Goal: Task Accomplishment & Management: Complete application form

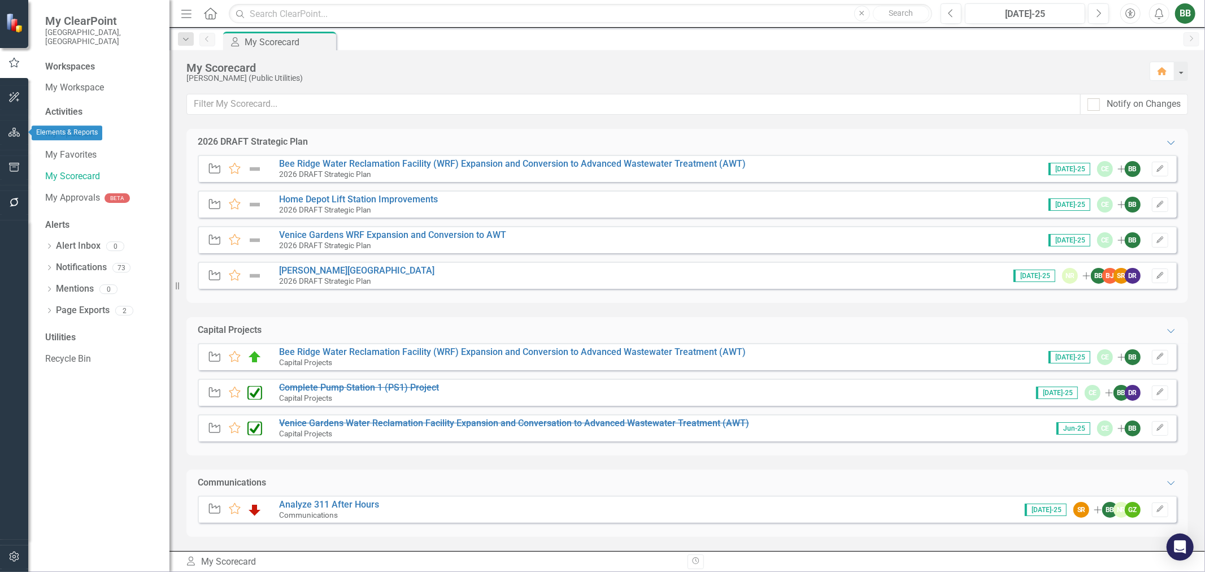
click at [9, 133] on icon "button" at bounding box center [14, 132] width 12 height 9
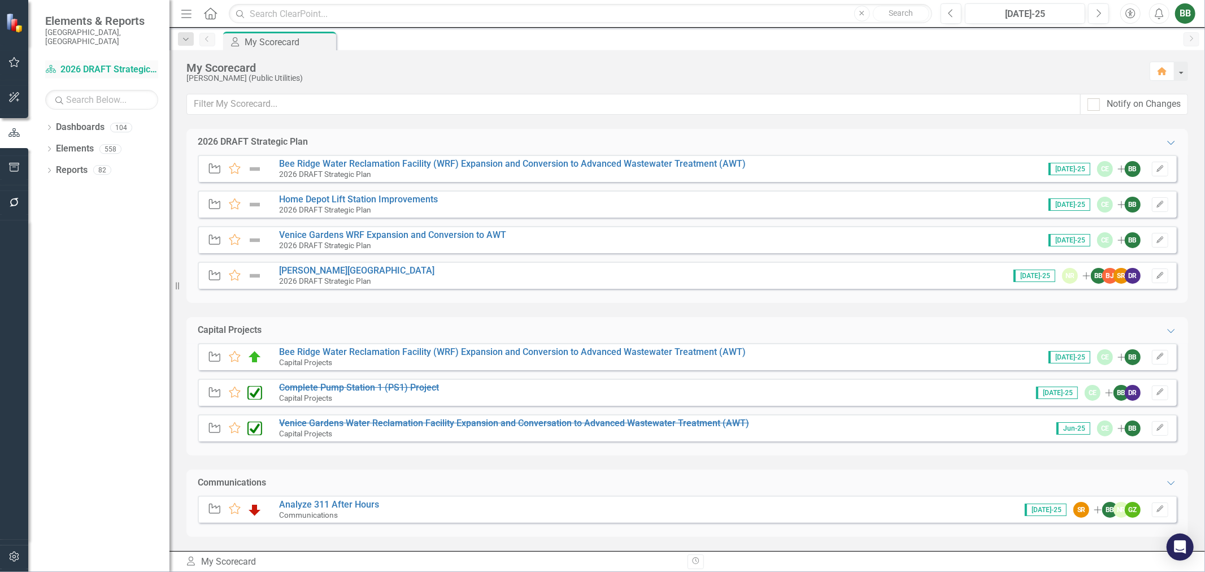
click at [88, 64] on link "Dashboard 2026 DRAFT Strategic Plan" at bounding box center [101, 69] width 113 height 13
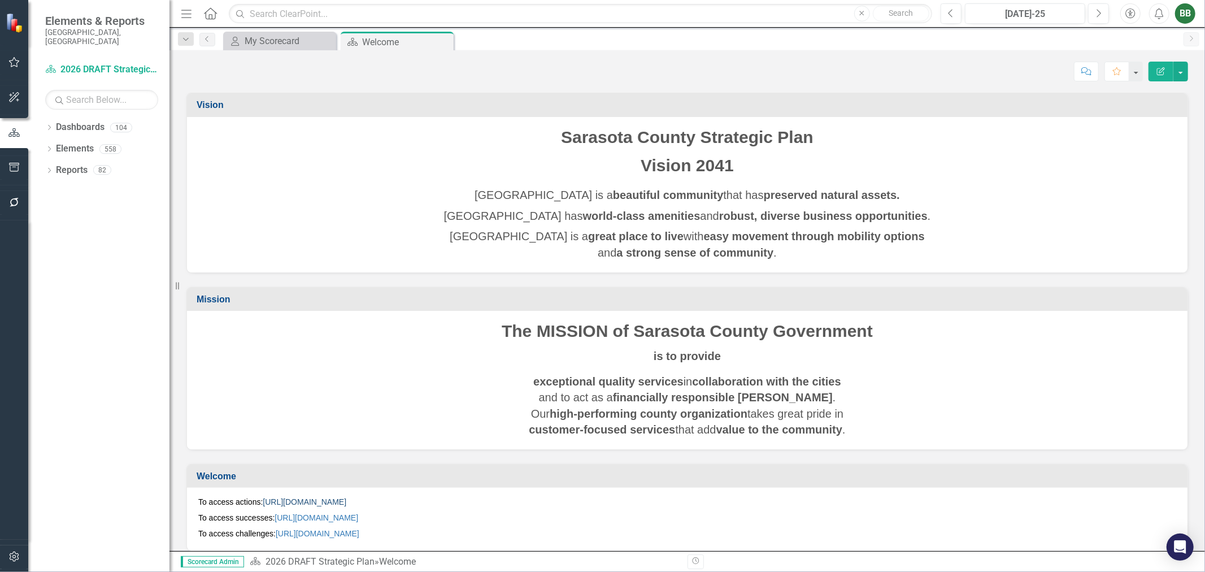
click at [346, 500] on link "[URL][DOMAIN_NAME]" at bounding box center [305, 501] width 84 height 9
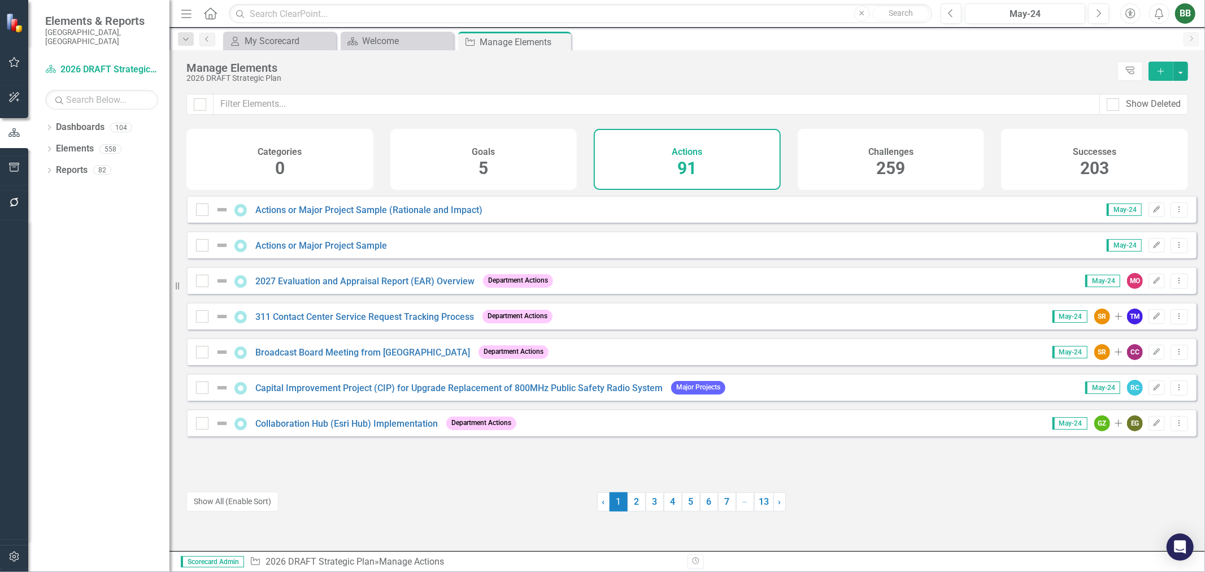
click at [1160, 69] on icon "Add" at bounding box center [1161, 71] width 10 height 8
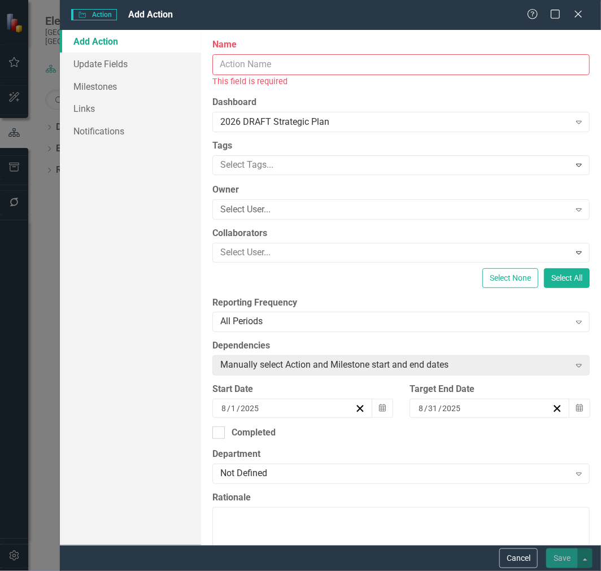
click at [513, 90] on div "ClearPoint Can Do More! How ClearPoint Can Help Close Enterprise plans can auto…" at bounding box center [401, 287] width 400 height 515
click at [507, 59] on input "Name" at bounding box center [401, 64] width 378 height 21
click at [383, 63] on input "Name" at bounding box center [401, 64] width 378 height 21
paste input "Reduce Contractual Services for Lift Station Maintance"
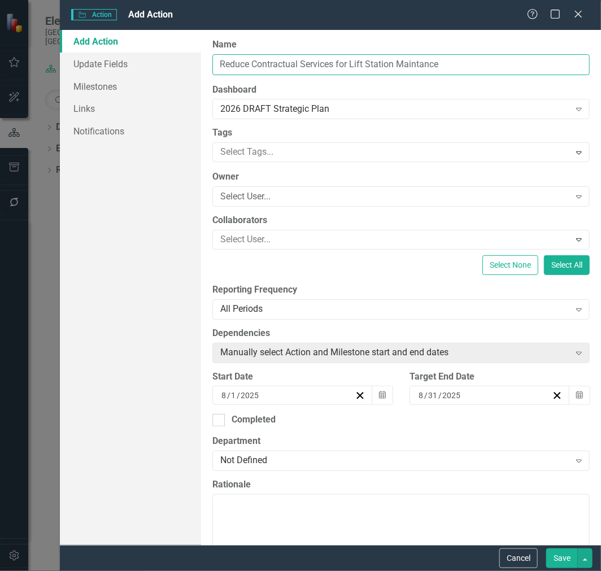
drag, startPoint x: 417, startPoint y: 63, endPoint x: 462, endPoint y: 59, distance: 45.9
click at [462, 59] on input "Reduce Contractual Services for Lift Station Maintance" at bounding box center [401, 64] width 378 height 21
type input "Reduce Contractual Services for Lift Station Maintenance"
click at [372, 150] on div at bounding box center [393, 152] width 354 height 15
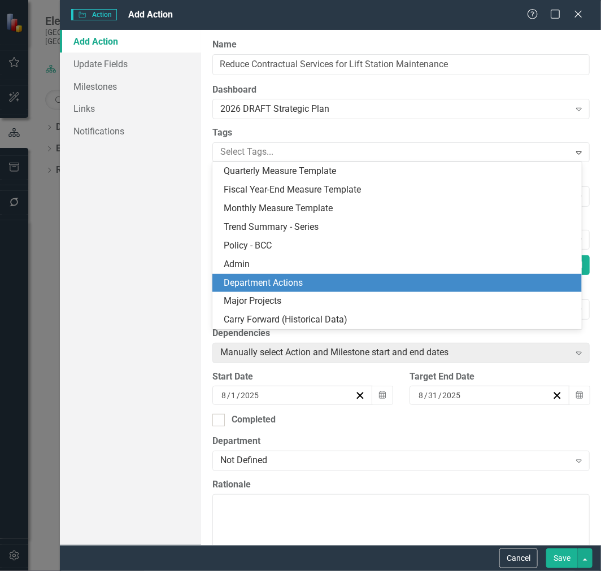
click at [348, 284] on div "Department Actions" at bounding box center [400, 283] width 352 height 13
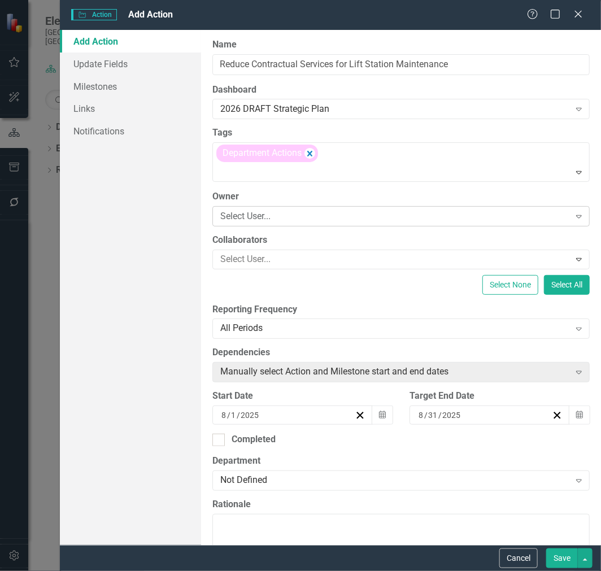
click at [333, 211] on div "Select User..." at bounding box center [394, 216] width 349 height 13
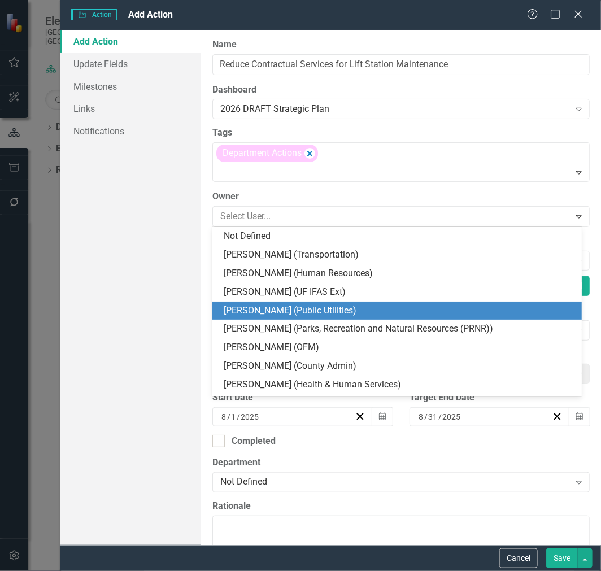
click at [330, 311] on div "[PERSON_NAME] (Public Utilities)" at bounding box center [400, 311] width 352 height 13
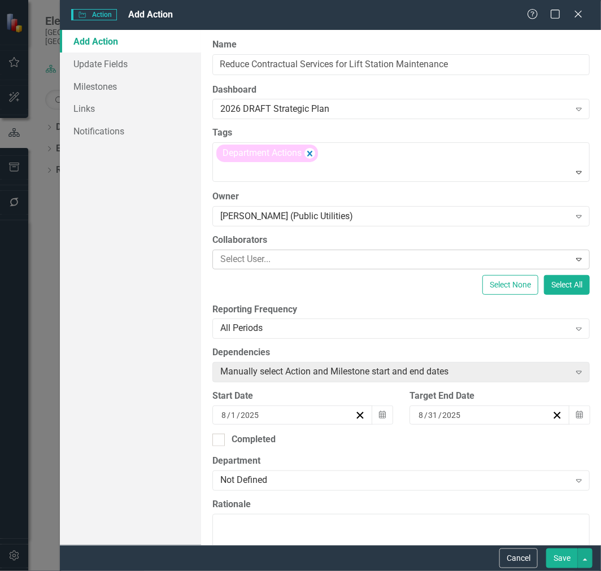
click at [354, 258] on div at bounding box center [393, 259] width 354 height 15
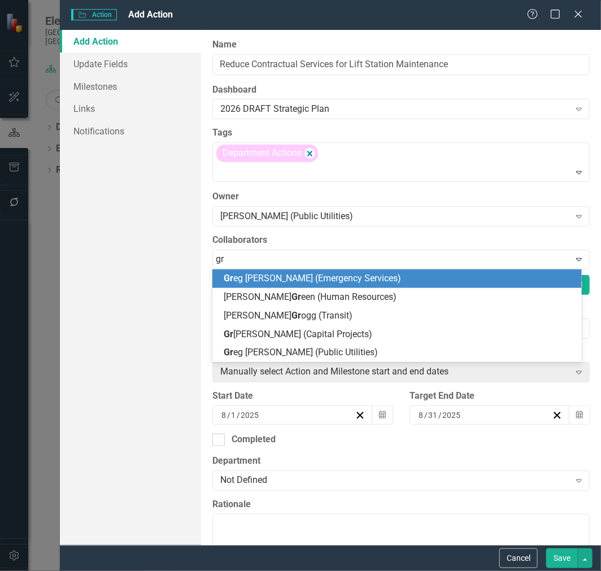
type input "gre"
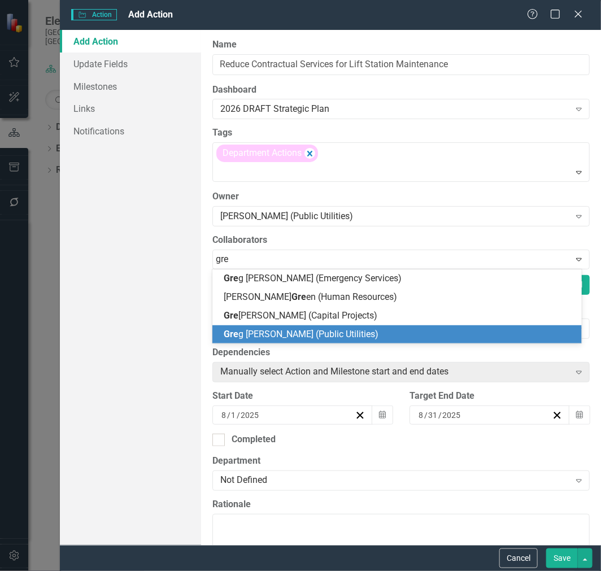
click at [332, 335] on span "Gre g [PERSON_NAME] (Public Utilities)" at bounding box center [301, 334] width 155 height 11
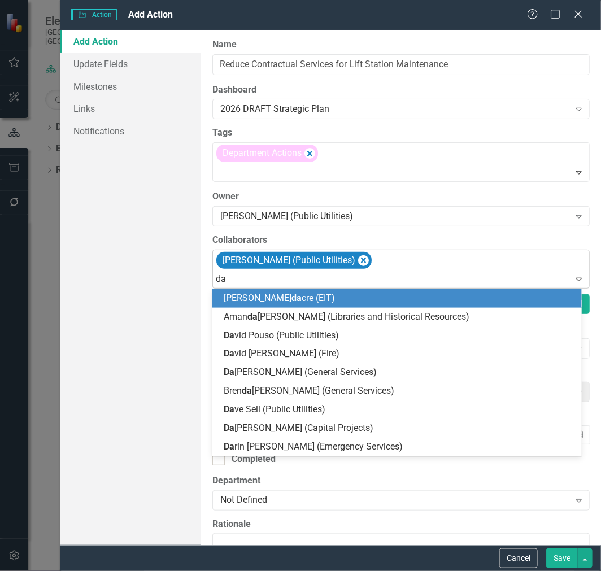
type input "dav"
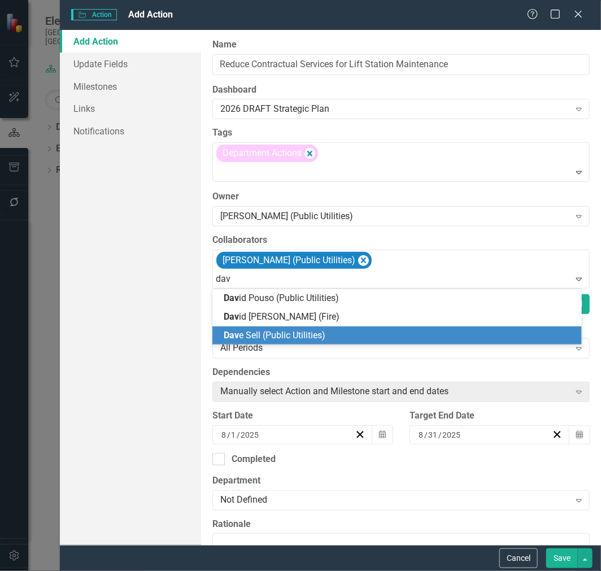
click at [289, 335] on span "Dav e Sell (Public Utilities)" at bounding box center [275, 335] width 102 height 11
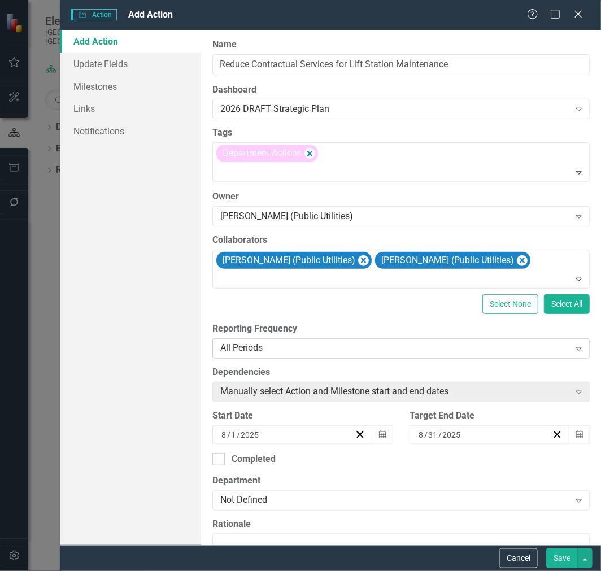
click at [328, 350] on div "All Periods" at bounding box center [394, 348] width 349 height 13
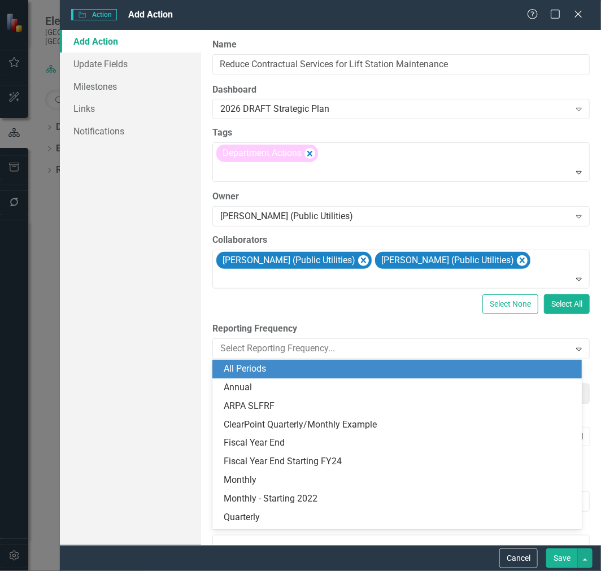
click at [347, 316] on div "ClearPoint Can Do More! How ClearPoint Can Help Close Enterprise plans can auto…" at bounding box center [401, 287] width 400 height 515
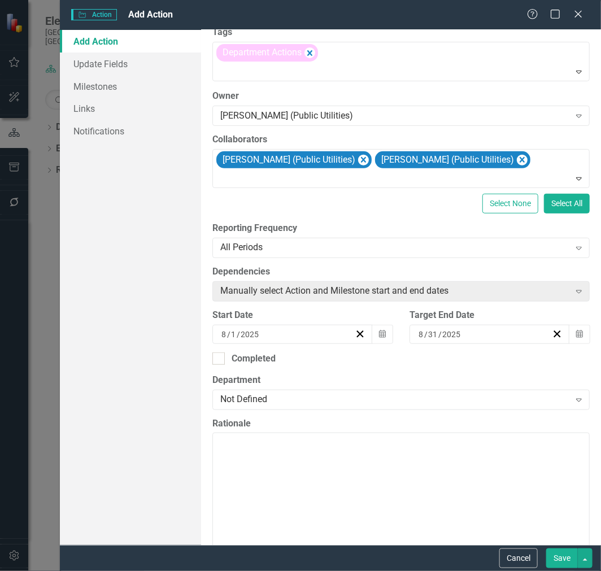
scroll to position [125, 0]
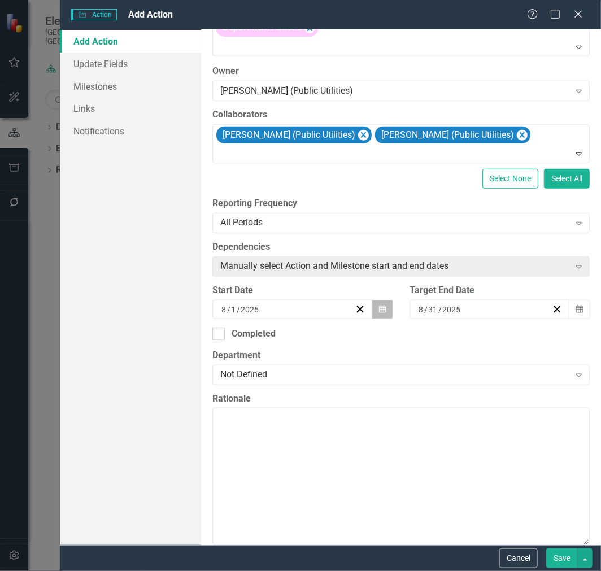
click at [380, 309] on icon "button" at bounding box center [382, 309] width 7 height 8
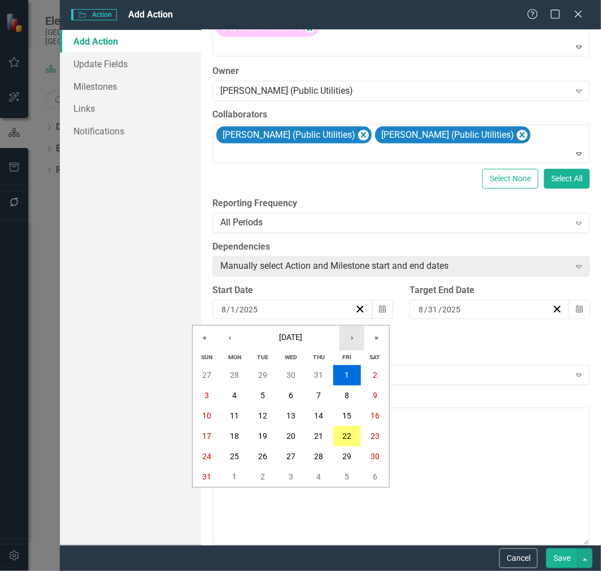
click at [354, 339] on button "›" at bounding box center [352, 338] width 25 height 25
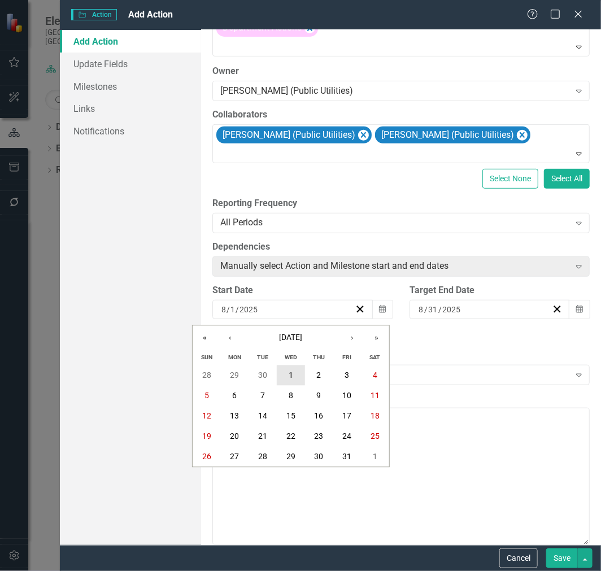
click at [292, 377] on abbr "1" at bounding box center [291, 375] width 5 height 9
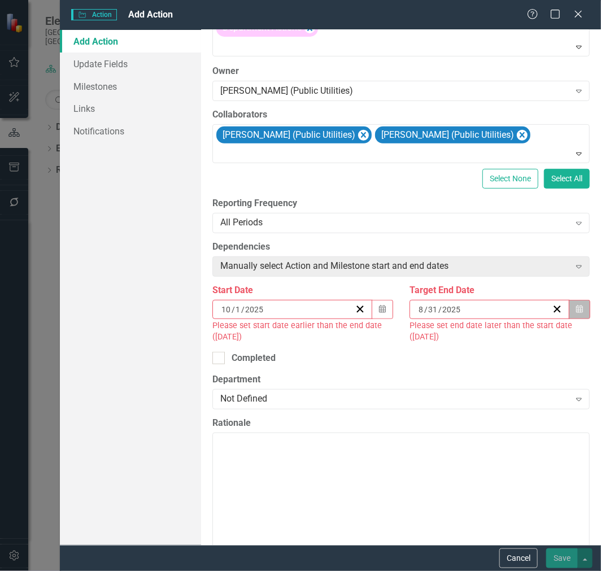
click at [576, 307] on icon "button" at bounding box center [579, 309] width 7 height 8
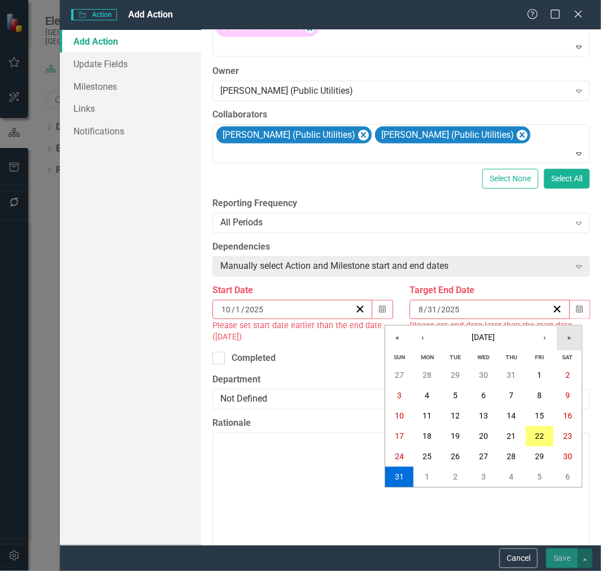
click at [559, 341] on button "»" at bounding box center [569, 338] width 25 height 25
click at [545, 342] on button "›" at bounding box center [544, 338] width 25 height 25
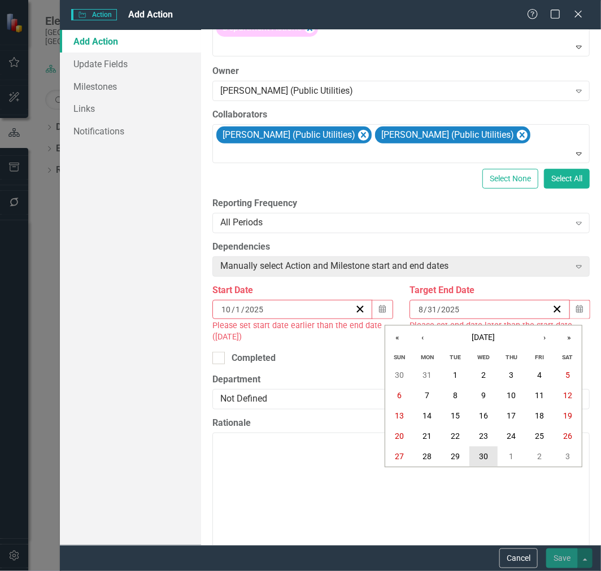
click at [480, 461] on button "30" at bounding box center [484, 457] width 28 height 20
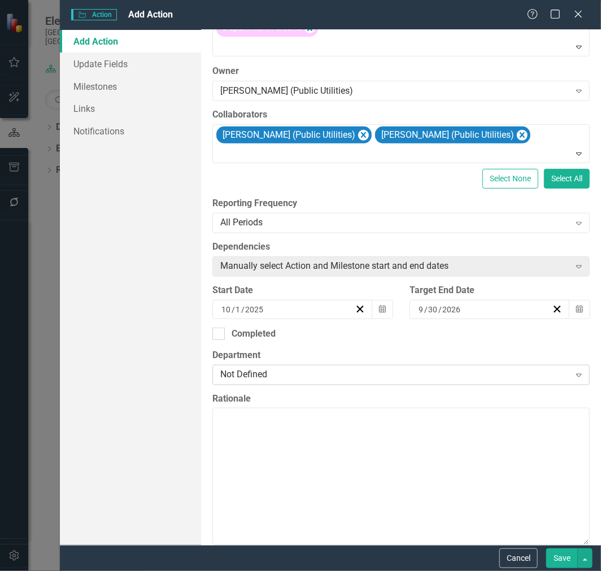
click at [331, 381] on div "Not Defined" at bounding box center [394, 374] width 349 height 13
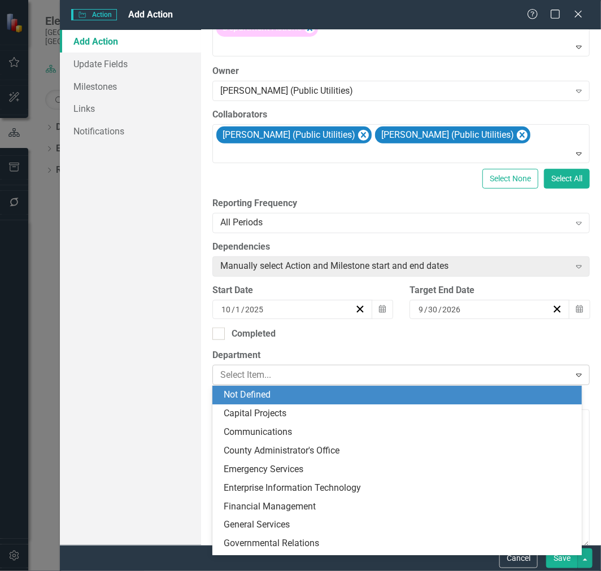
type input "p"
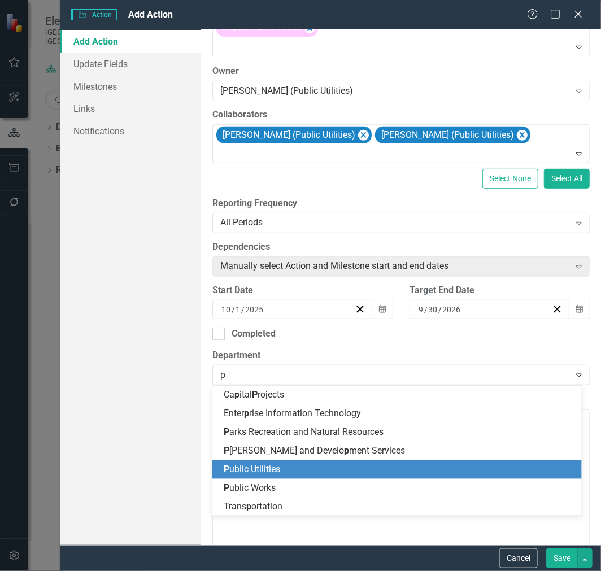
click at [281, 475] on div "P ublic Utilities" at bounding box center [400, 469] width 352 height 13
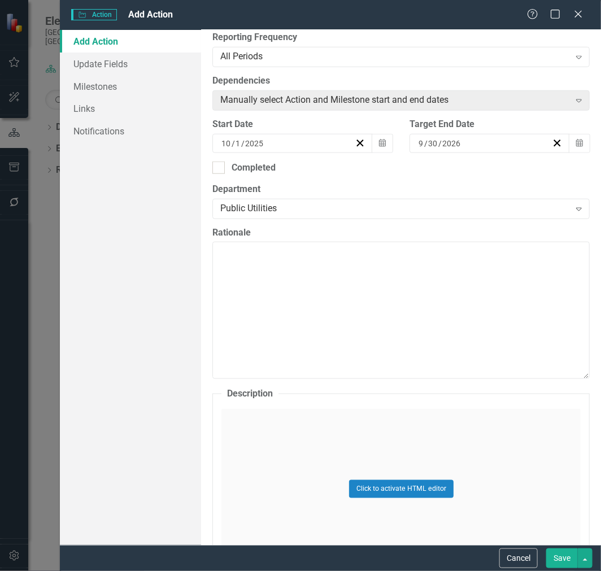
scroll to position [314, 0]
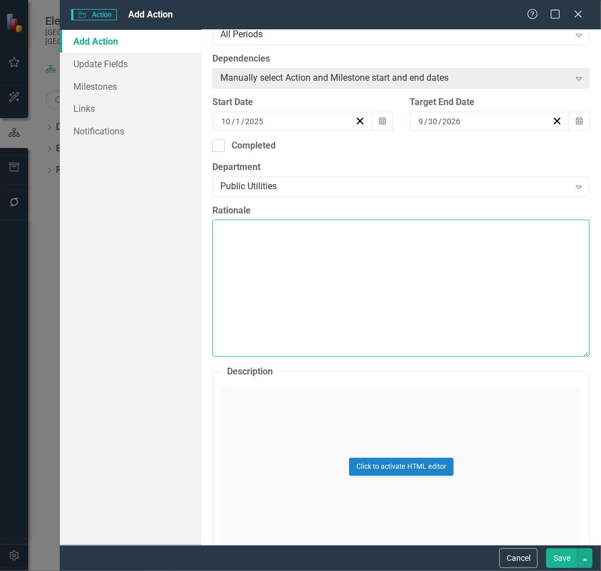
click at [303, 275] on textarea "Rationale" at bounding box center [401, 288] width 378 height 137
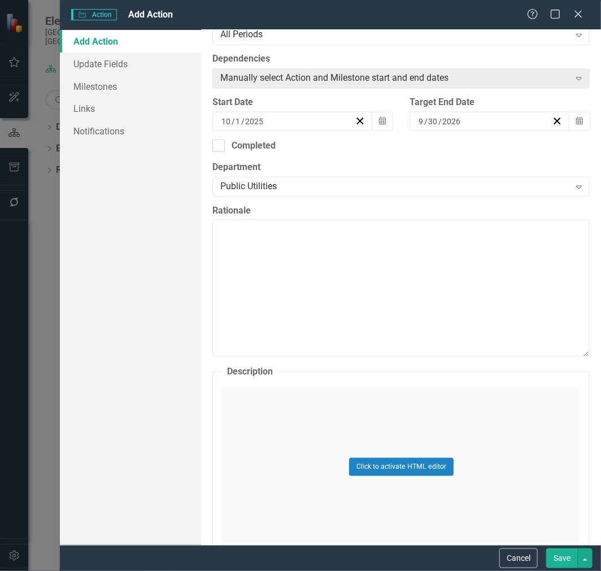
click at [285, 428] on div "Click to activate HTML editor" at bounding box center [401, 467] width 359 height 161
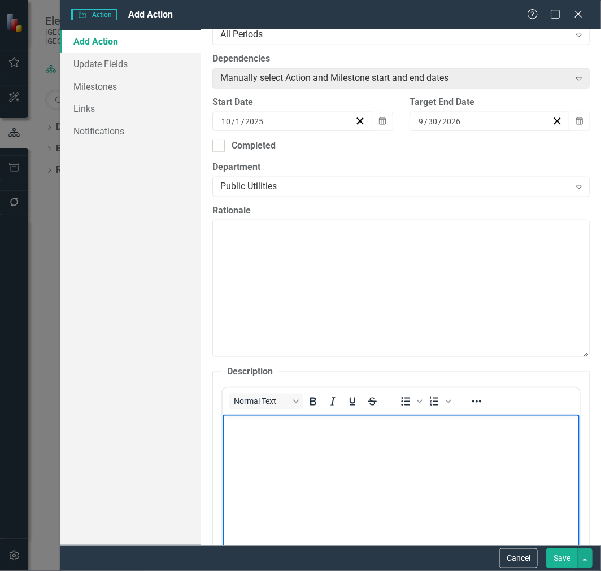
click at [276, 457] on body "Rich Text Area. Press ALT-0 for help." at bounding box center [401, 499] width 357 height 170
click at [323, 472] on body "Rich Text Area. Press ALT-0 for help." at bounding box center [401, 499] width 357 height 170
click at [425, 427] on p "Formal report to Director identifying potential" at bounding box center [401, 424] width 352 height 14
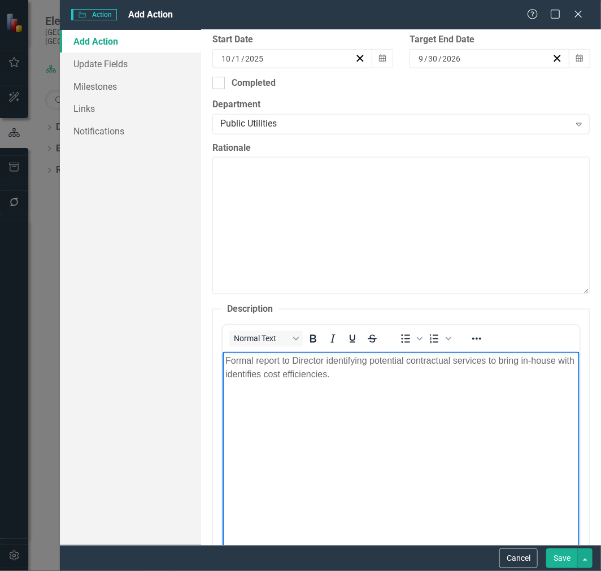
click at [392, 376] on p "Formal report to Director identifying potential contractual services to bring i…" at bounding box center [401, 367] width 352 height 27
click at [278, 375] on p "Formal report to Director identifying potential contractual services to bring i…" at bounding box center [401, 367] width 352 height 27
drag, startPoint x: 368, startPoint y: 393, endPoint x: 371, endPoint y: 375, distance: 18.2
click at [368, 392] on body "Formal report to Director identifying potential contractual services to bring i…" at bounding box center [401, 437] width 357 height 170
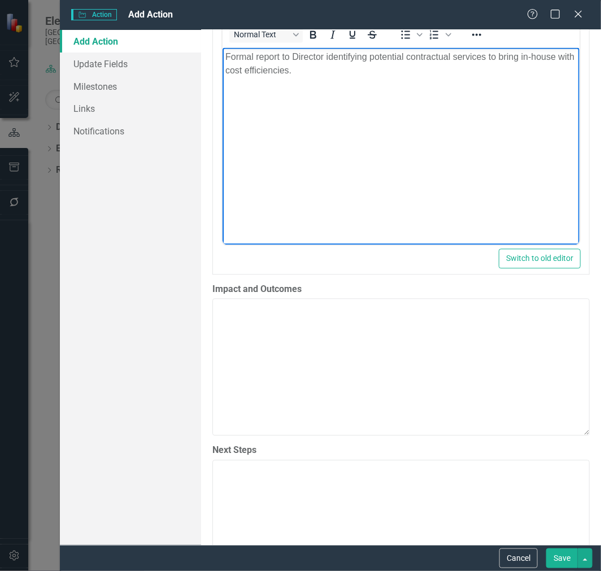
scroll to position [691, 0]
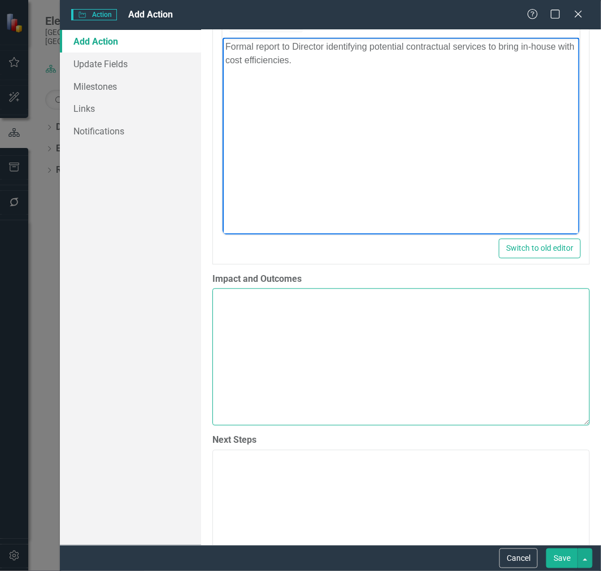
click at [340, 339] on textarea "Impact and Outcomes" at bounding box center [401, 357] width 378 height 137
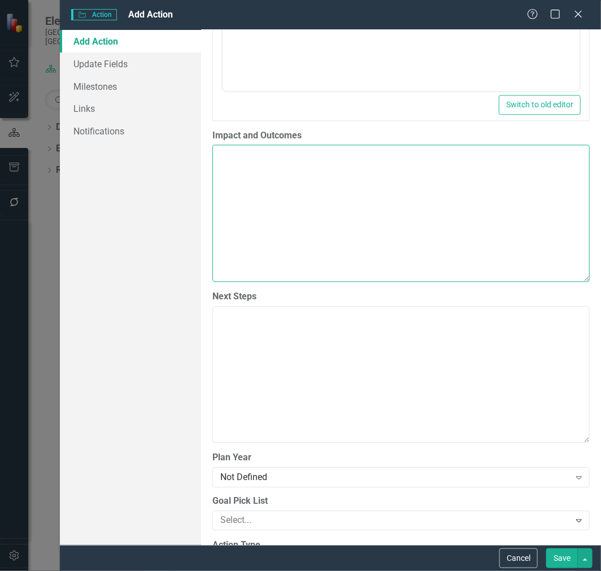
scroll to position [879, 0]
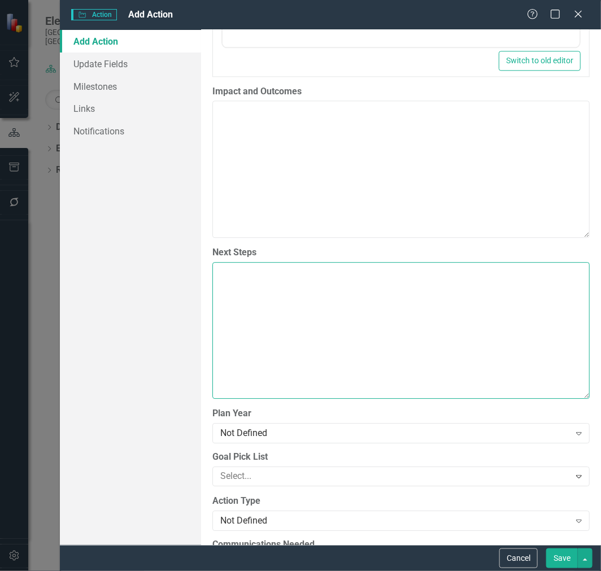
click at [330, 328] on textarea "Next Steps" at bounding box center [401, 330] width 378 height 137
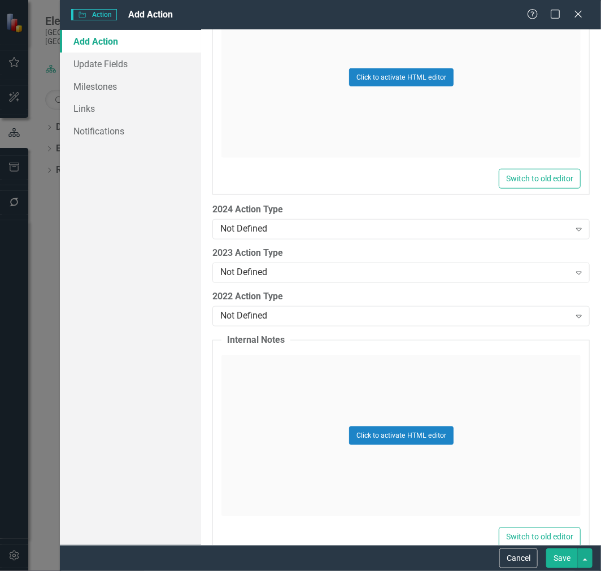
scroll to position [1623, 0]
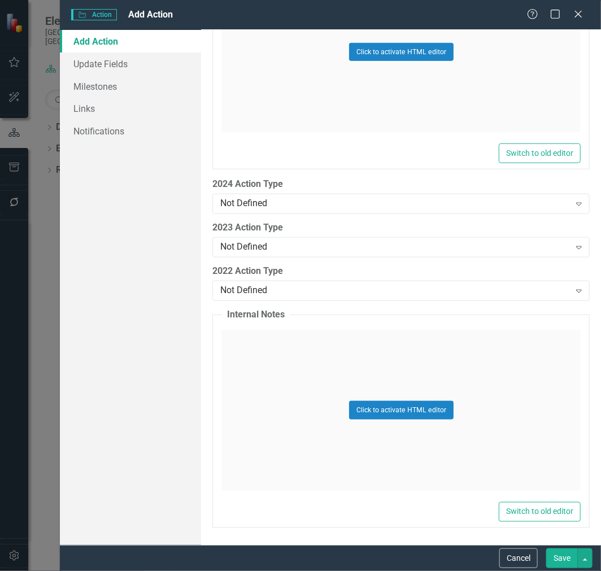
click at [565, 563] on button "Save" at bounding box center [562, 559] width 32 height 20
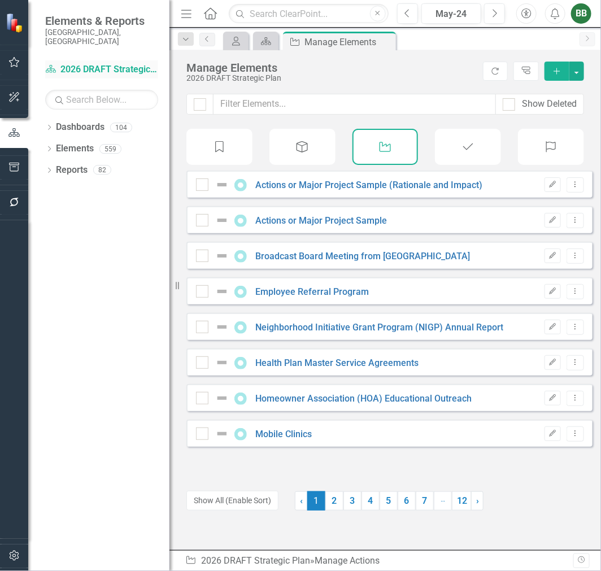
click at [108, 63] on link "Dashboard 2026 DRAFT Strategic Plan" at bounding box center [101, 69] width 113 height 13
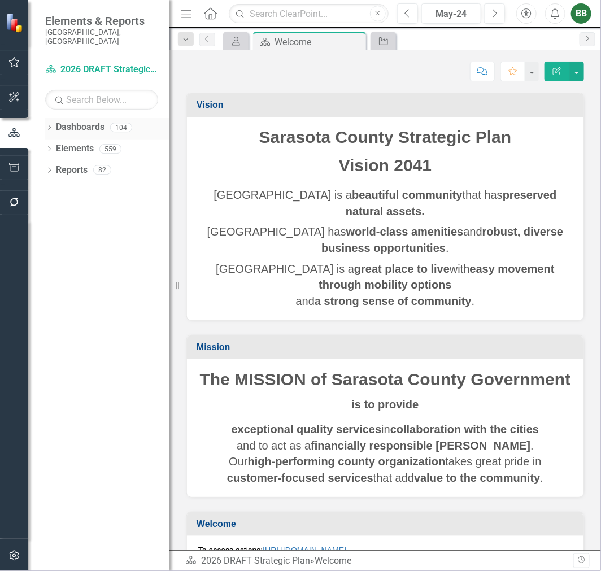
click at [63, 121] on link "Dashboards" at bounding box center [80, 127] width 49 height 13
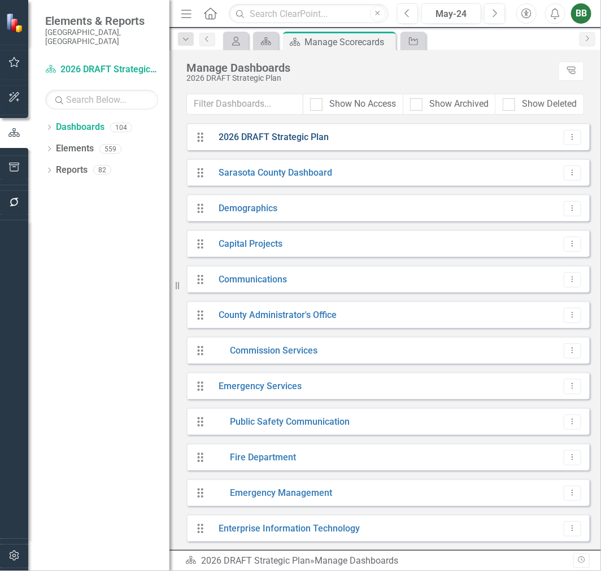
click at [268, 137] on link "2026 DRAFT Strategic Plan" at bounding box center [270, 137] width 119 height 13
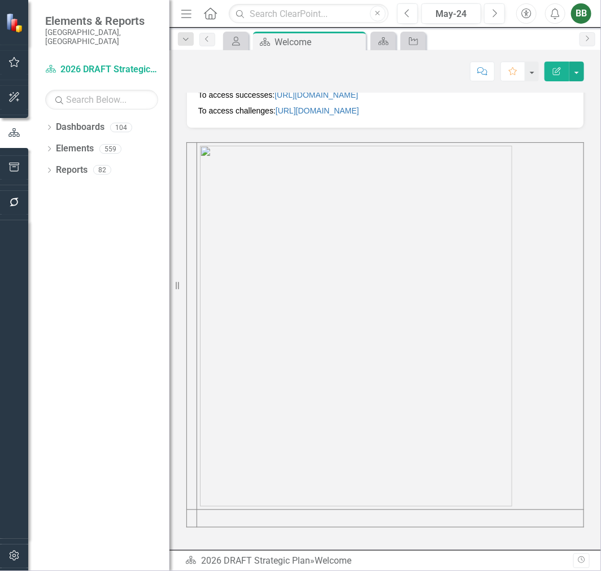
scroll to position [528, 0]
click at [12, 94] on icon "button" at bounding box center [14, 97] width 10 height 10
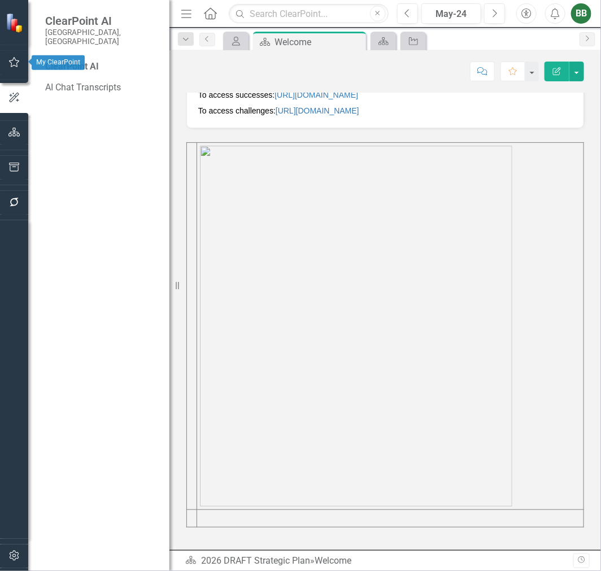
click at [14, 70] on button "button" at bounding box center [14, 63] width 25 height 24
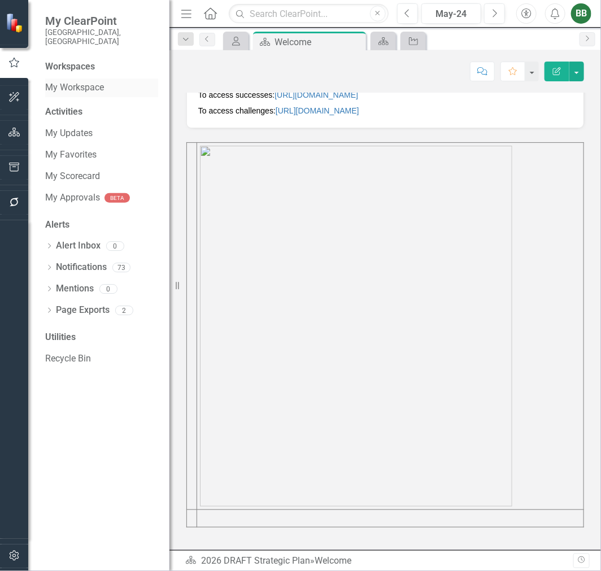
click at [85, 82] on link "My Workspace" at bounding box center [101, 87] width 113 height 13
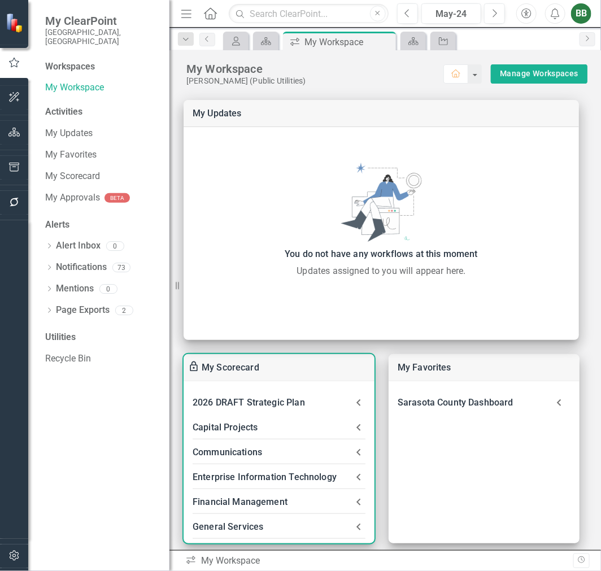
click at [359, 404] on icon at bounding box center [359, 403] width 14 height 14
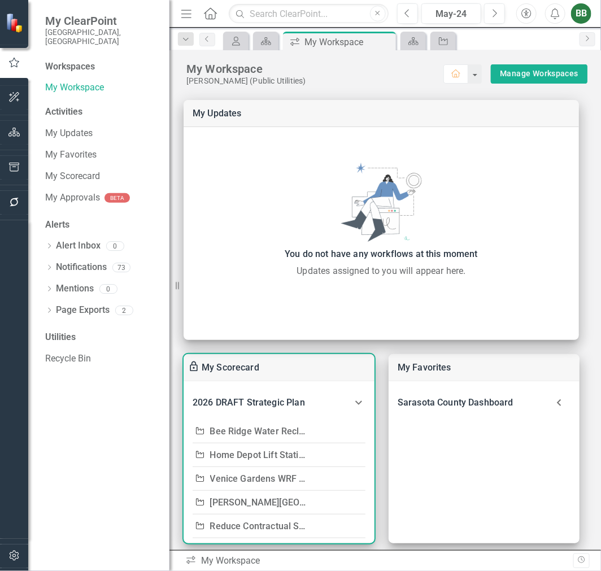
click at [263, 526] on link "Reduce Contractual Services for Lift Station Maintenance" at bounding box center [329, 526] width 238 height 11
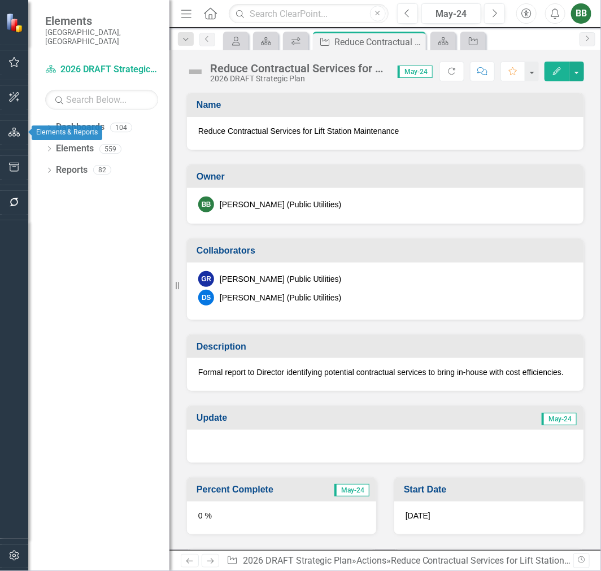
click at [13, 138] on button "button" at bounding box center [14, 133] width 25 height 24
click at [85, 63] on link "Dashboard 2026 DRAFT Strategic Plan" at bounding box center [101, 69] width 113 height 13
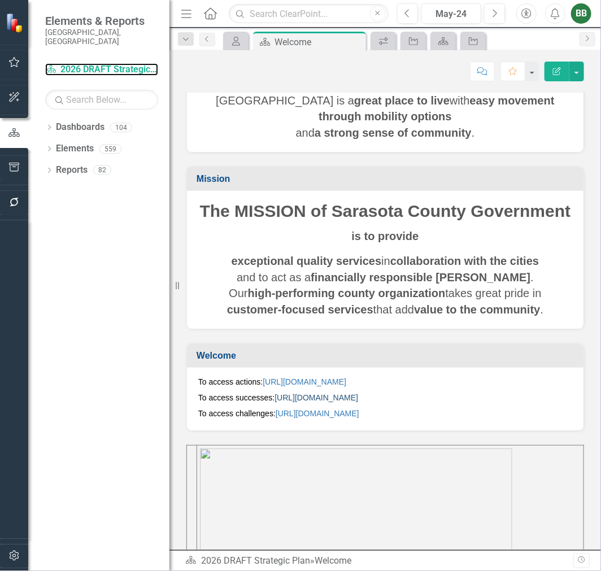
scroll to position [314, 0]
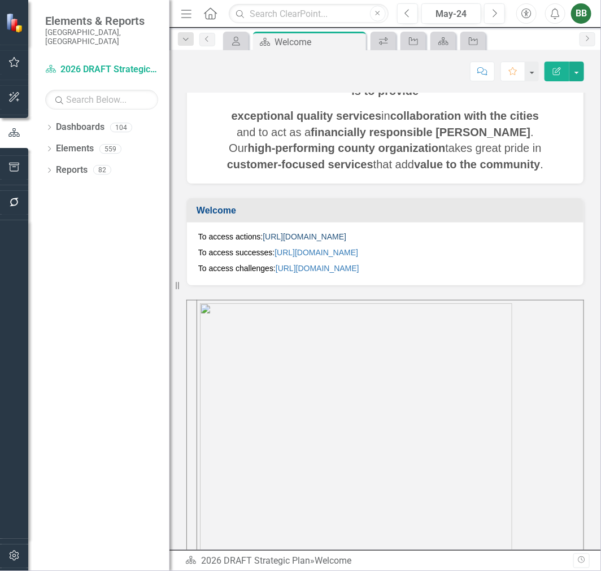
click at [324, 241] on link "[URL][DOMAIN_NAME]" at bounding box center [305, 236] width 84 height 9
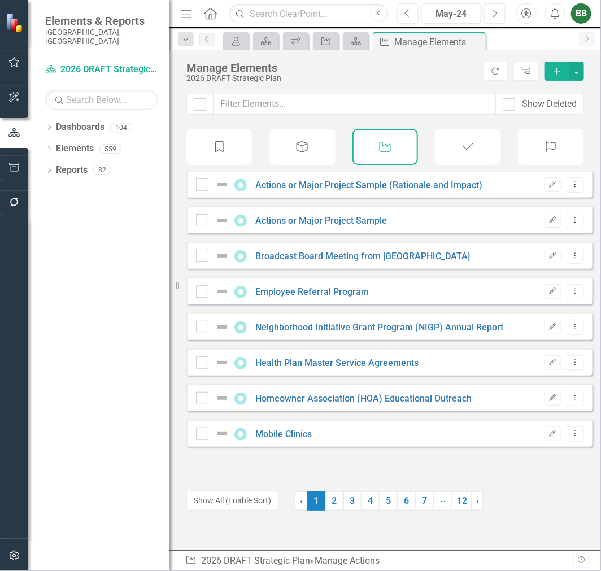
click at [554, 72] on icon "Add" at bounding box center [557, 71] width 10 height 8
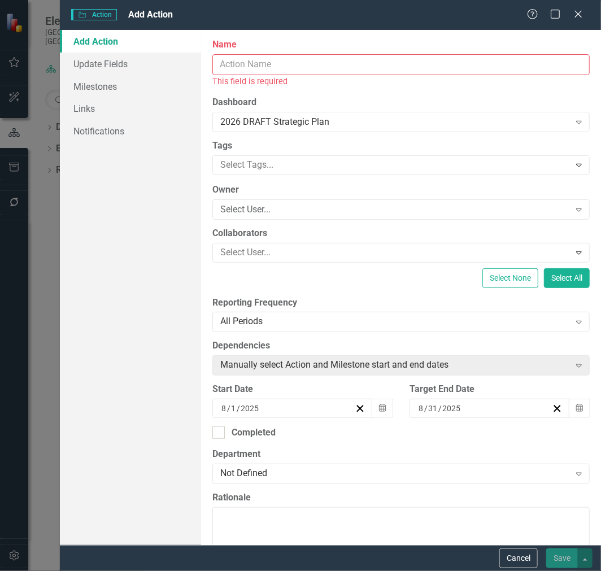
click at [268, 61] on input "Name" at bounding box center [401, 64] width 378 height 21
paste input "New Cash Payment Options"
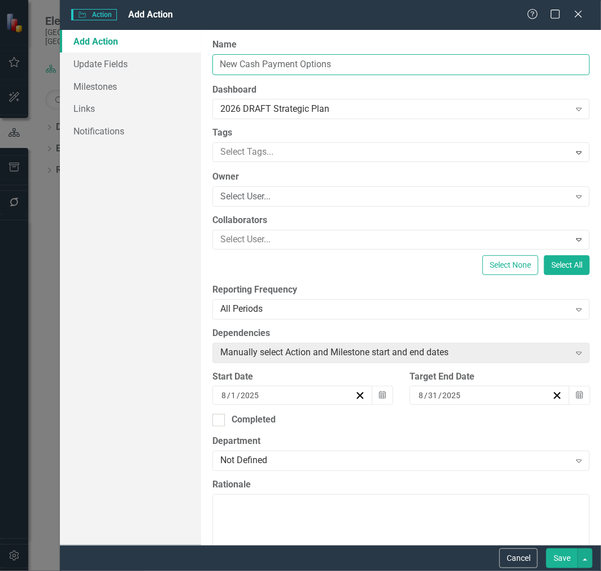
click at [218, 64] on input "New Cash Payment Options" at bounding box center [401, 64] width 378 height 21
drag, startPoint x: 261, startPoint y: 64, endPoint x: 123, endPoint y: 64, distance: 138.5
click at [123, 64] on div "Add Action Update Fields Milestones Links Notifications ClearPoint Can Do More!…" at bounding box center [330, 287] width 541 height 515
click at [398, 61] on input "Enhancing Cash Payment Options" at bounding box center [401, 64] width 378 height 21
type input "Enhancing Cash Payment Options"
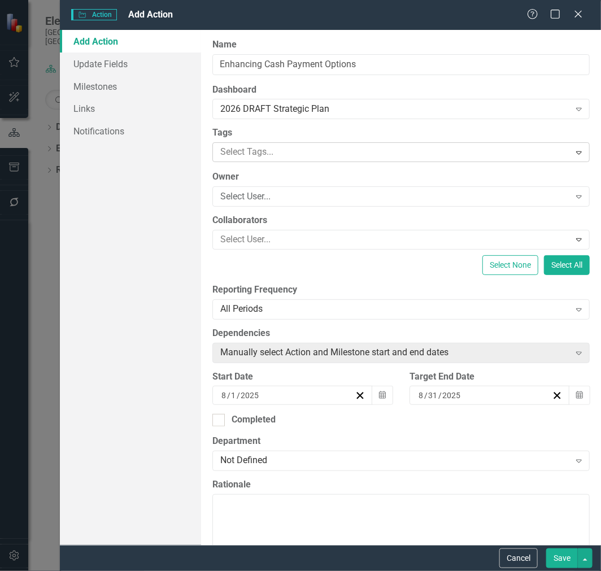
click at [315, 148] on div at bounding box center [393, 152] width 354 height 15
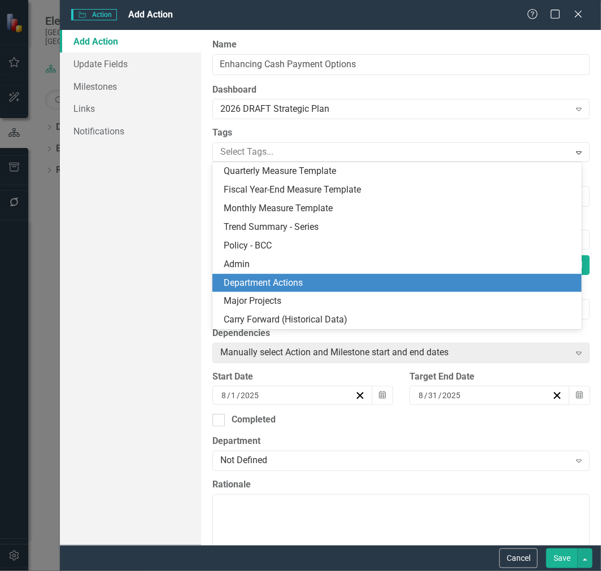
click at [319, 285] on div "Department Actions" at bounding box center [400, 283] width 352 height 13
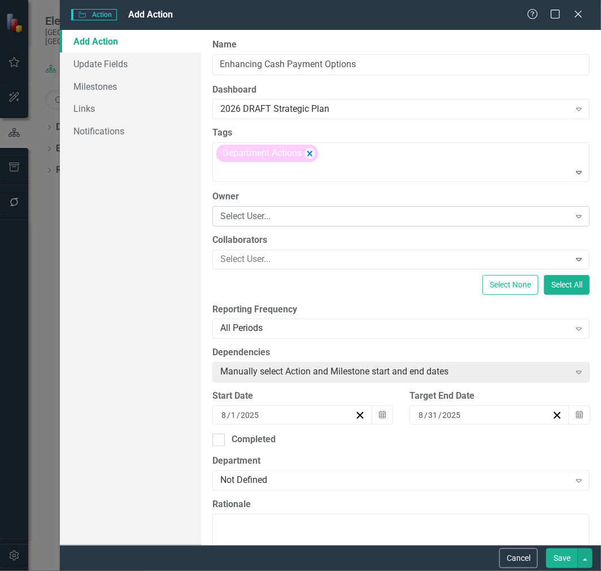
click at [304, 212] on div "Select User..." at bounding box center [394, 216] width 349 height 13
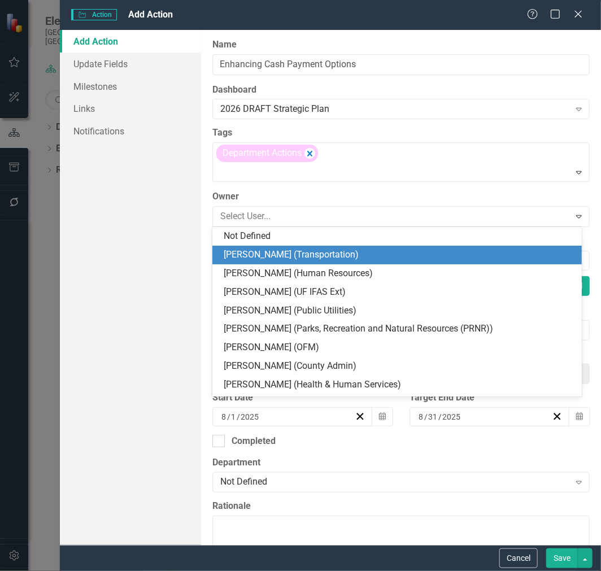
type input "b"
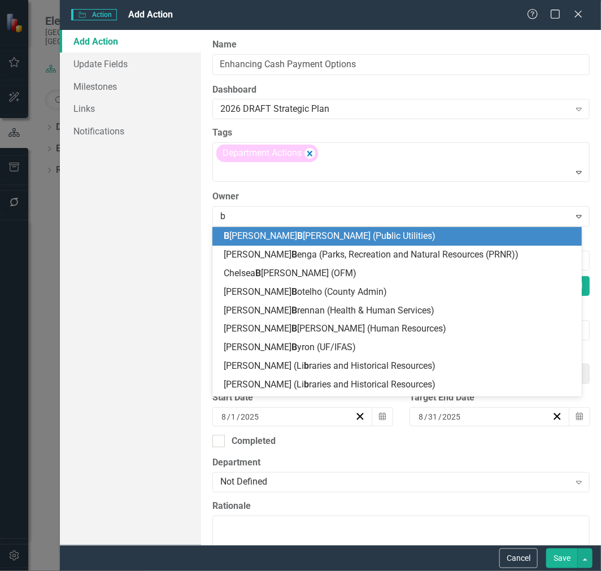
click at [303, 238] on span "B [PERSON_NAME] B [PERSON_NAME] (Pu b lic Utilities)" at bounding box center [330, 236] width 212 height 11
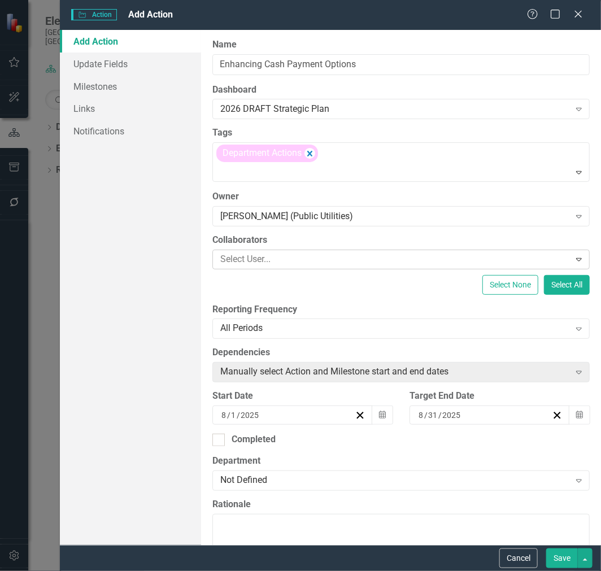
click at [297, 259] on div at bounding box center [393, 259] width 354 height 15
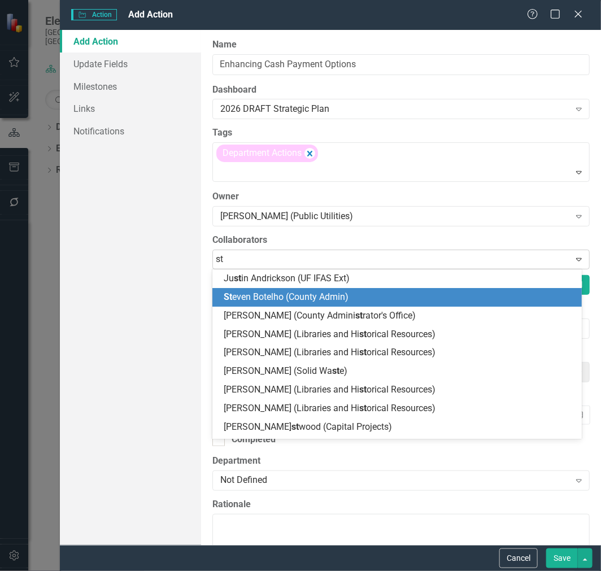
type input "s"
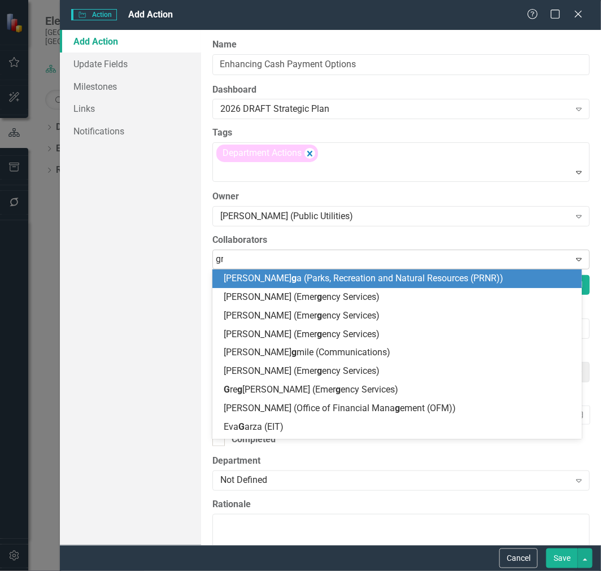
type input "[PERSON_NAME]"
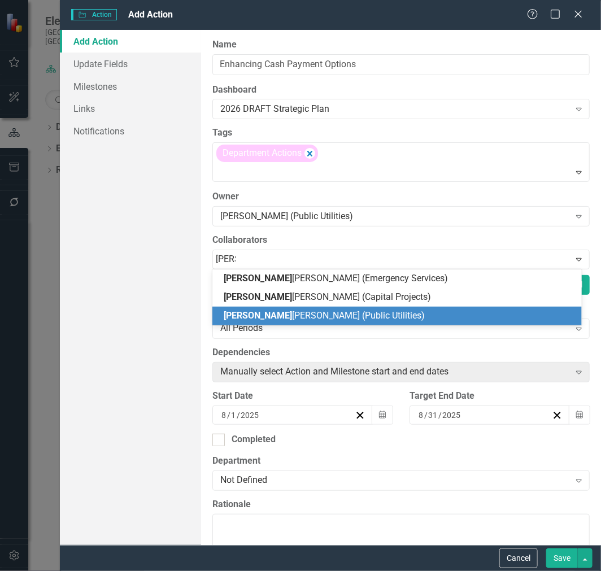
click at [294, 313] on span "[PERSON_NAME] (Public Utilities)" at bounding box center [324, 315] width 201 height 11
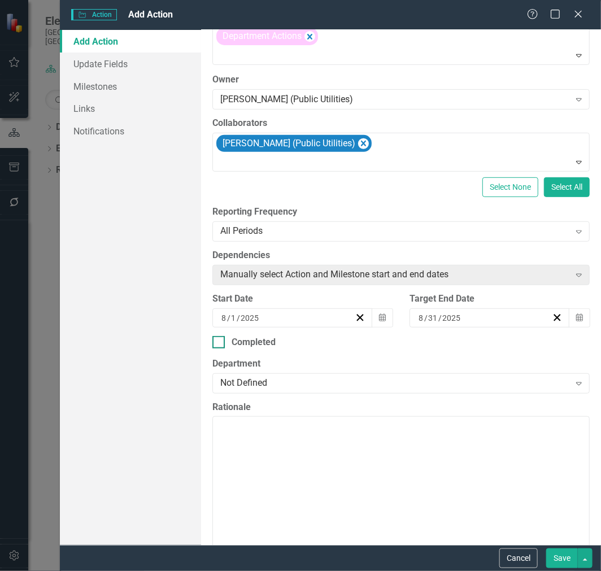
scroll to position [125, 0]
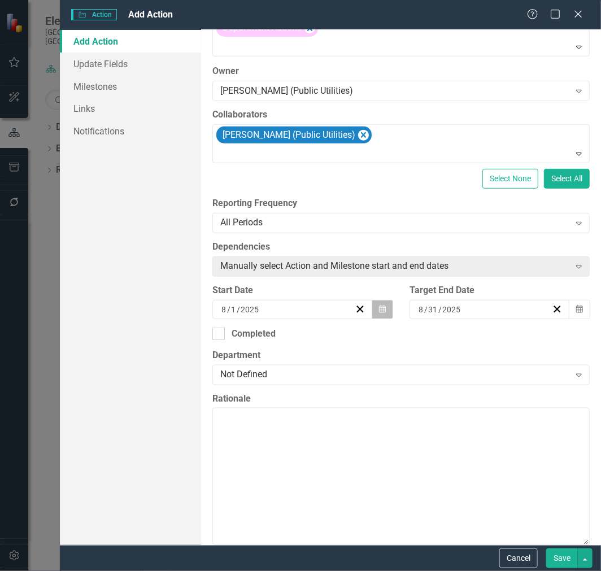
click at [379, 308] on icon "button" at bounding box center [382, 309] width 7 height 8
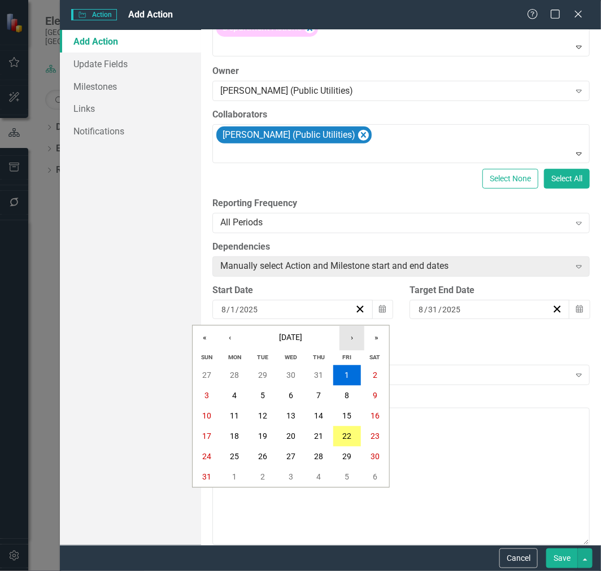
click at [355, 337] on button "›" at bounding box center [352, 338] width 25 height 25
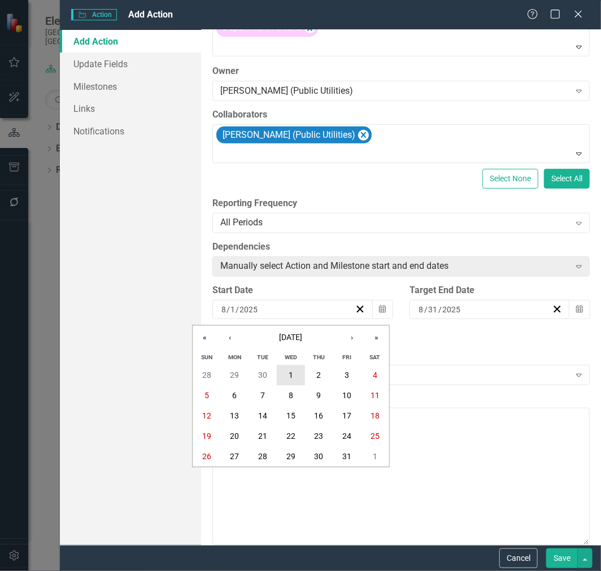
click at [290, 377] on abbr "1" at bounding box center [291, 375] width 5 height 9
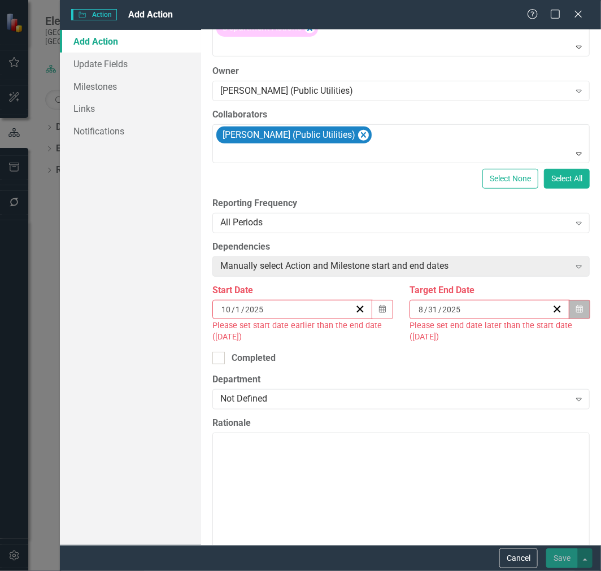
click at [572, 303] on button "Calendar" at bounding box center [579, 309] width 21 height 19
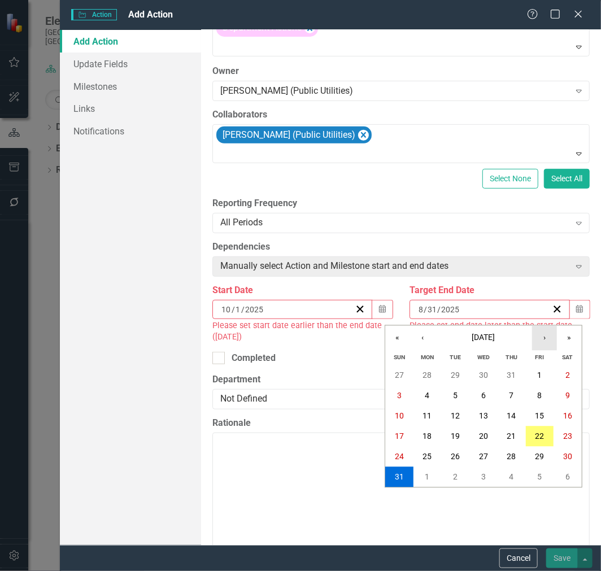
click at [550, 339] on button "›" at bounding box center [544, 338] width 25 height 25
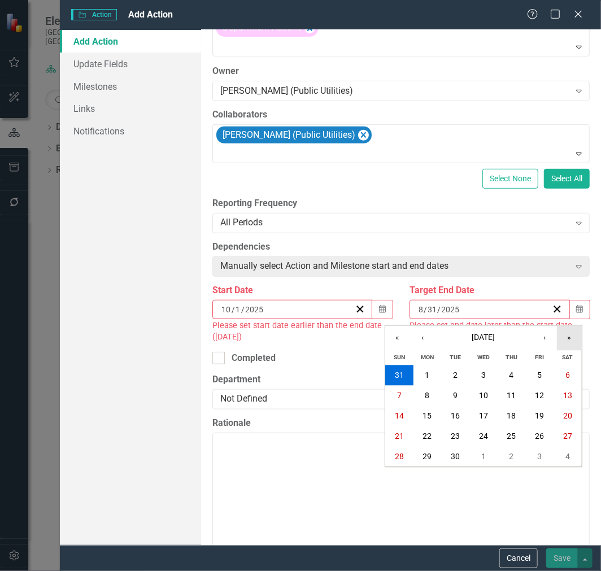
click at [562, 336] on button "»" at bounding box center [569, 338] width 25 height 25
click at [544, 337] on button "›" at bounding box center [544, 338] width 25 height 25
click at [424, 339] on button "‹" at bounding box center [422, 338] width 25 height 25
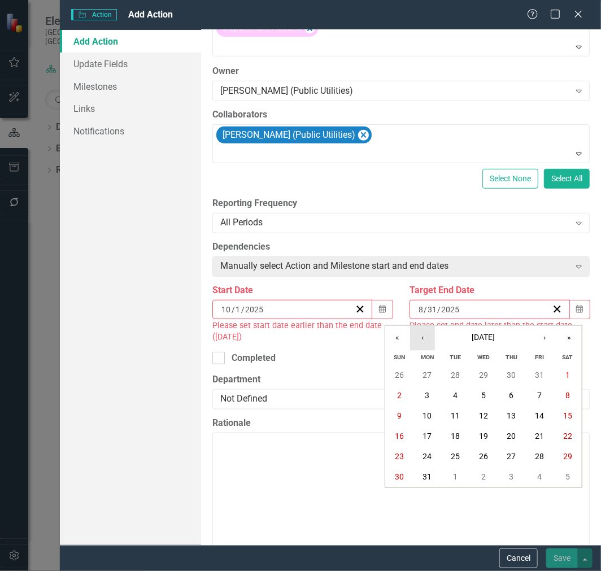
click at [424, 339] on button "‹" at bounding box center [422, 338] width 25 height 25
click at [541, 457] on abbr "31" at bounding box center [539, 457] width 9 height 9
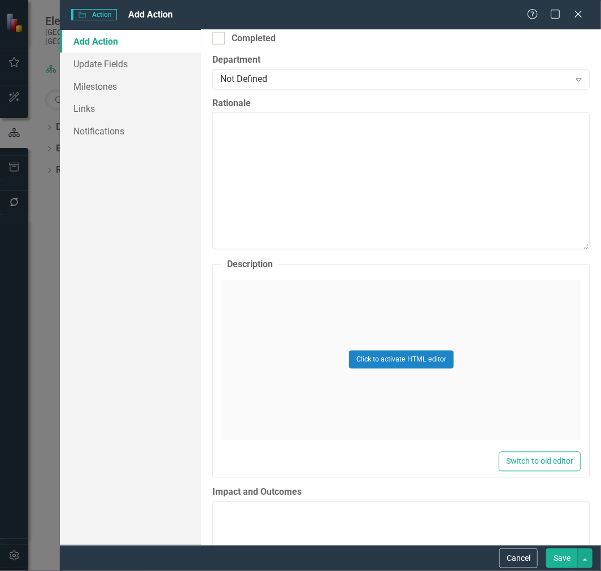
scroll to position [439, 0]
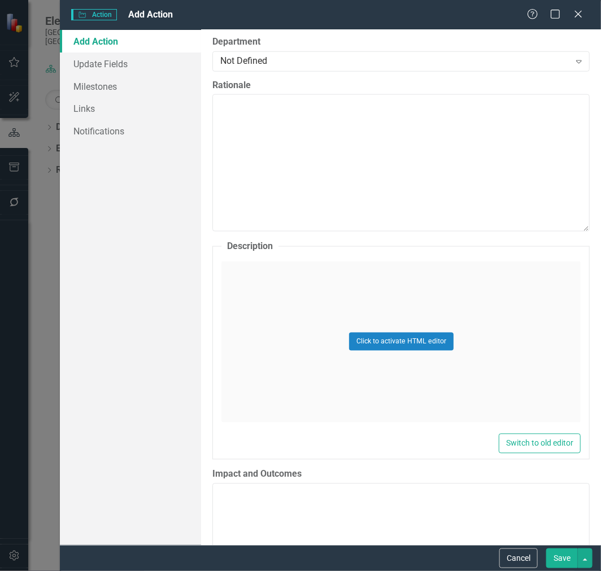
click at [298, 296] on div "Click to activate HTML editor" at bounding box center [401, 342] width 359 height 161
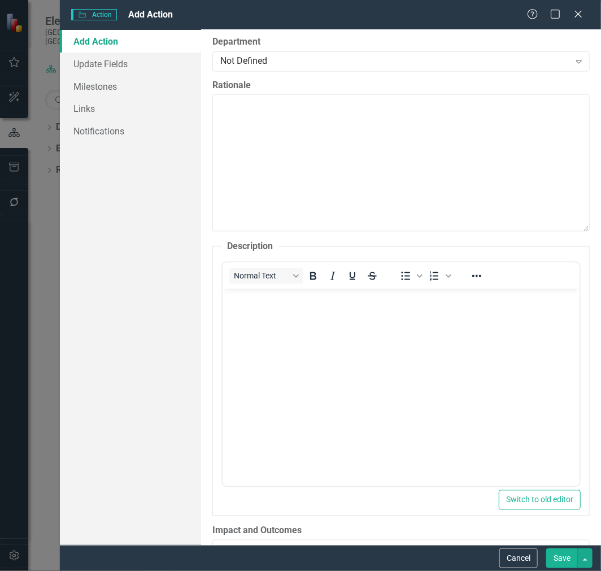
scroll to position [0, 0]
click at [275, 324] on body "Rich Text Area. Press ALT-0 for help." at bounding box center [401, 374] width 357 height 170
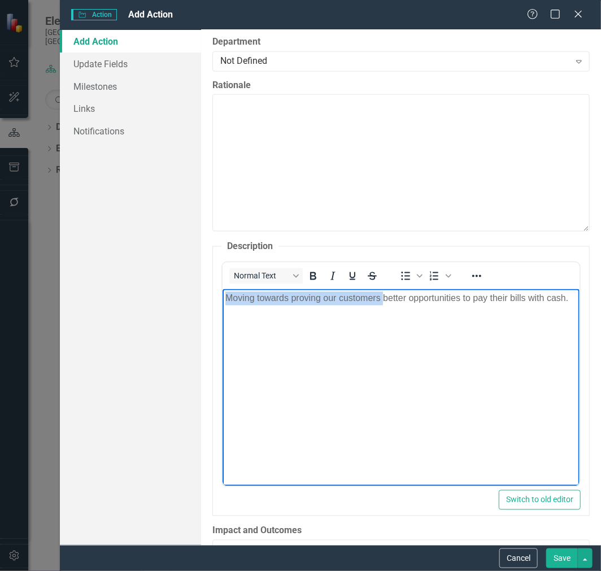
drag, startPoint x: 383, startPoint y: 296, endPoint x: 167, endPoint y: 298, distance: 216.5
click at [223, 298] on html "Moving towards proving our customers better opportunities to pay their bills wi…" at bounding box center [401, 374] width 357 height 170
drag, startPoint x: 523, startPoint y: 296, endPoint x: 416, endPoint y: 297, distance: 107.4
click at [416, 297] on p "Review and examine better opportunities to pay their bills with cash." at bounding box center [401, 299] width 352 height 14
click at [418, 315] on p "Review and examine better opportunities for customers to pay their bills with c…" at bounding box center [401, 305] width 352 height 27
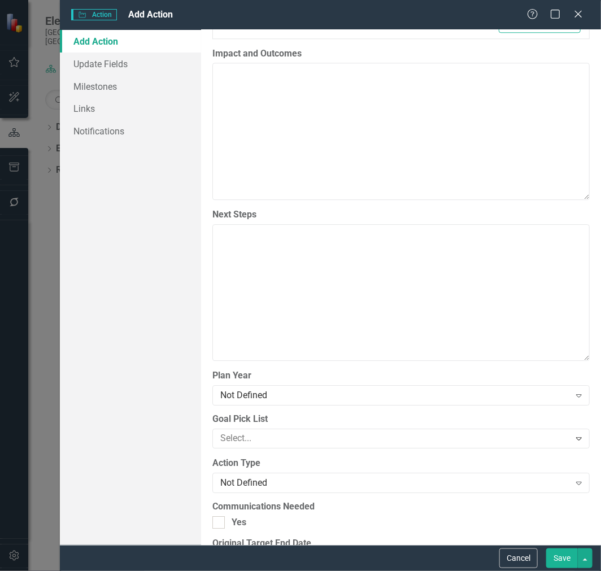
scroll to position [1130, 0]
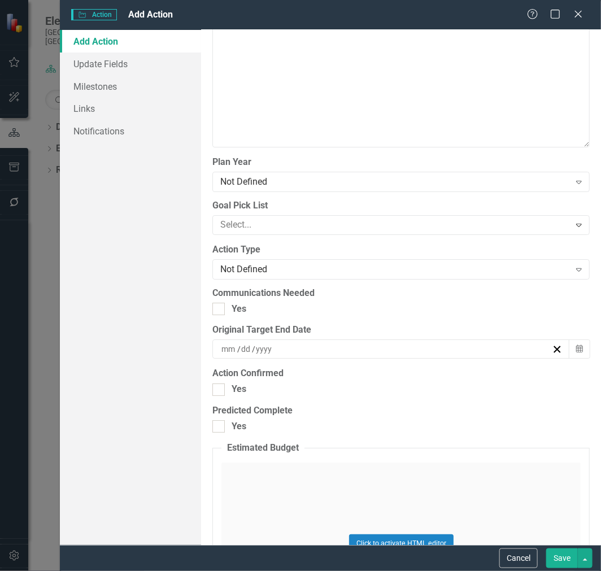
click at [563, 560] on button "Save" at bounding box center [562, 559] width 32 height 20
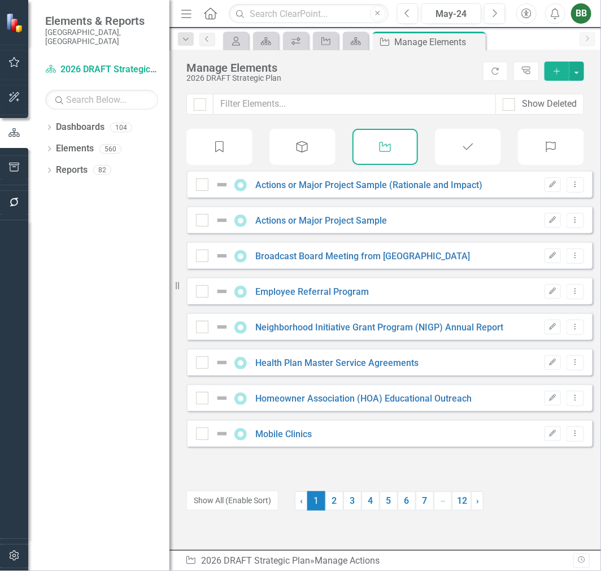
click at [556, 64] on button "Add" at bounding box center [557, 71] width 25 height 19
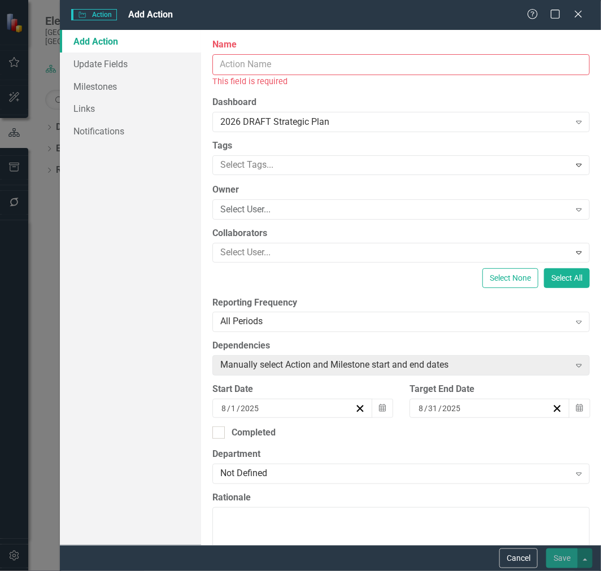
click at [229, 65] on input "Name" at bounding box center [401, 64] width 378 height 21
paste input "50% Conversion to Advance Metering Infrastrucutre (AMI)"
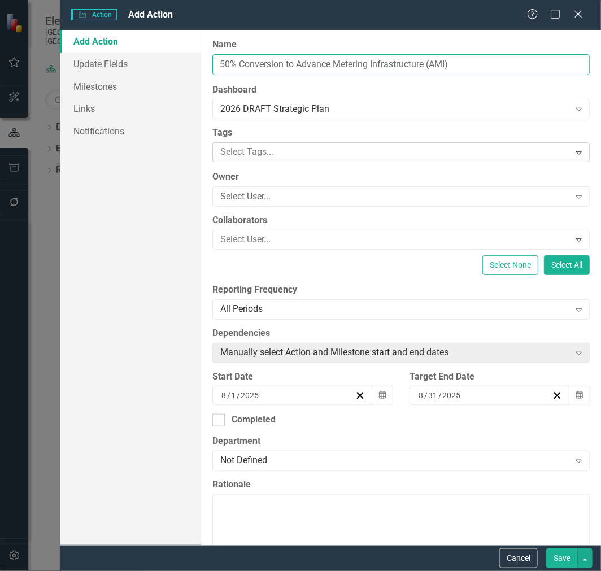
type input "50% Conversion to Advance Metering Infrastructure (AMI)"
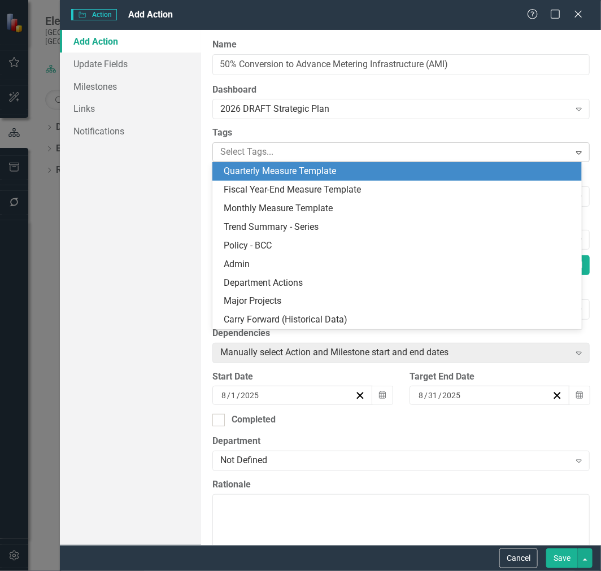
click at [305, 151] on div at bounding box center [393, 152] width 354 height 15
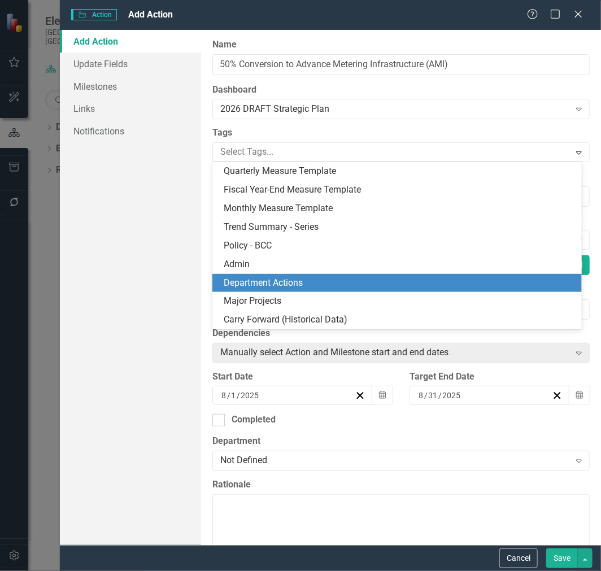
click at [285, 280] on span "Department Actions" at bounding box center [263, 282] width 79 height 11
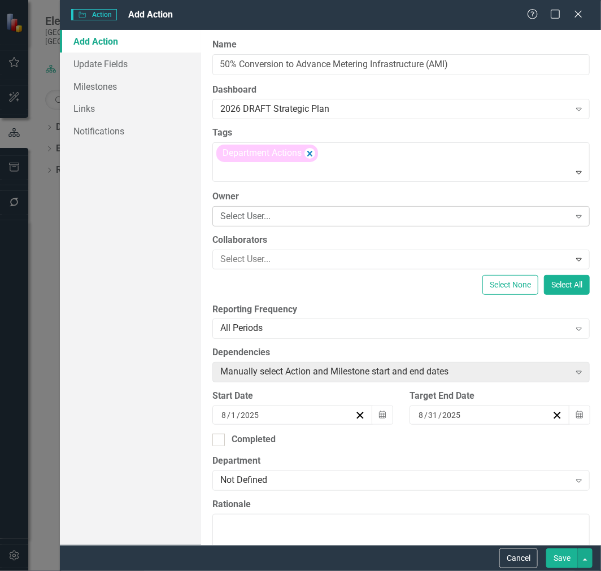
click at [290, 213] on div "Select User..." at bounding box center [394, 216] width 349 height 13
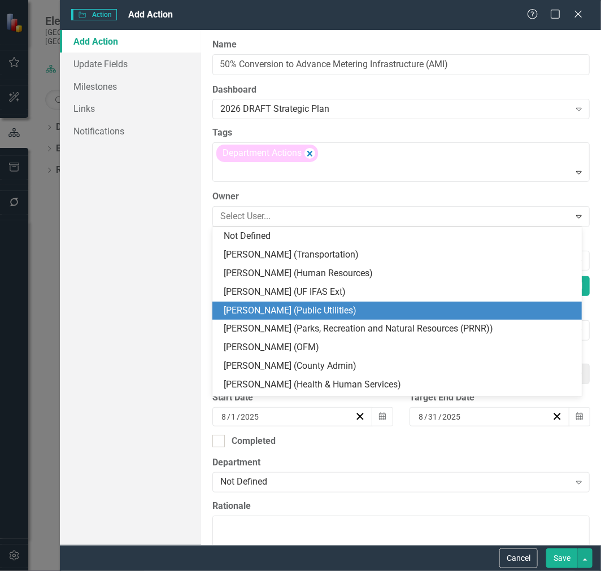
click at [283, 306] on div "[PERSON_NAME] (Public Utilities)" at bounding box center [400, 311] width 352 height 13
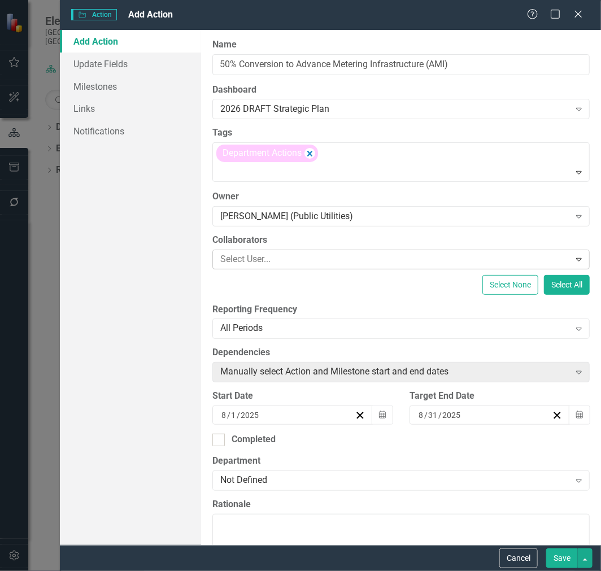
click at [291, 255] on div at bounding box center [393, 259] width 354 height 15
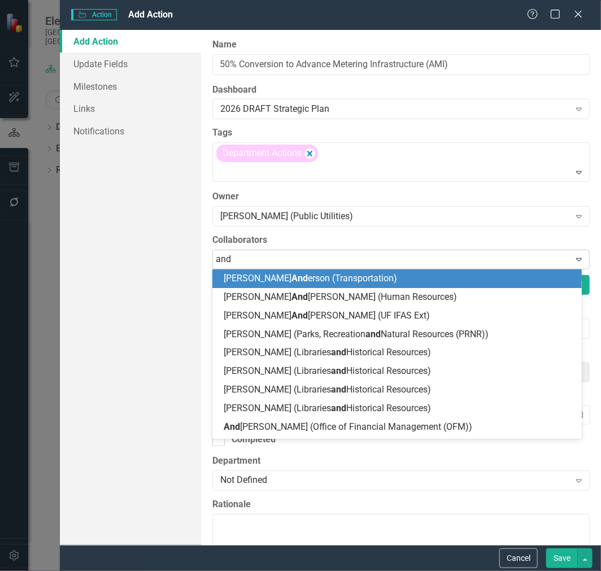
type input "[PERSON_NAME]"
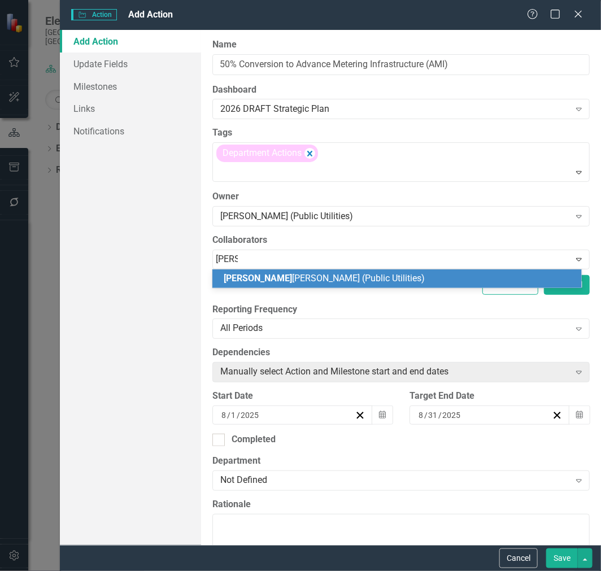
click at [290, 276] on span "[PERSON_NAME] (Public Utilities)" at bounding box center [324, 278] width 201 height 11
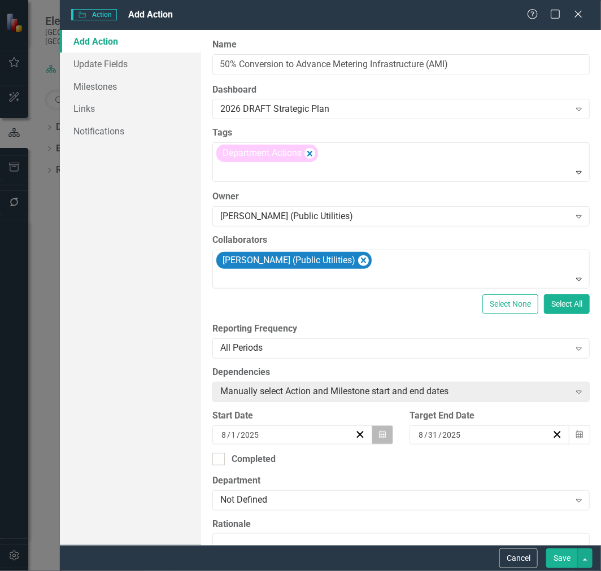
click at [375, 436] on button "Calendar" at bounding box center [382, 435] width 21 height 19
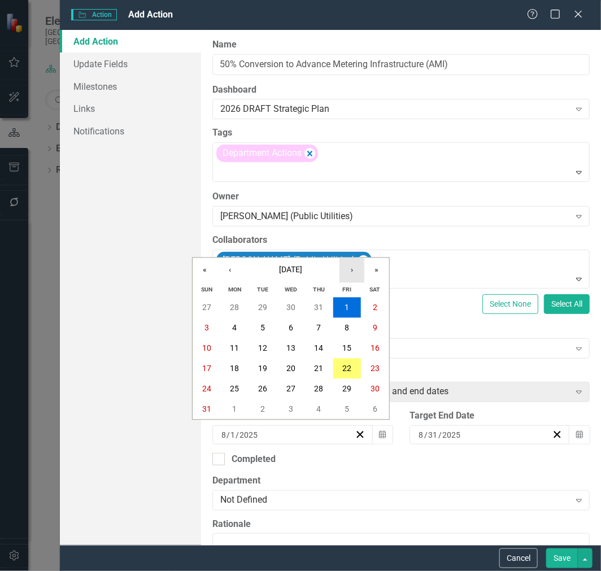
click at [359, 270] on button "›" at bounding box center [352, 270] width 25 height 25
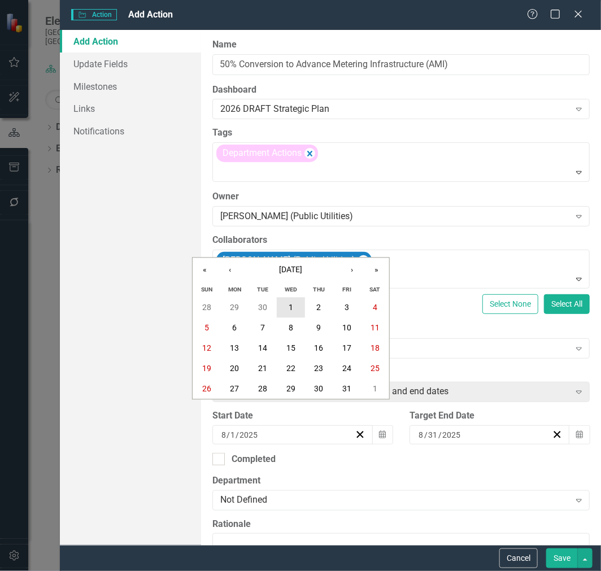
click at [283, 307] on button "1" at bounding box center [291, 308] width 28 height 20
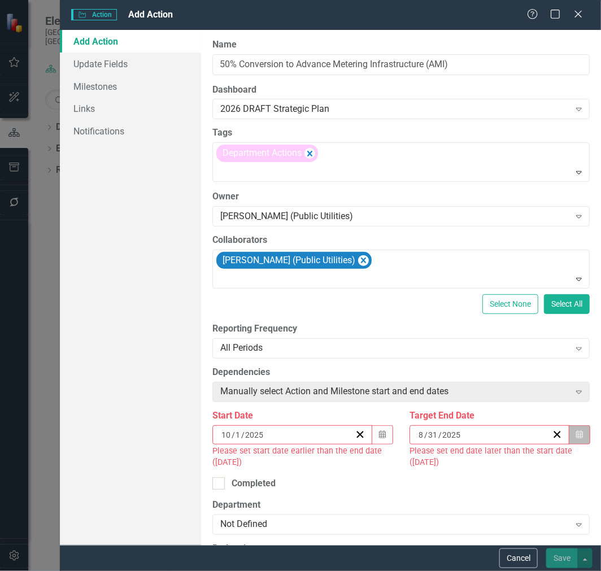
click at [575, 436] on button "Calendar" at bounding box center [579, 435] width 21 height 19
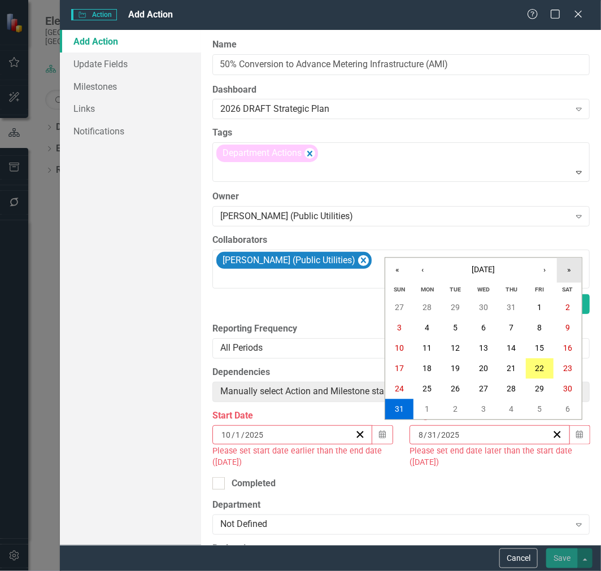
click at [569, 269] on button "»" at bounding box center [569, 270] width 25 height 25
click at [554, 274] on button "›" at bounding box center [544, 270] width 25 height 25
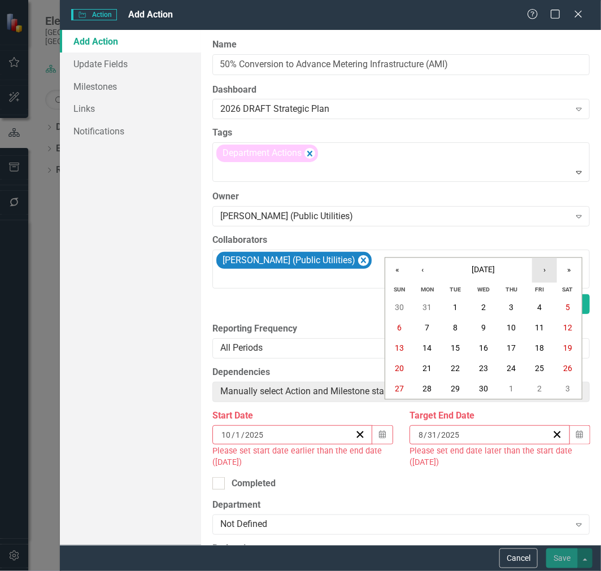
click at [554, 274] on button "›" at bounding box center [544, 270] width 25 height 25
click at [440, 389] on button "30" at bounding box center [428, 389] width 28 height 20
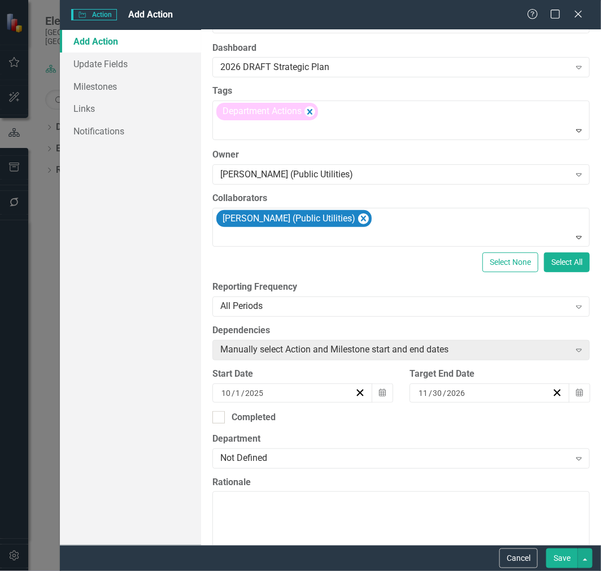
scroll to position [125, 0]
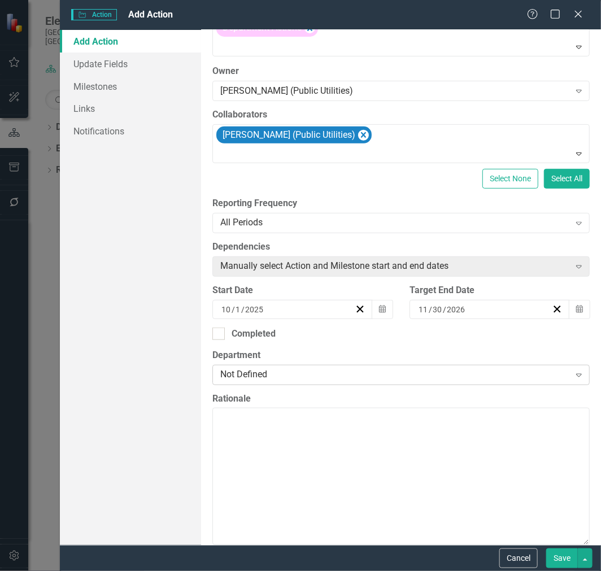
click at [428, 376] on div "Not Defined" at bounding box center [394, 374] width 349 height 13
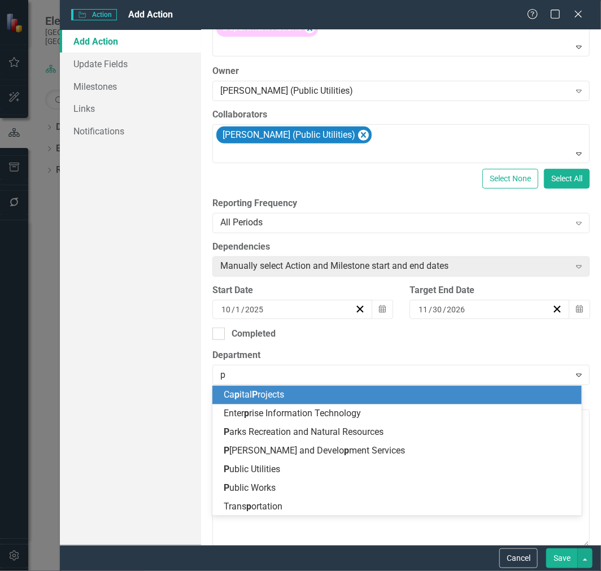
type input "pu"
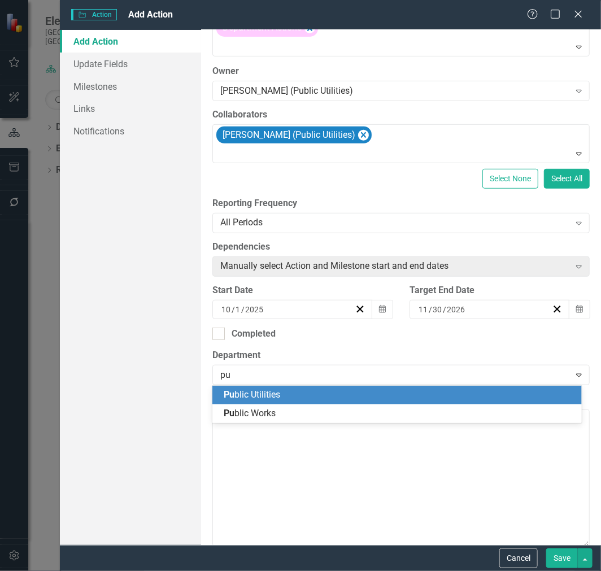
click at [352, 398] on div "Pu blic Utilities" at bounding box center [400, 395] width 352 height 13
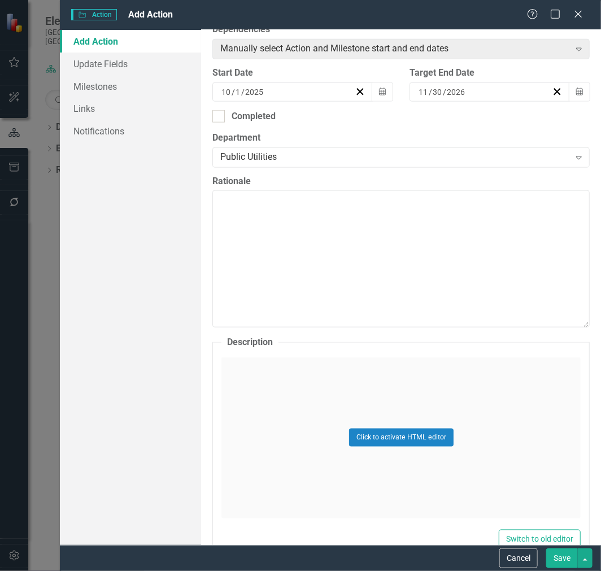
scroll to position [502, 0]
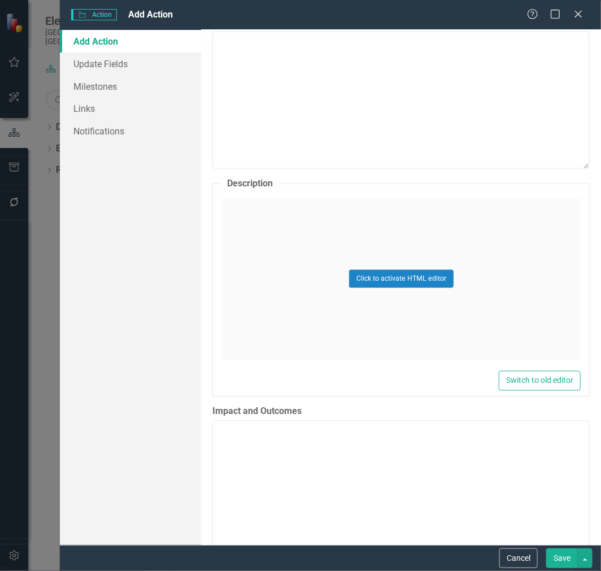
click at [302, 256] on div "Click to activate HTML editor" at bounding box center [401, 279] width 359 height 161
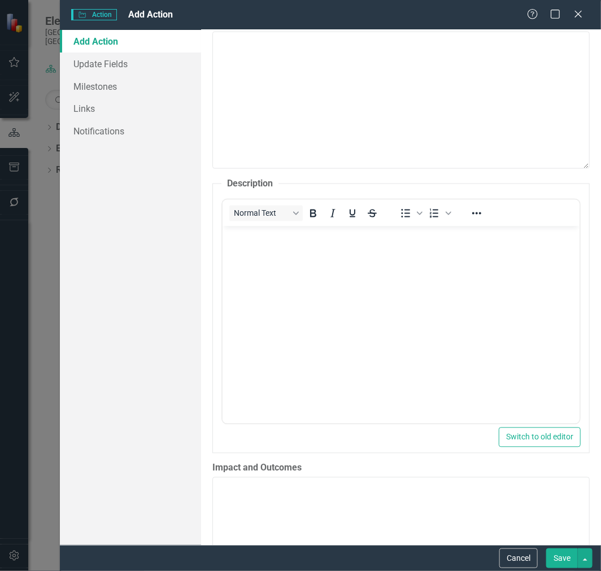
scroll to position [0, 0]
click at [267, 285] on body "Rich Text Area. Press ALT-0 for help." at bounding box center [401, 311] width 357 height 170
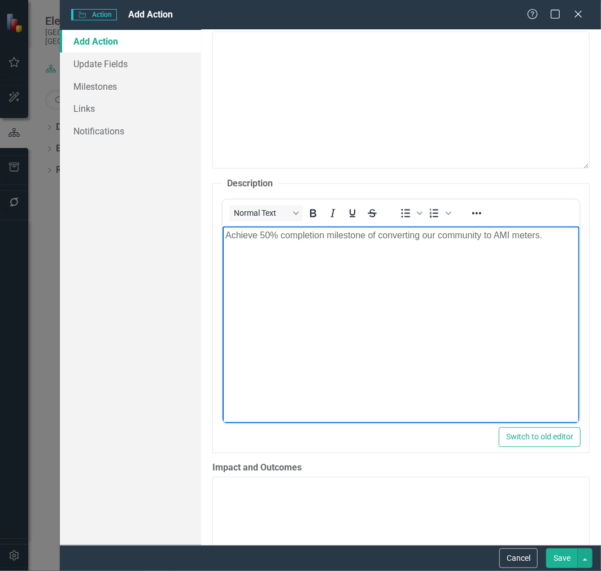
click at [324, 272] on body "Achieve 50% completion milestone of converting our community to AMI meters." at bounding box center [401, 311] width 357 height 170
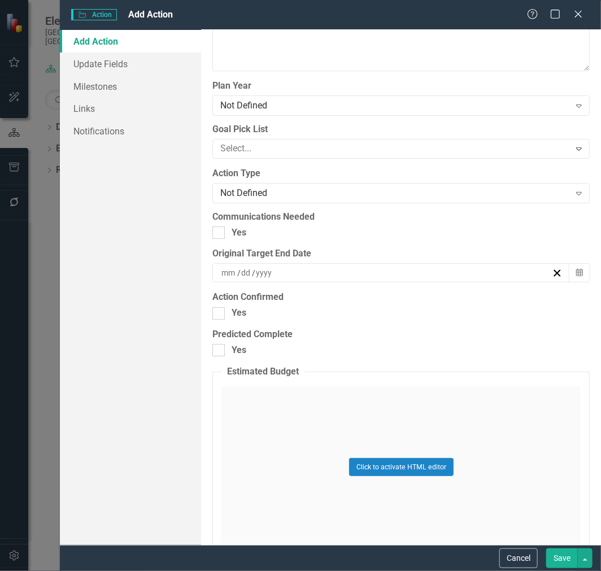
scroll to position [1444, 0]
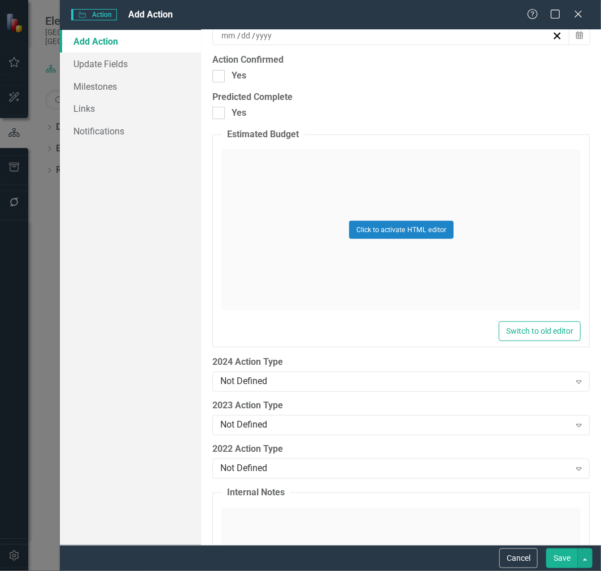
click at [563, 556] on button "Save" at bounding box center [562, 559] width 32 height 20
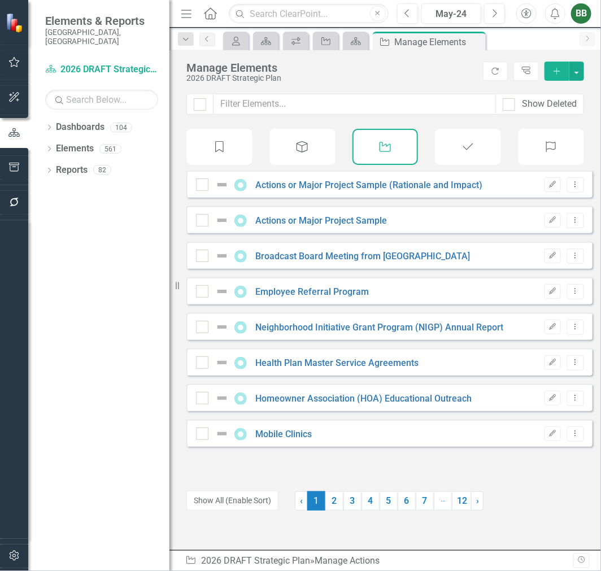
click at [554, 70] on icon "Add" at bounding box center [557, 71] width 10 height 8
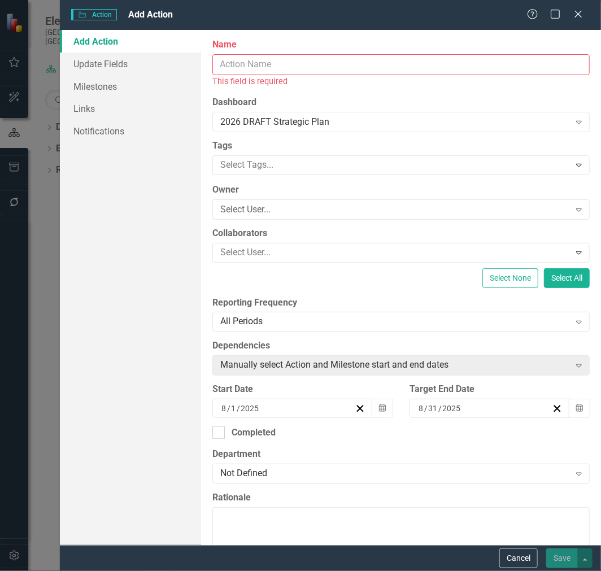
click at [263, 60] on input "Name" at bounding box center [401, 64] width 378 height 21
paste input "Bee Ridge Franchise and [GEOGRAPHIC_DATA] Prelimiary Report"
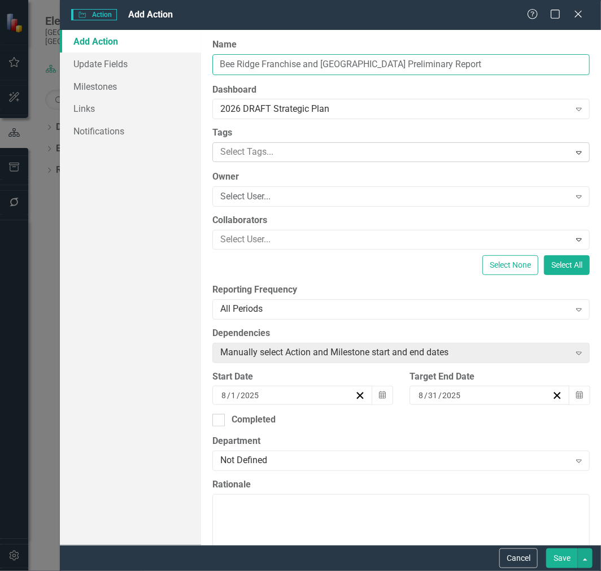
type input "Bee Ridge Franchise and [GEOGRAPHIC_DATA] Preliminary Report"
click at [303, 154] on div at bounding box center [393, 152] width 354 height 15
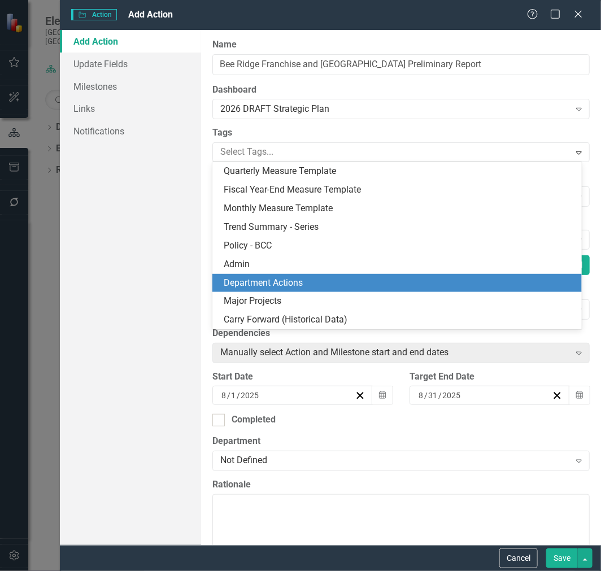
click at [294, 284] on span "Department Actions" at bounding box center [263, 282] width 79 height 11
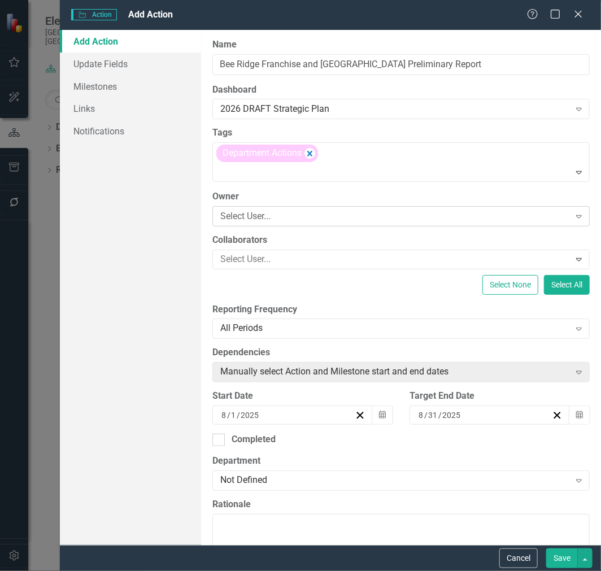
click at [283, 212] on div "Select User..." at bounding box center [394, 216] width 349 height 13
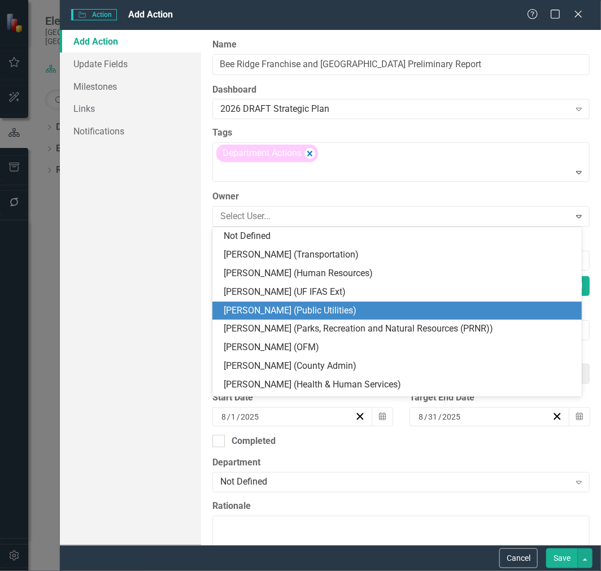
click at [283, 309] on div "[PERSON_NAME] (Public Utilities)" at bounding box center [400, 311] width 352 height 13
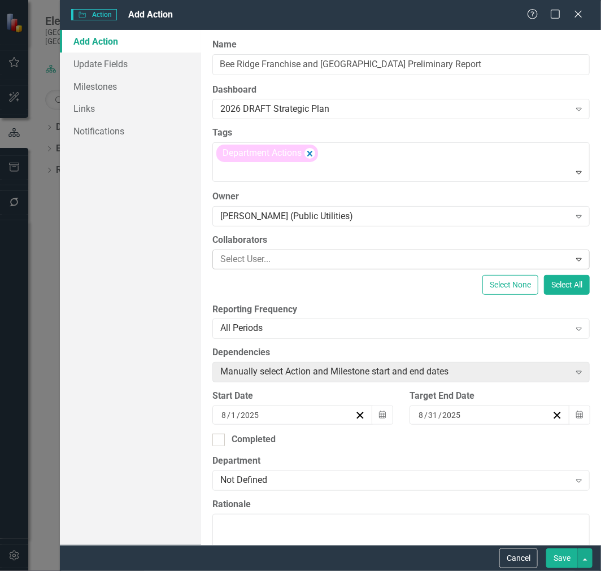
click at [284, 261] on div at bounding box center [393, 259] width 354 height 15
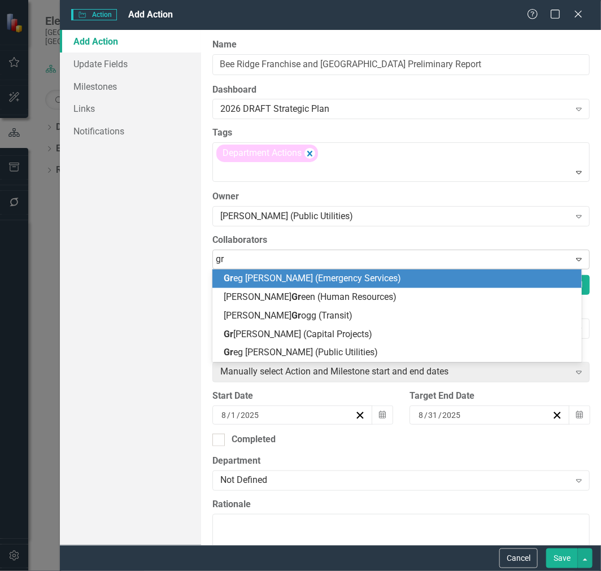
type input "gre"
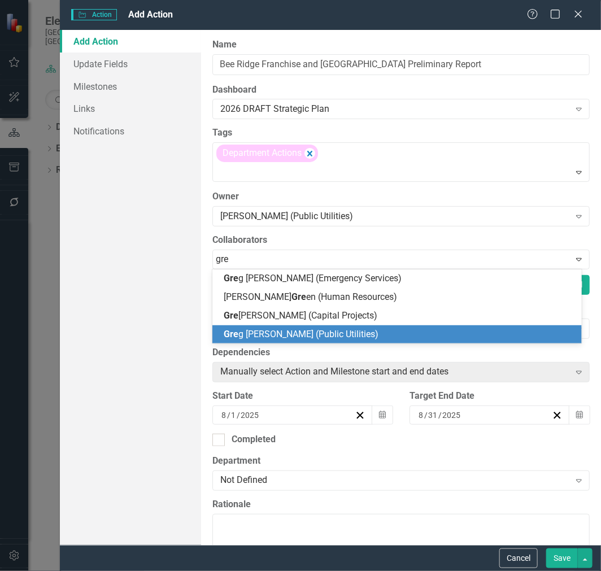
click at [291, 333] on span "Gre g [PERSON_NAME] (Public Utilities)" at bounding box center [301, 334] width 155 height 11
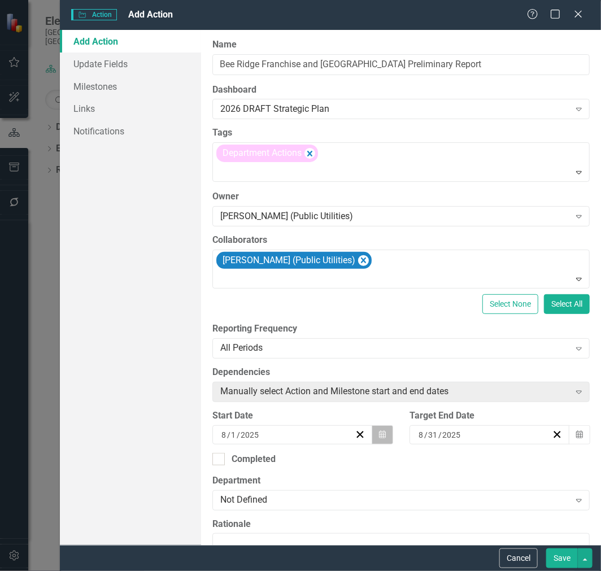
click at [379, 434] on icon "Calendar" at bounding box center [382, 435] width 7 height 8
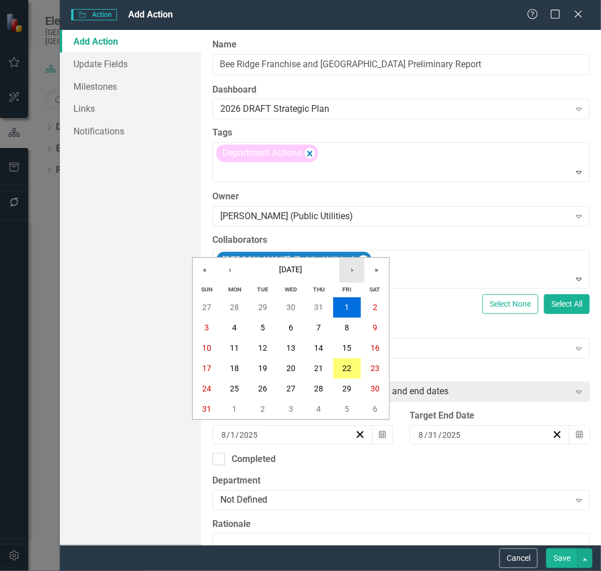
click at [358, 272] on button "›" at bounding box center [352, 270] width 25 height 25
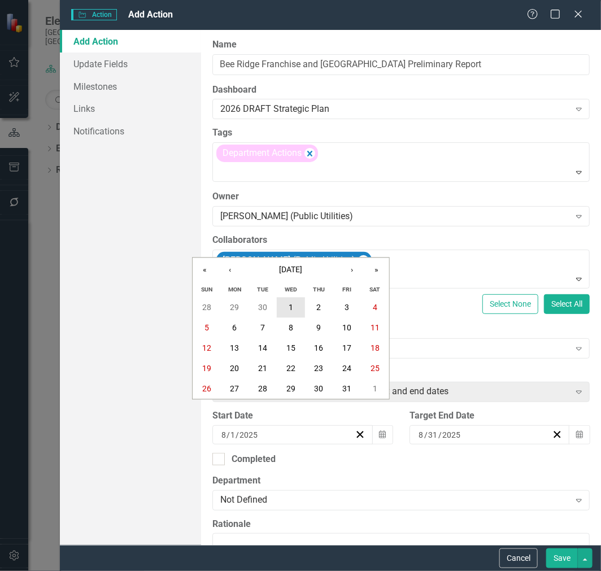
click at [287, 306] on button "1" at bounding box center [291, 308] width 28 height 20
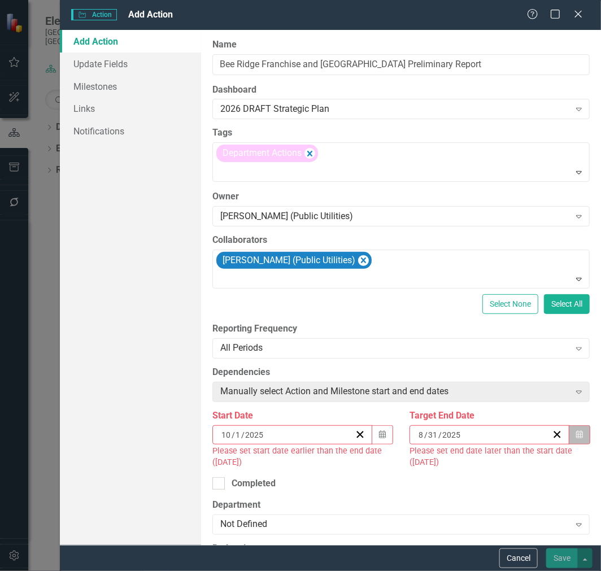
click at [576, 438] on icon "Calendar" at bounding box center [579, 435] width 7 height 8
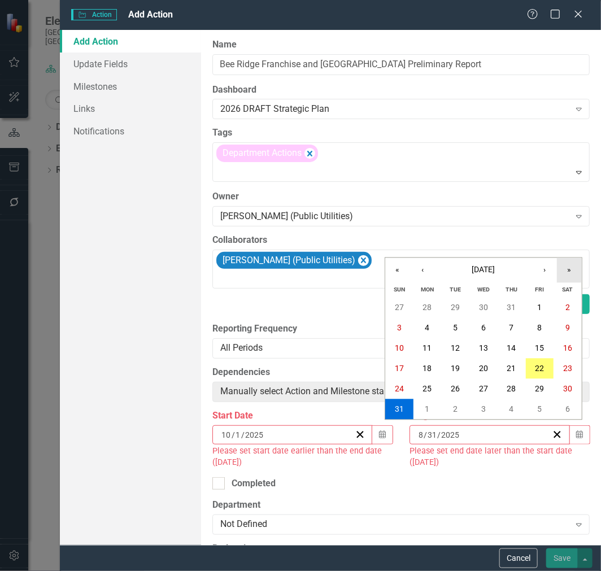
click at [565, 271] on button "»" at bounding box center [569, 270] width 25 height 25
click at [425, 268] on button "‹" at bounding box center [422, 270] width 25 height 25
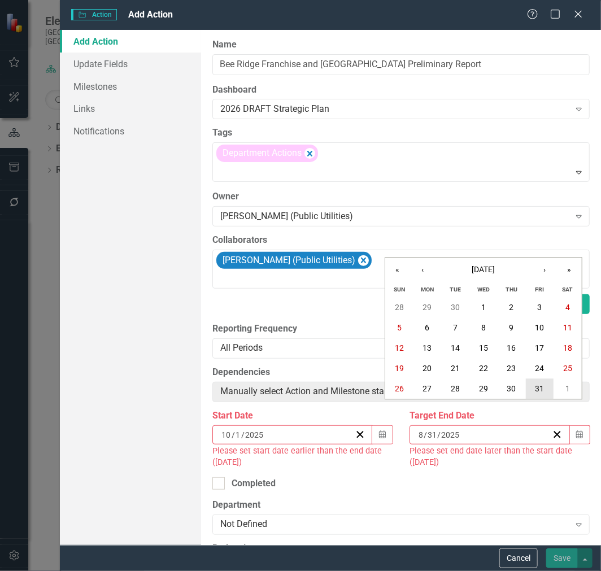
click at [539, 393] on button "31" at bounding box center [540, 389] width 28 height 20
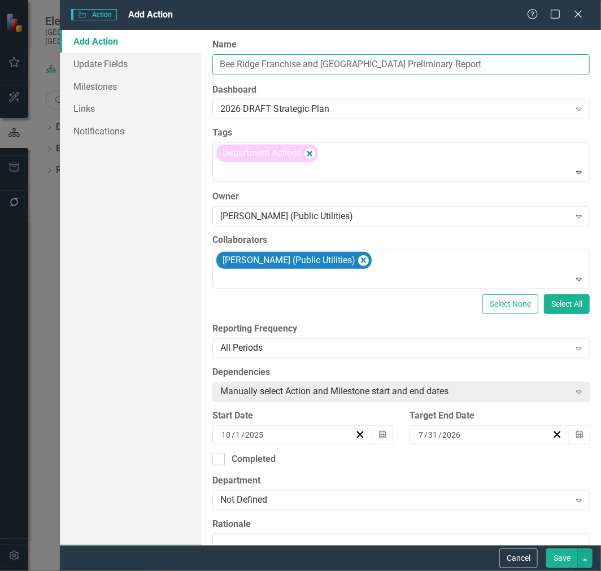
click at [407, 64] on input "Bee Ridge Franchise and [GEOGRAPHIC_DATA] Preliminary Report" at bounding box center [401, 64] width 378 height 21
click at [472, 64] on input "Bee Ridge Franchise and [GEOGRAPHIC_DATA] Preliminary Report" at bounding box center [401, 64] width 378 height 21
drag, startPoint x: 480, startPoint y: 60, endPoint x: 370, endPoint y: 61, distance: 110.8
click at [370, 61] on input "Bee Ridge Franchise and [GEOGRAPHIC_DATA] Preliminary Report" at bounding box center [401, 64] width 378 height 21
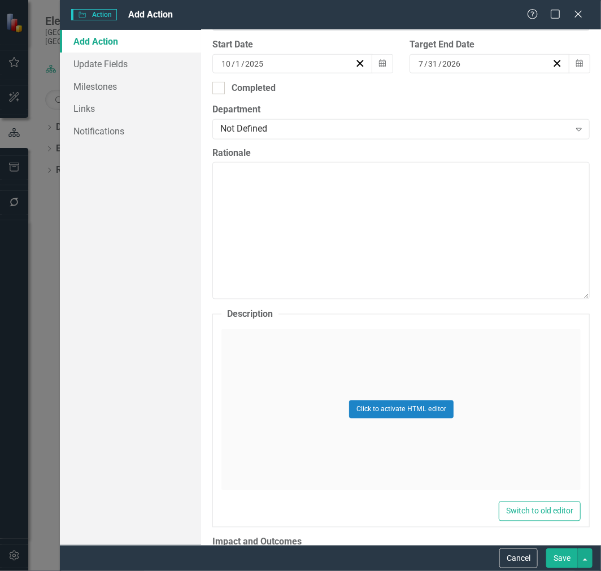
scroll to position [439, 0]
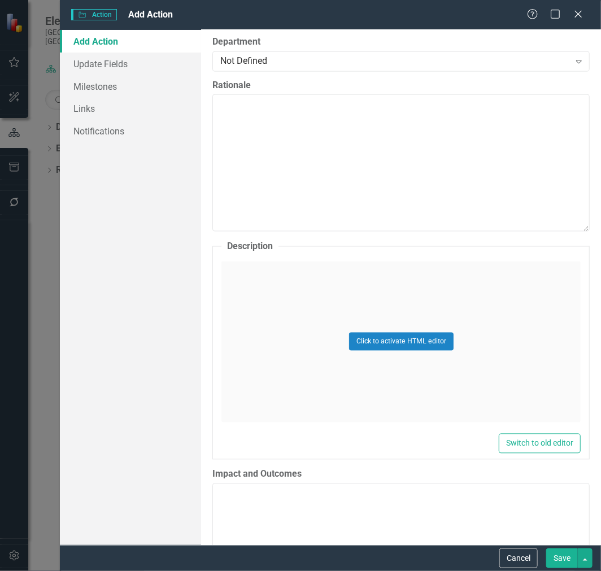
type input "Bee Ridge Franchise and Lake Forest Engineering Analysis"
click at [310, 356] on div "Click to activate HTML editor" at bounding box center [401, 342] width 359 height 161
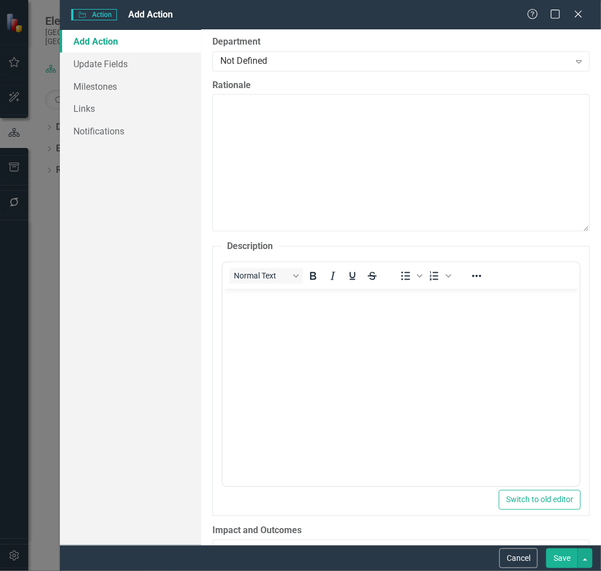
scroll to position [0, 0]
click at [416, 342] on body "Rich Text Area. Press ALT-0 for help." at bounding box center [401, 374] width 357 height 170
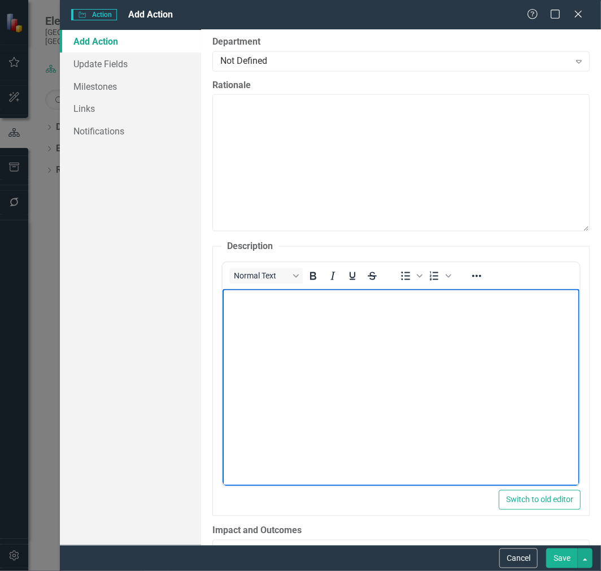
click at [303, 335] on body "Rich Text Area. Press ALT-0 for help." at bounding box center [401, 374] width 357 height 170
paste body "Rich Text Area. Press ALT-0 for help."
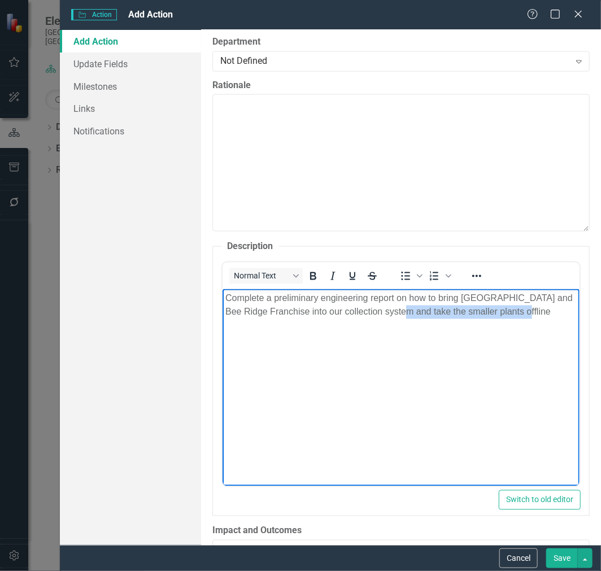
drag, startPoint x: 540, startPoint y: 313, endPoint x: 415, endPoint y: 315, distance: 124.9
click at [415, 315] on p "Complete a preliminary engineering report on how to bring [GEOGRAPHIC_DATA] and…" at bounding box center [401, 305] width 352 height 27
click at [450, 363] on body "Complete a preliminary engineering report on how to bring [GEOGRAPHIC_DATA] and…" at bounding box center [401, 374] width 357 height 170
click at [564, 558] on button "Save" at bounding box center [562, 559] width 32 height 20
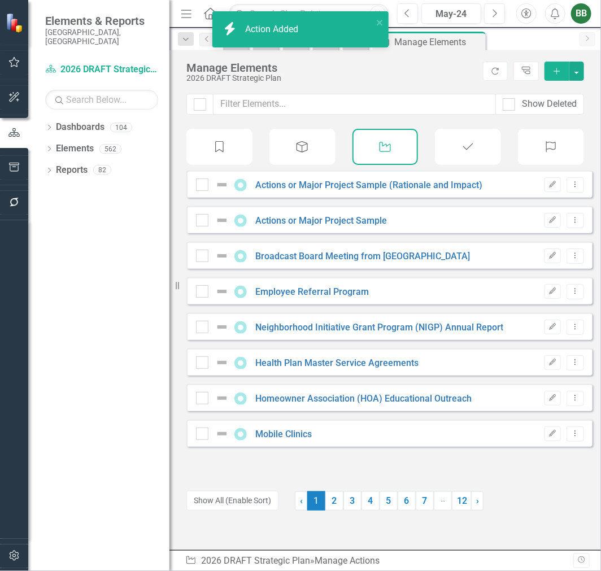
click at [554, 70] on icon "Add" at bounding box center [557, 71] width 10 height 8
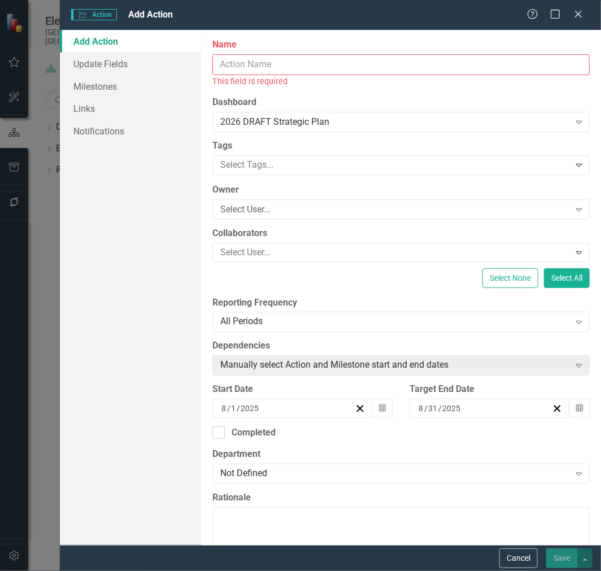
click at [368, 68] on input "Name" at bounding box center [401, 64] width 378 height 21
paste input "Identify two in house water looping projects"
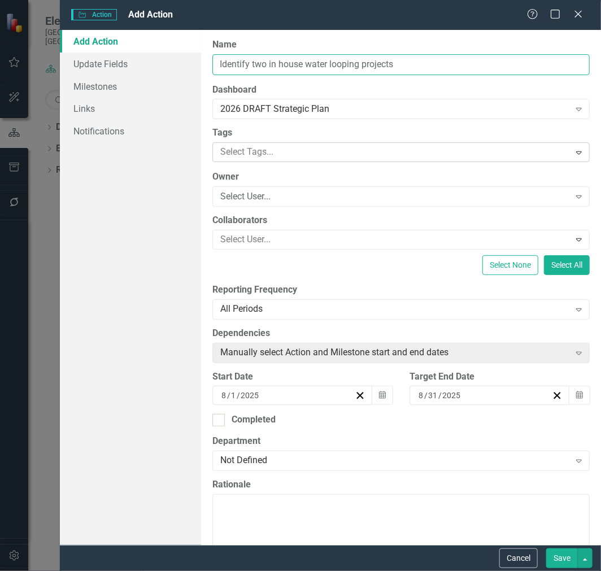
type input "Identify two in house water looping projects"
click at [340, 154] on div at bounding box center [393, 152] width 354 height 15
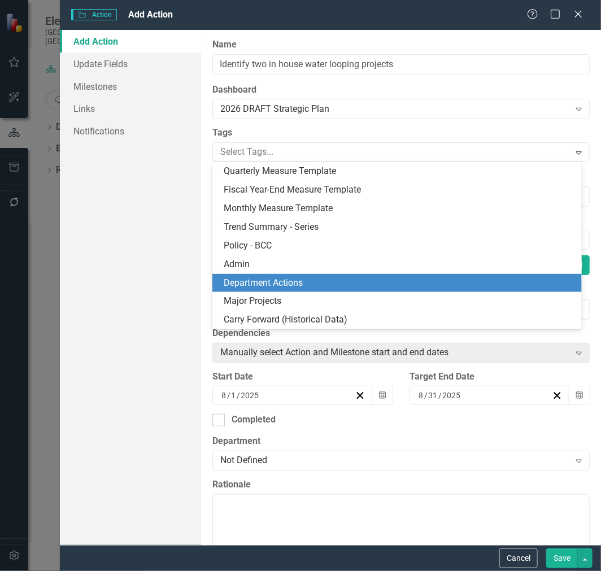
click at [319, 284] on div "Department Actions" at bounding box center [400, 283] width 352 height 13
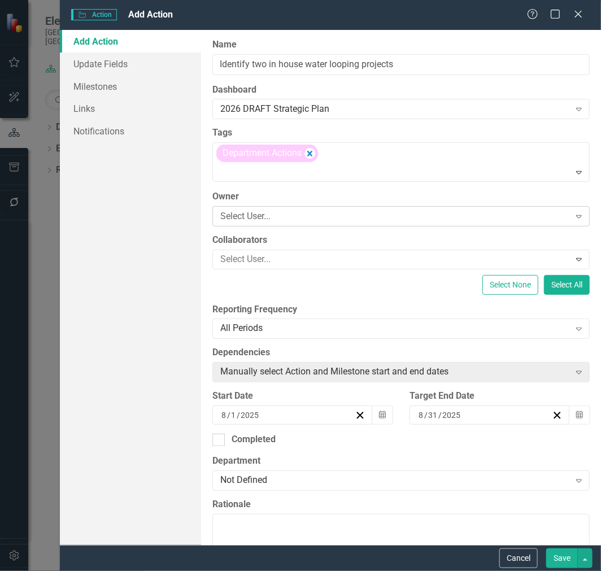
click at [306, 219] on div "Select User..." at bounding box center [394, 216] width 349 height 13
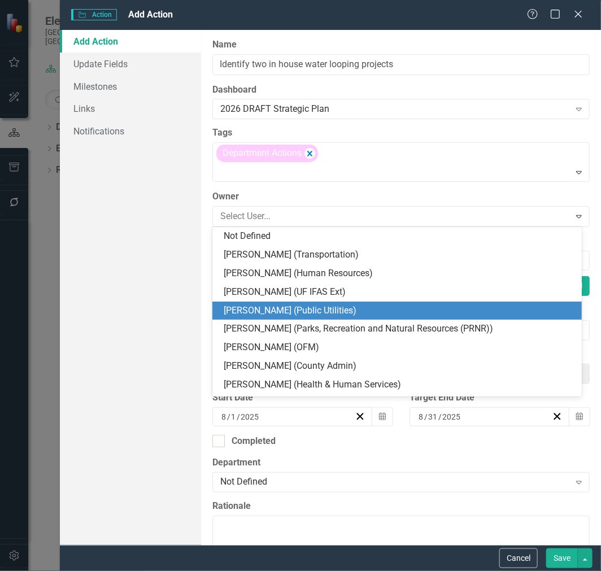
click at [287, 308] on div "[PERSON_NAME] (Public Utilities)" at bounding box center [400, 311] width 352 height 13
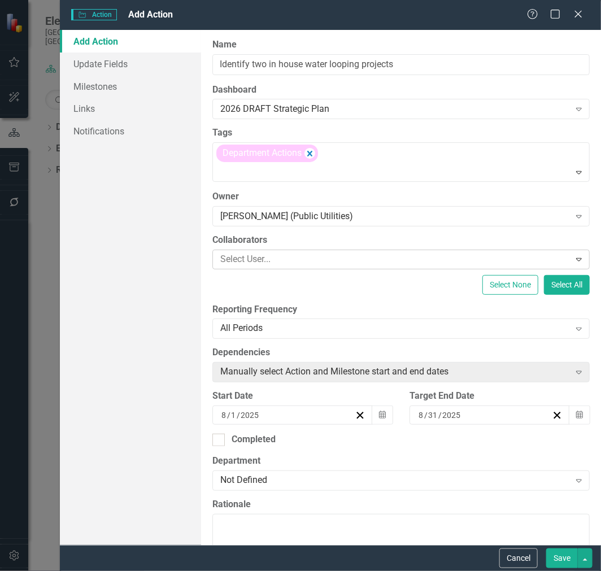
click at [283, 253] on div at bounding box center [393, 259] width 354 height 15
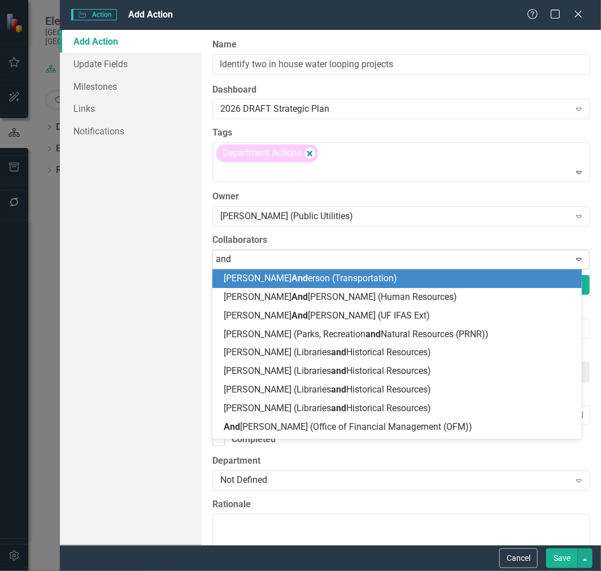
type input "[PERSON_NAME]"
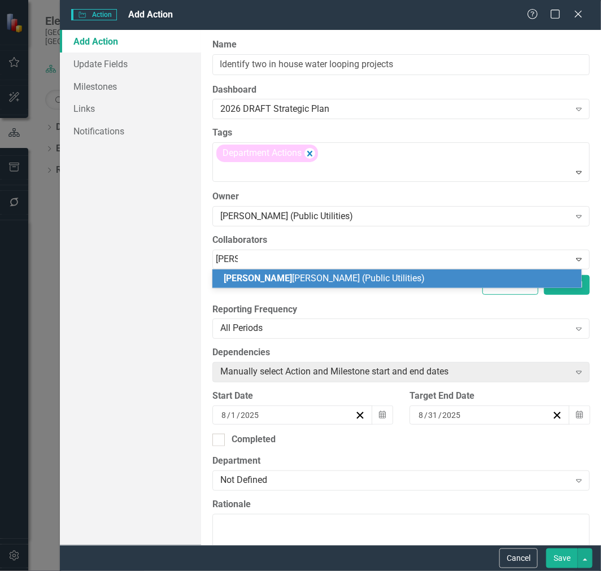
click at [284, 280] on span "[PERSON_NAME] (Public Utilities)" at bounding box center [324, 278] width 201 height 11
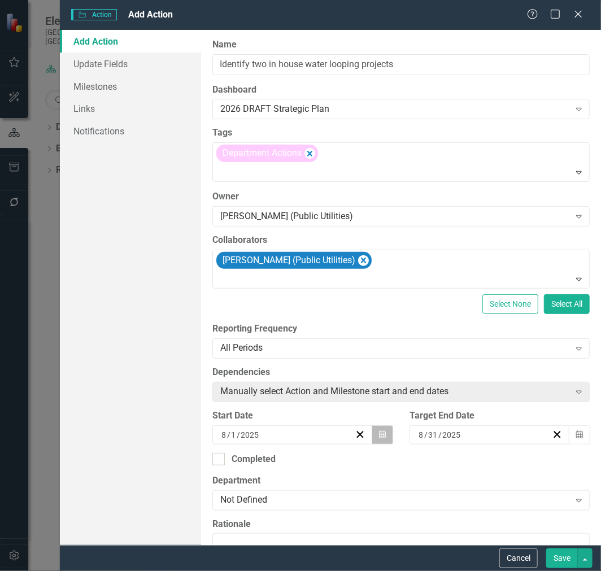
click at [379, 437] on icon "button" at bounding box center [382, 435] width 7 height 8
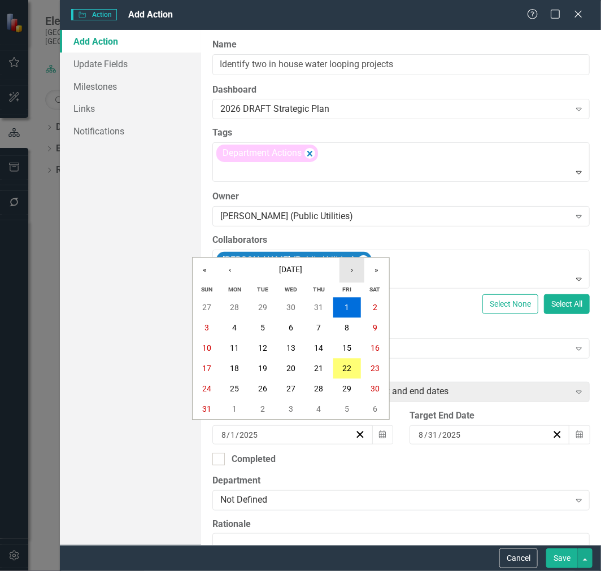
click at [353, 270] on button "›" at bounding box center [352, 270] width 25 height 25
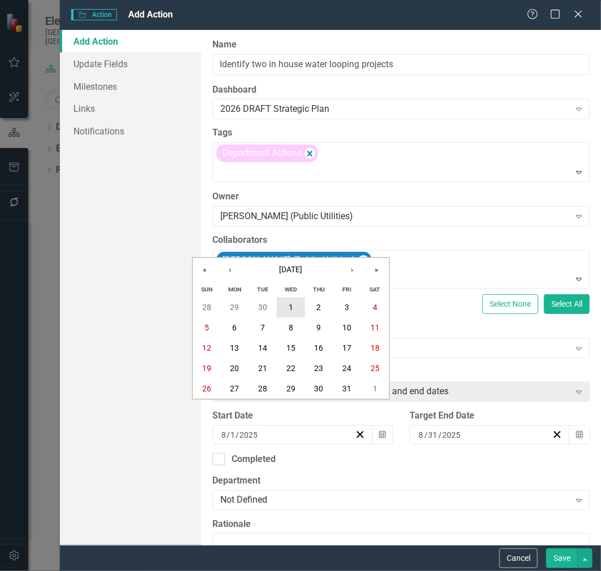
click at [279, 306] on button "1" at bounding box center [291, 308] width 28 height 20
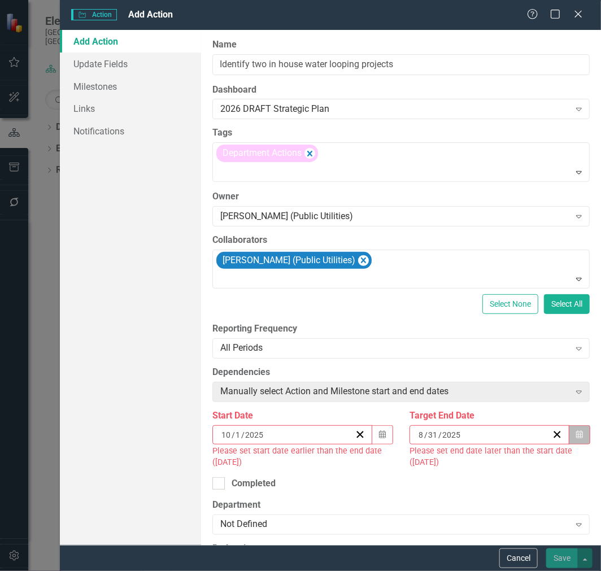
click at [576, 436] on icon "button" at bounding box center [579, 435] width 7 height 8
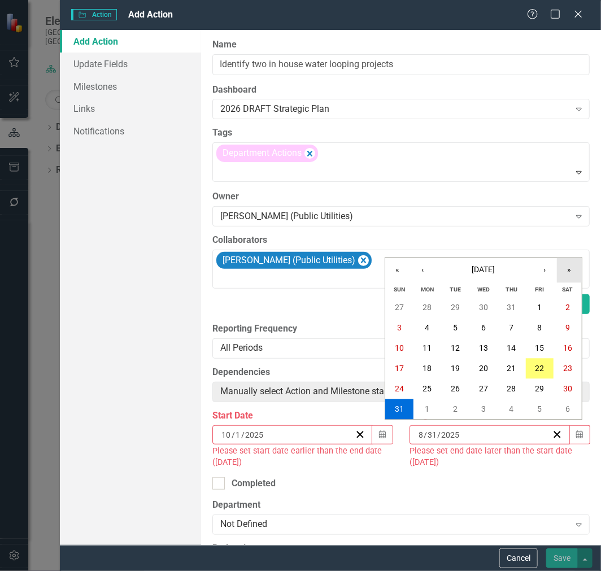
click at [572, 270] on button "»" at bounding box center [569, 270] width 25 height 25
click at [426, 270] on button "‹" at bounding box center [422, 270] width 25 height 25
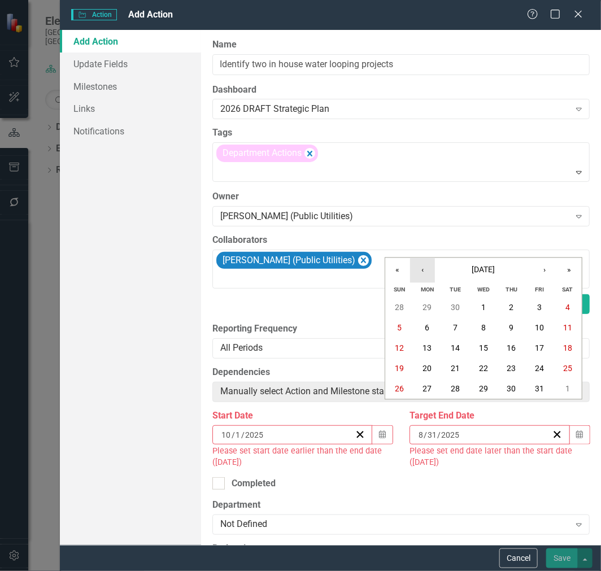
click at [426, 270] on button "‹" at bounding box center [422, 270] width 25 height 25
click at [515, 386] on abbr "30" at bounding box center [511, 389] width 9 height 9
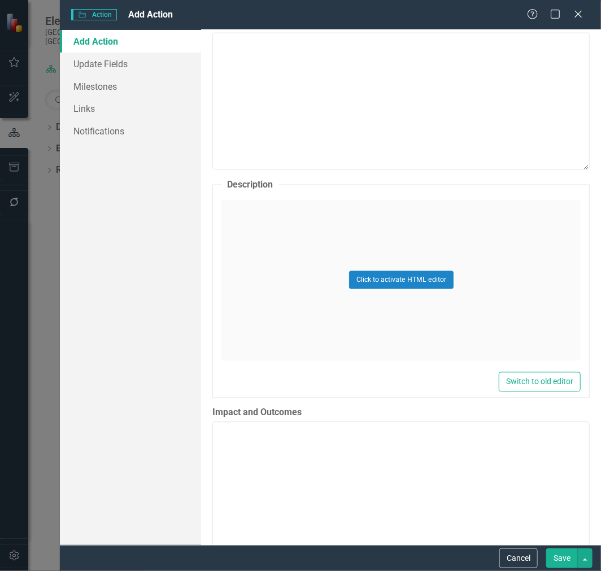
scroll to position [502, 0]
click at [253, 279] on div "Click to activate HTML editor" at bounding box center [401, 279] width 359 height 161
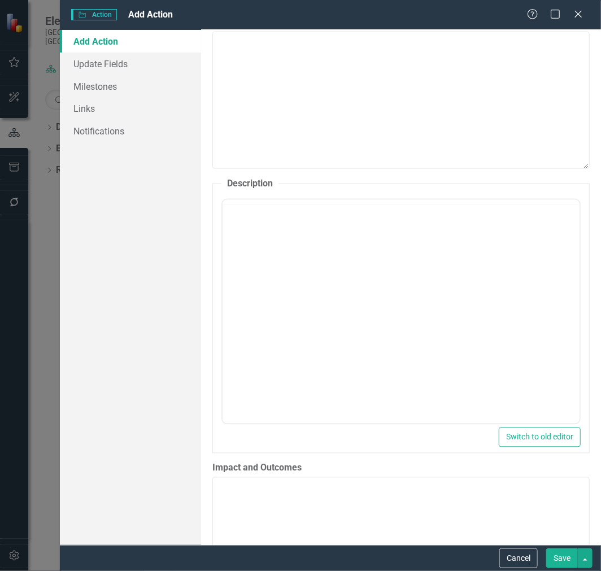
scroll to position [0, 0]
click at [362, 255] on body "Rich Text Area. Press ALT-0 for help." at bounding box center [401, 311] width 357 height 170
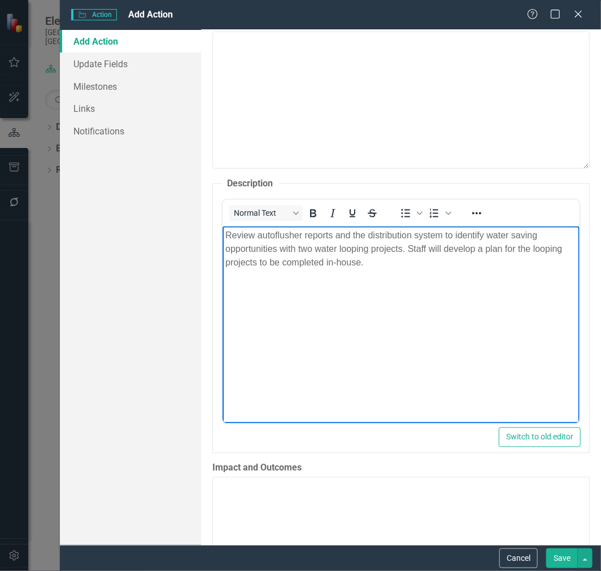
click at [401, 263] on p "Review autoflusher reports and the distribution system to identify water saving…" at bounding box center [401, 249] width 352 height 41
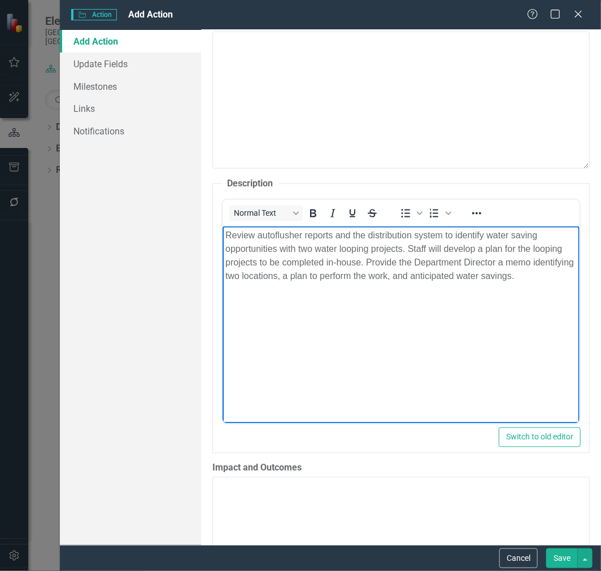
drag, startPoint x: 562, startPoint y: 277, endPoint x: 454, endPoint y: 275, distance: 108.0
click at [454, 275] on p "Review autoflusher reports and the distribution system to identify water saving…" at bounding box center [401, 256] width 352 height 54
click at [530, 298] on body "Review autoflusher reports and the distribution system to identify water saving…" at bounding box center [401, 311] width 357 height 170
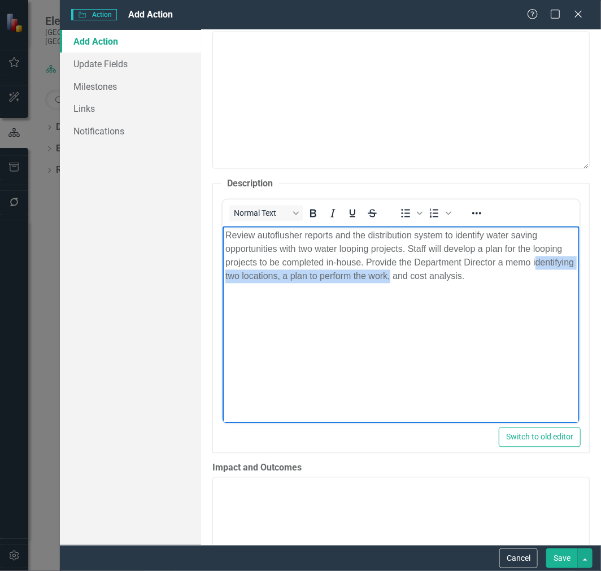
drag, startPoint x: 434, startPoint y: 277, endPoint x: 228, endPoint y: 280, distance: 205.7
click at [228, 280] on p "Review autoflusher reports and the distribution system to identify water saving…" at bounding box center [401, 256] width 352 height 54
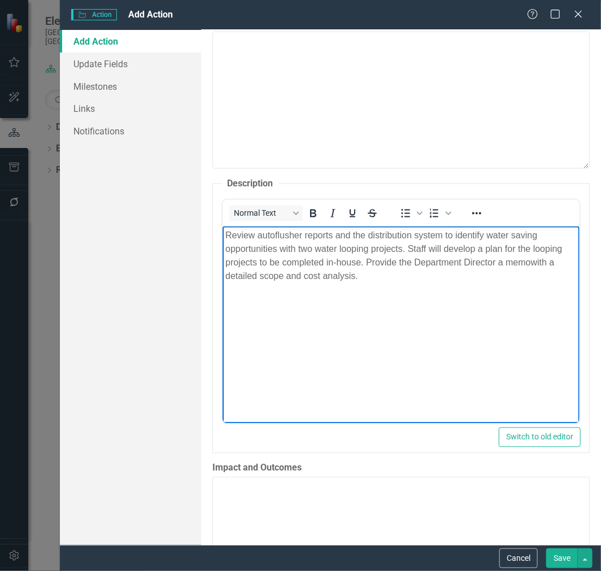
click at [454, 276] on p "Review autoflusher reports and the distribution system to identify water saving…" at bounding box center [401, 256] width 352 height 54
click at [506, 285] on body "Review autoflusher reports and the distribution system to identify water saving…" at bounding box center [401, 311] width 357 height 170
click at [274, 237] on p "Review autoflusher reports and the distribution system to identify water saving…" at bounding box center [401, 256] width 352 height 54
click at [454, 305] on body "Review autoflusher reports and the distribution system to identify water saving…" at bounding box center [401, 311] width 357 height 170
click at [276, 240] on p "Review autoflusher reports and the distribution system to identify water saving…" at bounding box center [401, 256] width 352 height 54
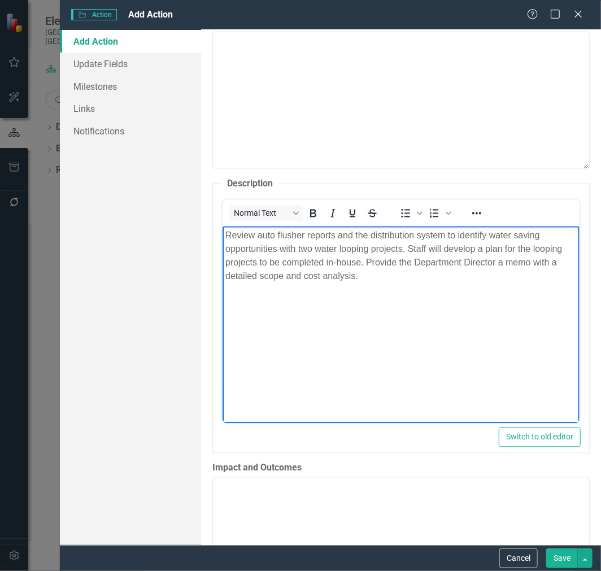
click at [427, 268] on p "Review auto flusher reports and the distribution system to identify water savin…" at bounding box center [401, 256] width 352 height 54
click at [480, 324] on body "Review auto flusher reports and the distribution system to identify water savin…" at bounding box center [401, 311] width 357 height 170
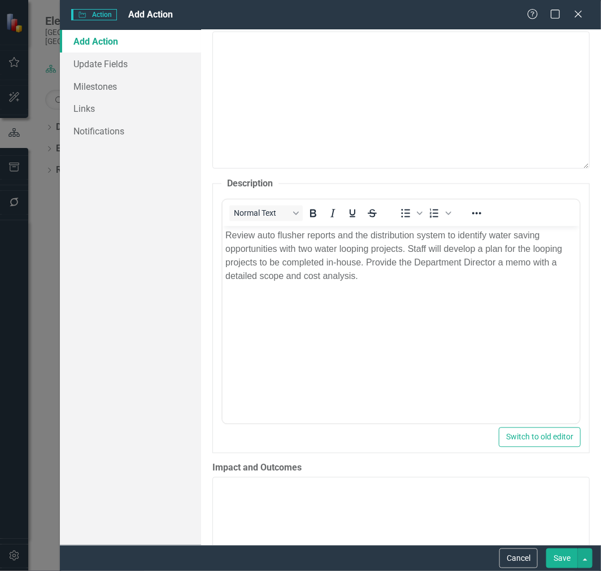
click at [561, 562] on button "Save" at bounding box center [562, 559] width 32 height 20
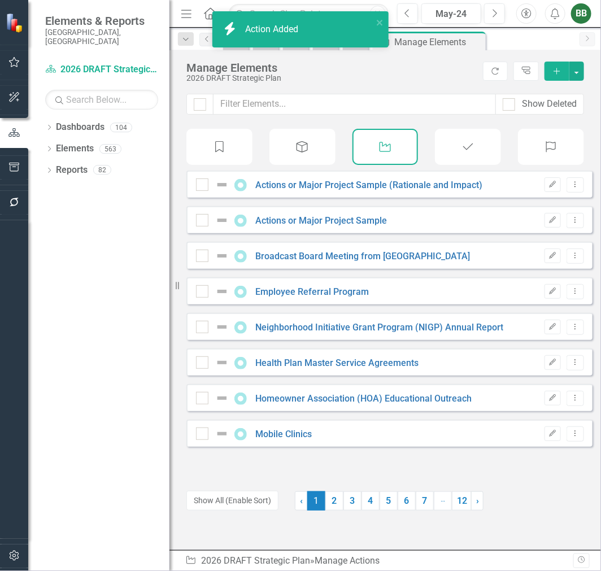
click at [556, 75] on icon "Add" at bounding box center [557, 71] width 10 height 8
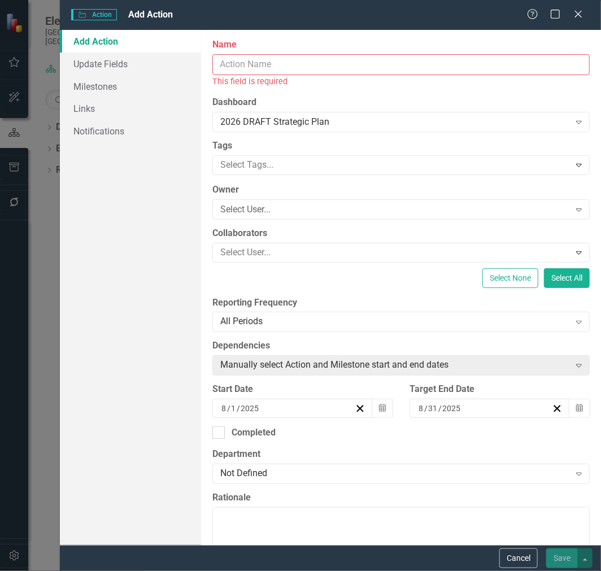
click at [319, 63] on input "Name" at bounding box center [401, 64] width 378 height 21
paste input "Develop timeline on integration between Maximo, SCADA, GIS"
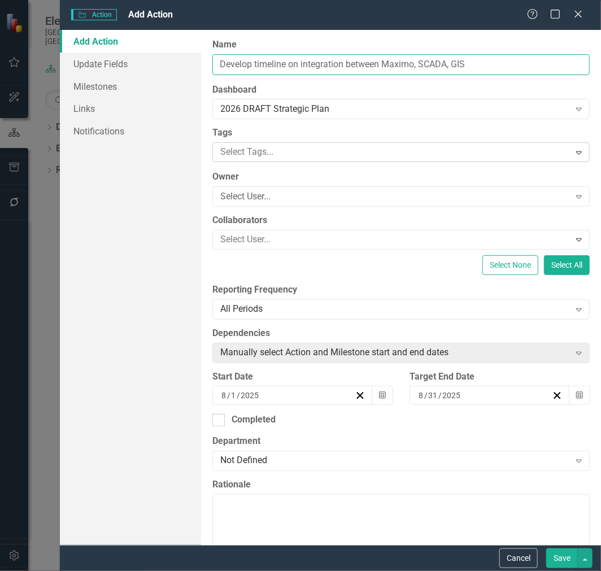
type input "Develop timeline on integration between Maximo, SCADA, GIS"
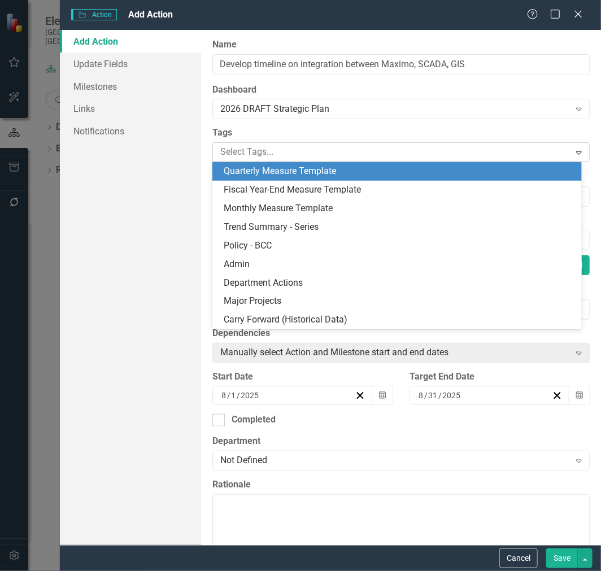
click at [469, 154] on div at bounding box center [393, 152] width 354 height 15
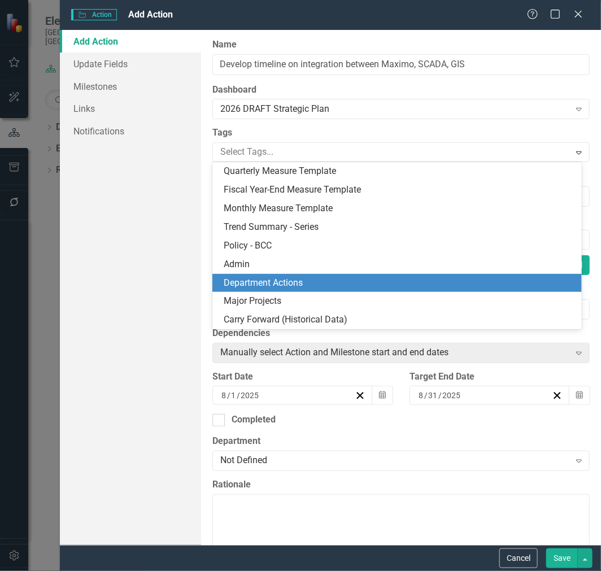
click at [353, 281] on div "Department Actions" at bounding box center [400, 283] width 352 height 13
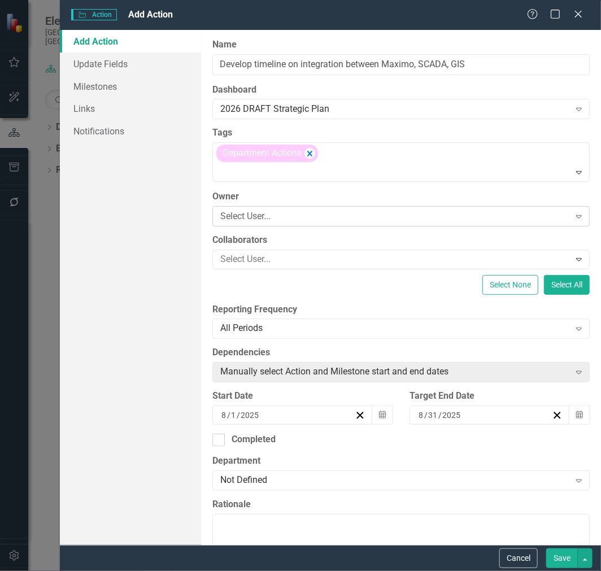
click at [302, 210] on div "Select User..." at bounding box center [394, 216] width 349 height 13
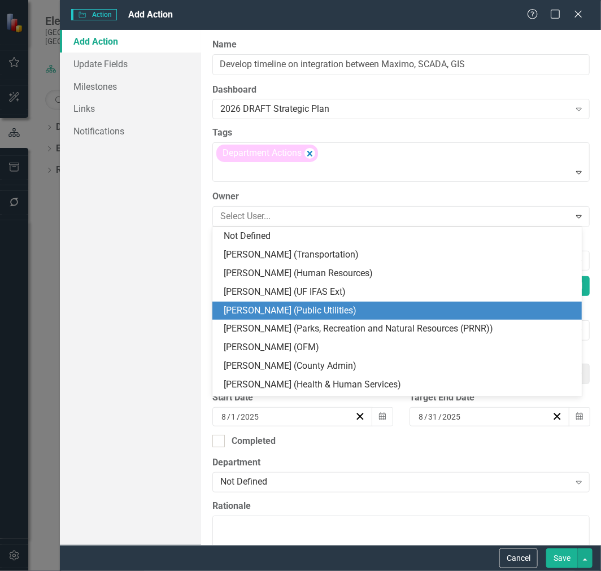
click at [294, 306] on div "[PERSON_NAME] (Public Utilities)" at bounding box center [400, 311] width 352 height 13
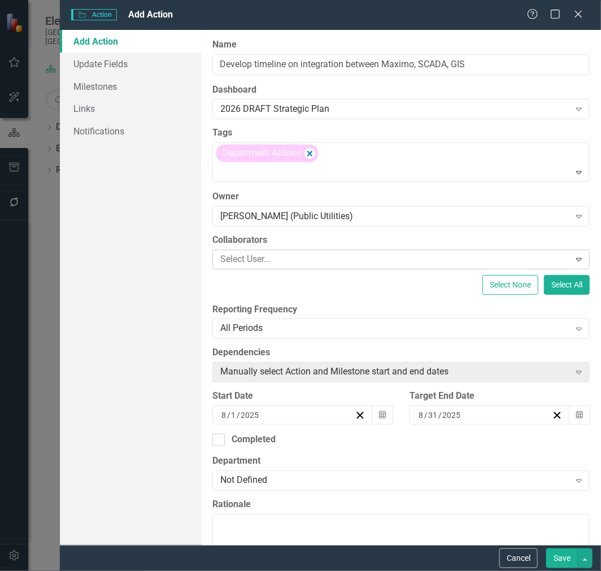
click at [297, 263] on div at bounding box center [393, 259] width 354 height 15
type input "[PERSON_NAME]"
click at [546, 549] on button "Save" at bounding box center [562, 559] width 32 height 20
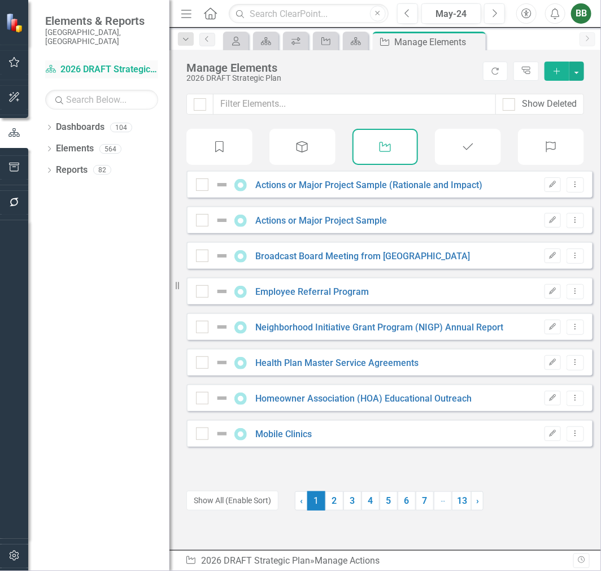
click at [98, 63] on link "Dashboard 2026 DRAFT Strategic Plan" at bounding box center [101, 69] width 113 height 13
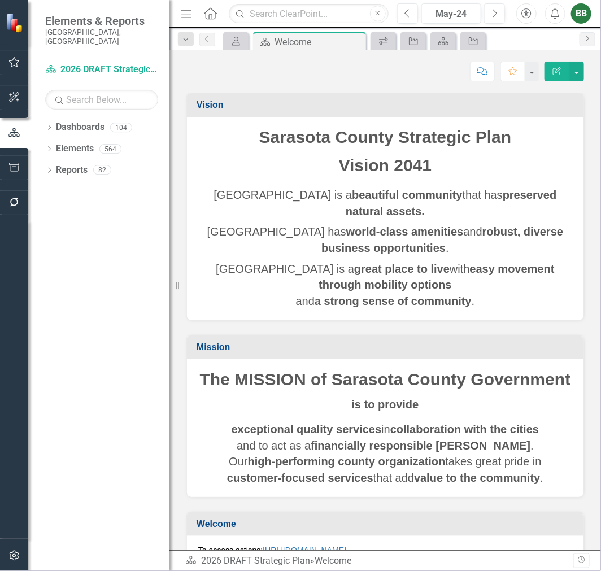
click at [20, 55] on button "button" at bounding box center [14, 63] width 25 height 24
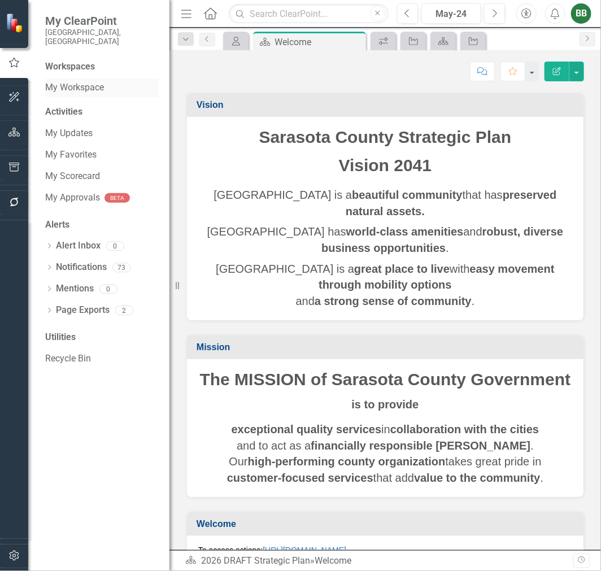
click at [81, 81] on link "My Workspace" at bounding box center [101, 87] width 113 height 13
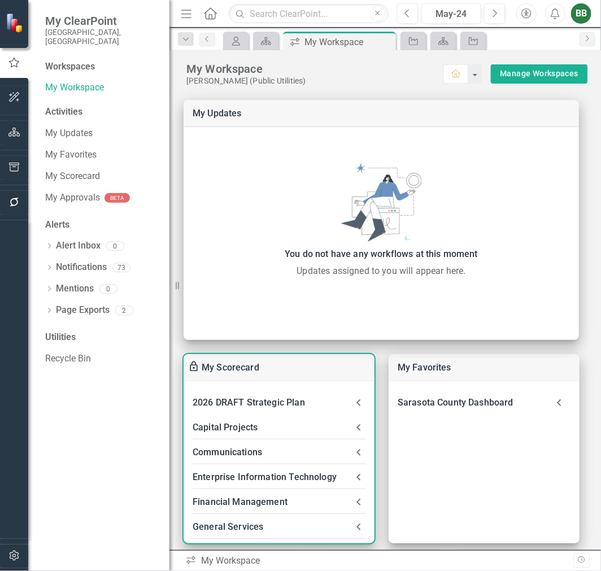
click at [283, 402] on div "2026 DRAFT Strategic Plan" at bounding box center [272, 403] width 159 height 16
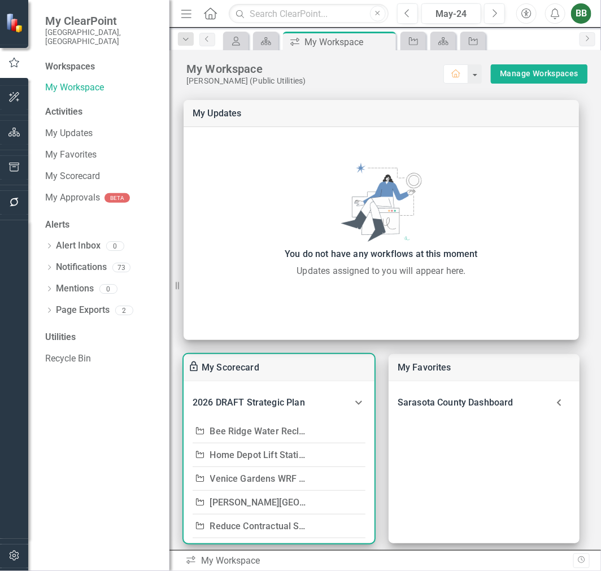
click at [356, 402] on icon at bounding box center [359, 403] width 14 height 14
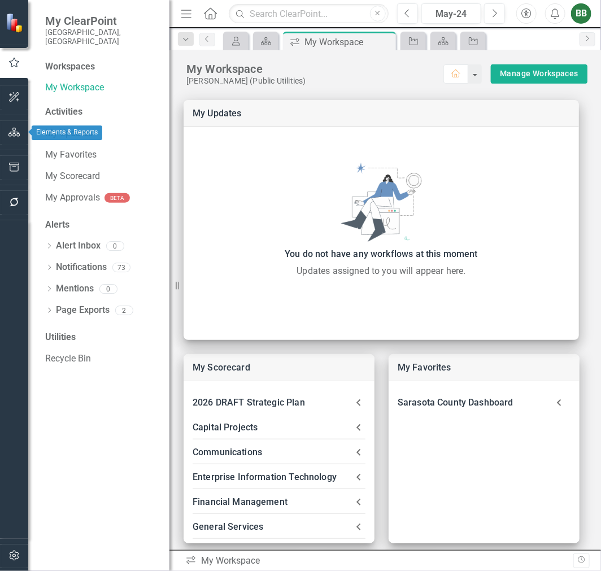
click at [13, 136] on icon "button" at bounding box center [14, 132] width 12 height 9
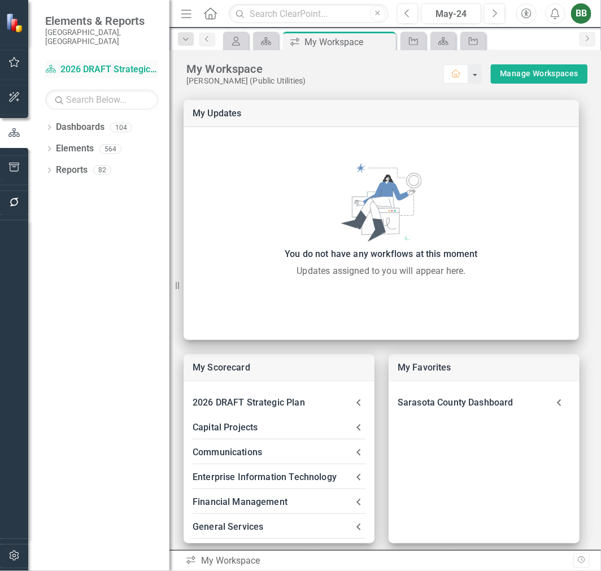
click at [99, 63] on link "Dashboard 2026 DRAFT Strategic Plan" at bounding box center [101, 69] width 113 height 13
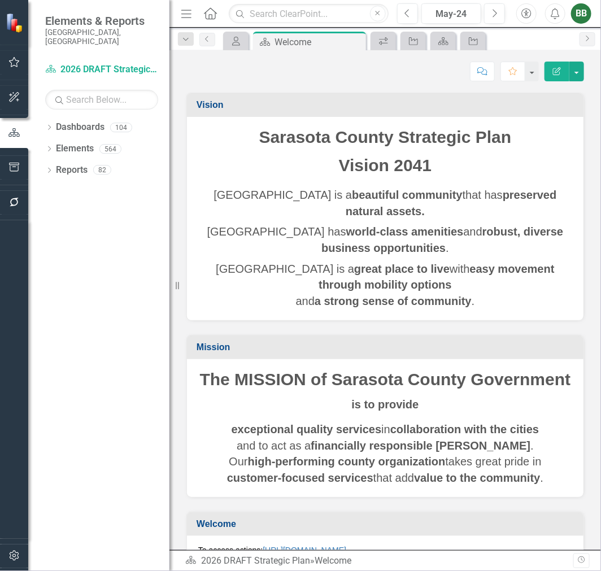
click at [306, 468] on strong "high-performing county organization" at bounding box center [347, 461] width 198 height 12
click at [522, 379] on p "The MISSION of Sarasota County Government" at bounding box center [385, 381] width 374 height 27
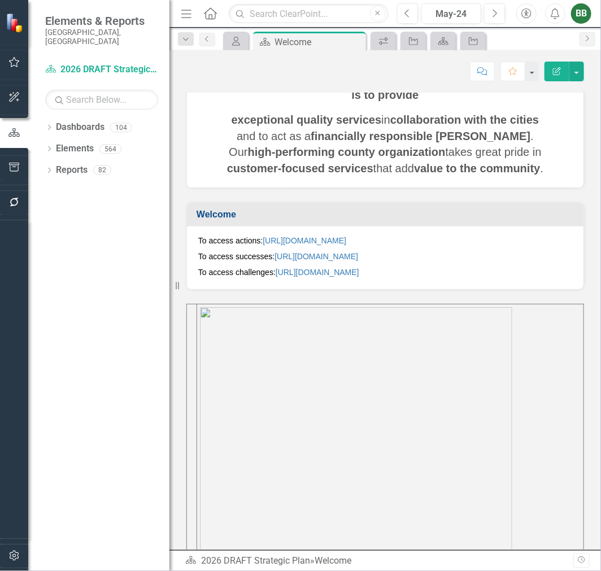
scroll to position [303, 0]
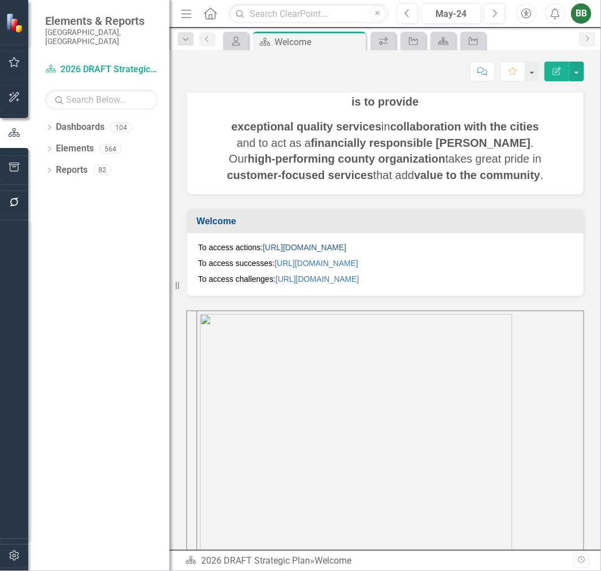
click at [346, 252] on link "[URL][DOMAIN_NAME]" at bounding box center [305, 247] width 84 height 9
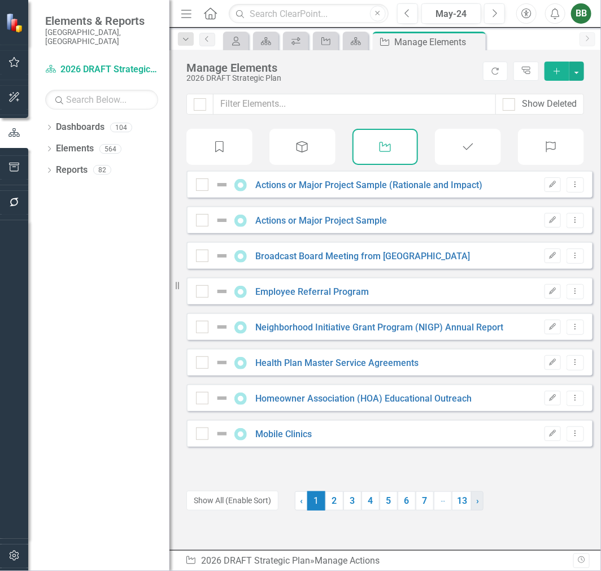
click at [476, 504] on span "›" at bounding box center [477, 501] width 3 height 11
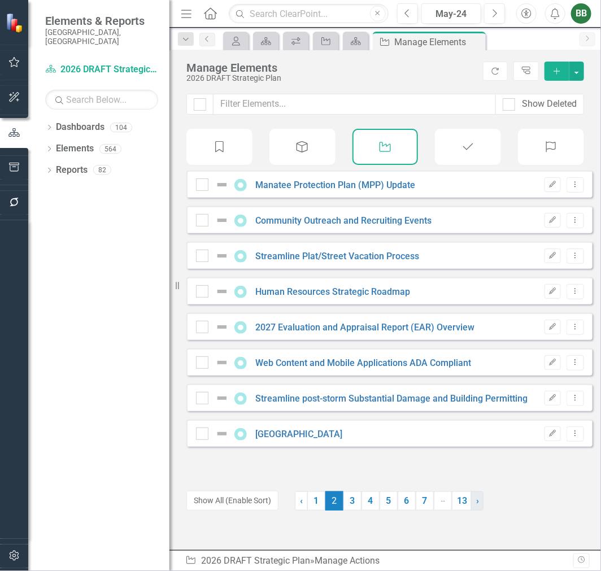
click at [476, 504] on span "›" at bounding box center [477, 501] width 3 height 11
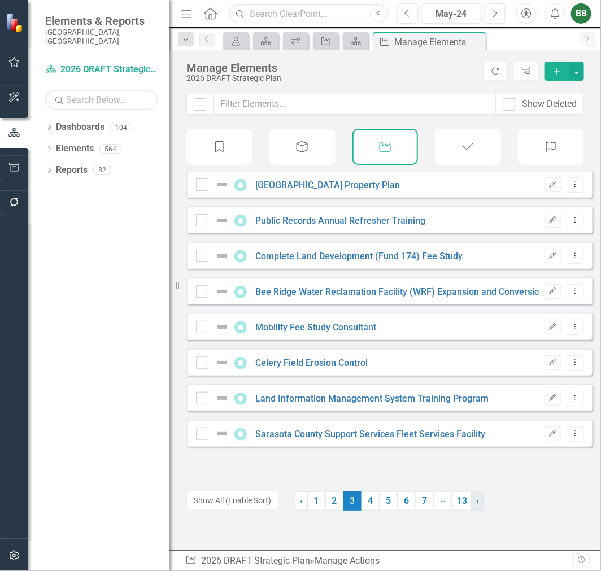
click at [476, 504] on span "›" at bounding box center [477, 501] width 3 height 11
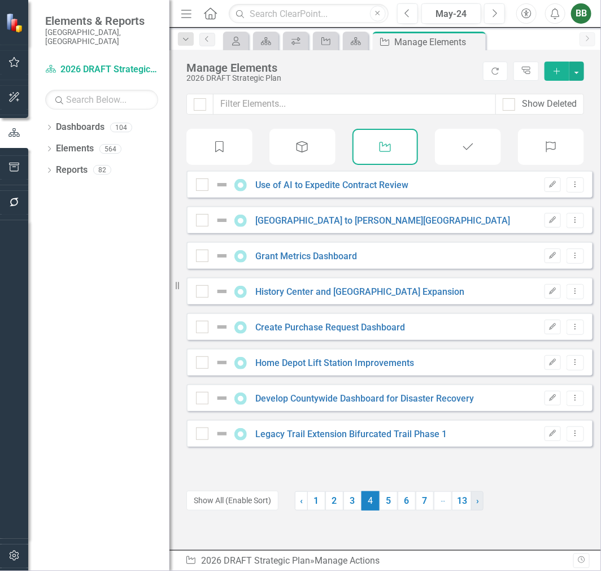
click at [476, 504] on span "›" at bounding box center [477, 501] width 3 height 11
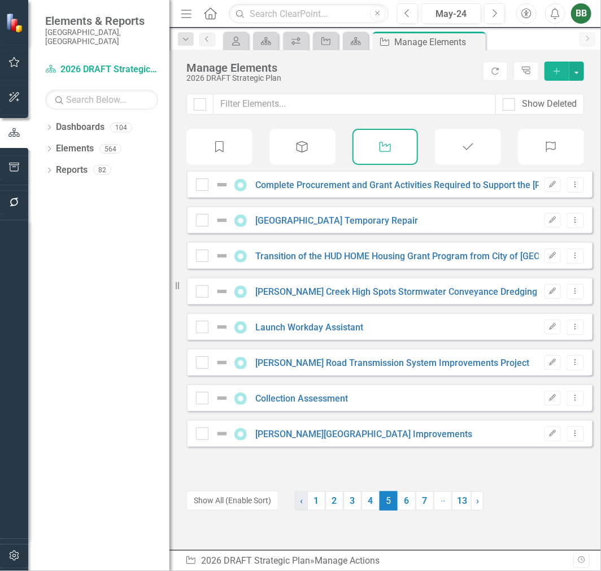
click at [300, 498] on link "‹ Previous" at bounding box center [301, 501] width 13 height 19
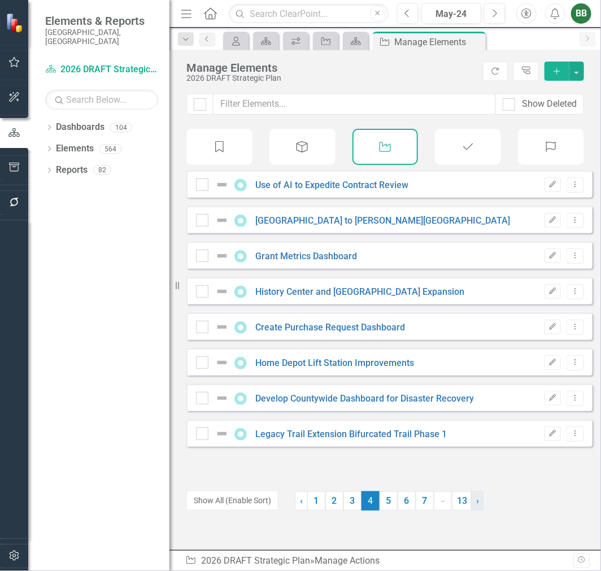
click at [476, 497] on span "›" at bounding box center [477, 501] width 3 height 11
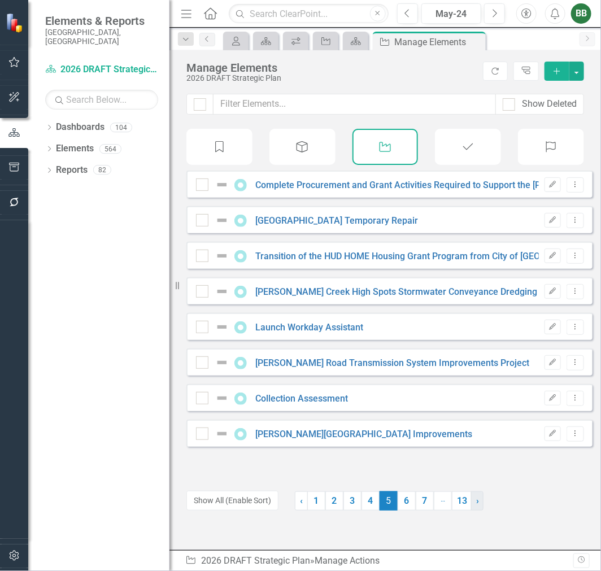
click at [476, 497] on span "›" at bounding box center [477, 501] width 3 height 11
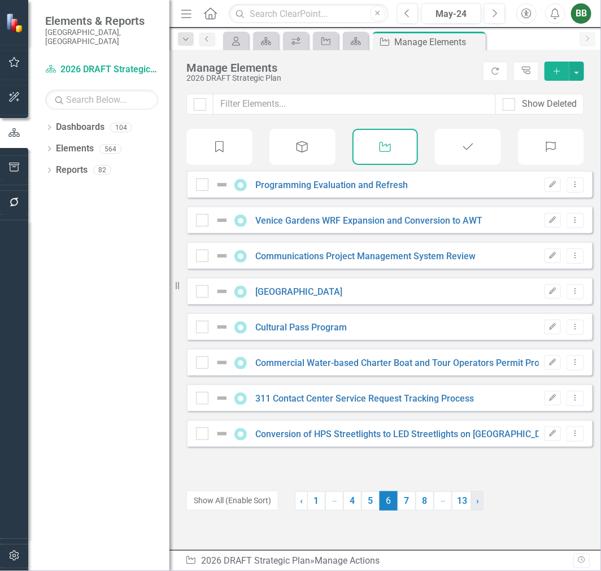
click at [476, 497] on span "›" at bounding box center [477, 501] width 3 height 11
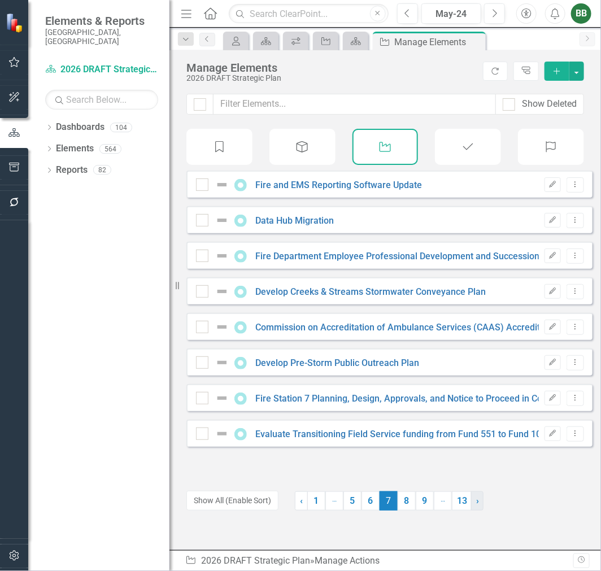
click at [476, 497] on span "›" at bounding box center [477, 501] width 3 height 11
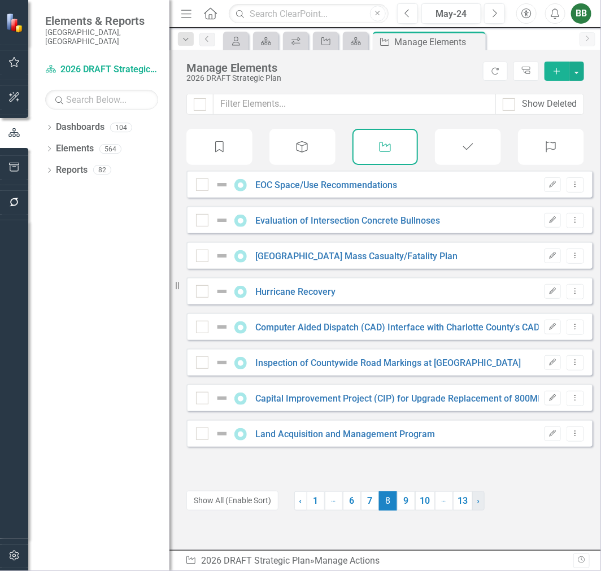
click at [472, 497] on link "› Next" at bounding box center [478, 501] width 12 height 19
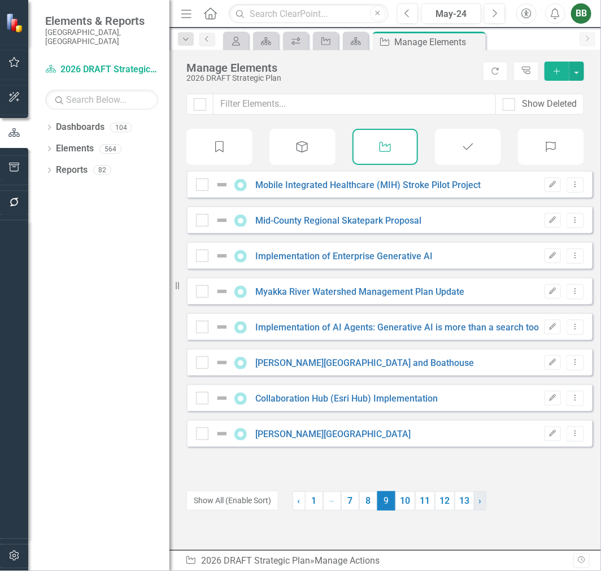
click at [474, 497] on link "› Next" at bounding box center [480, 501] width 12 height 19
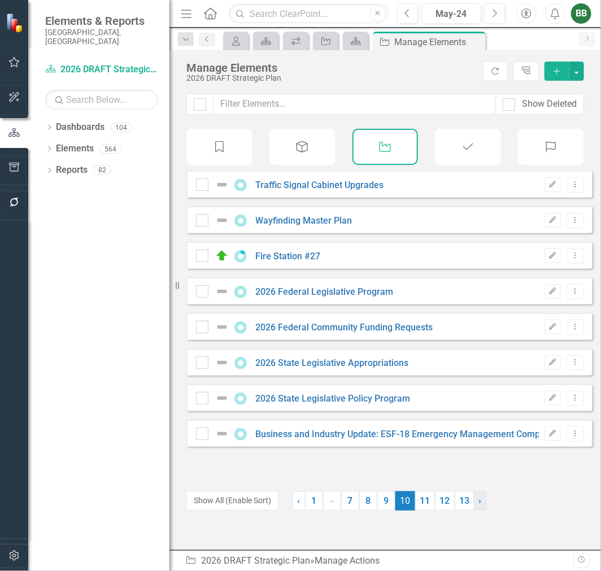
click at [474, 497] on link "› Next" at bounding box center [480, 501] width 12 height 19
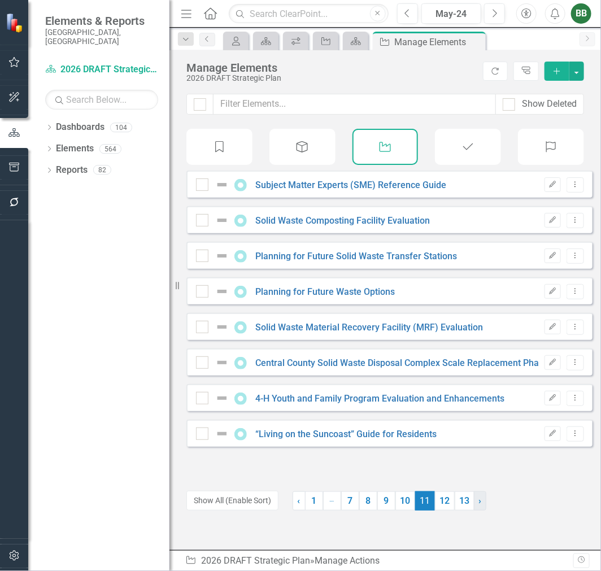
click at [474, 497] on link "› Next" at bounding box center [480, 501] width 12 height 19
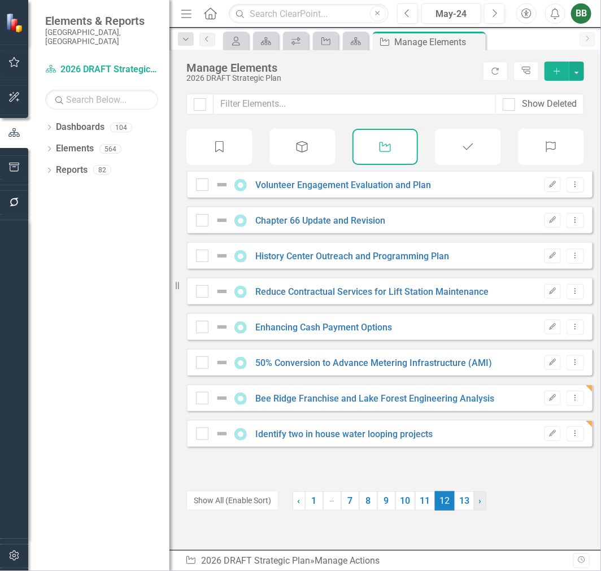
click at [474, 497] on link "› Next" at bounding box center [480, 501] width 12 height 19
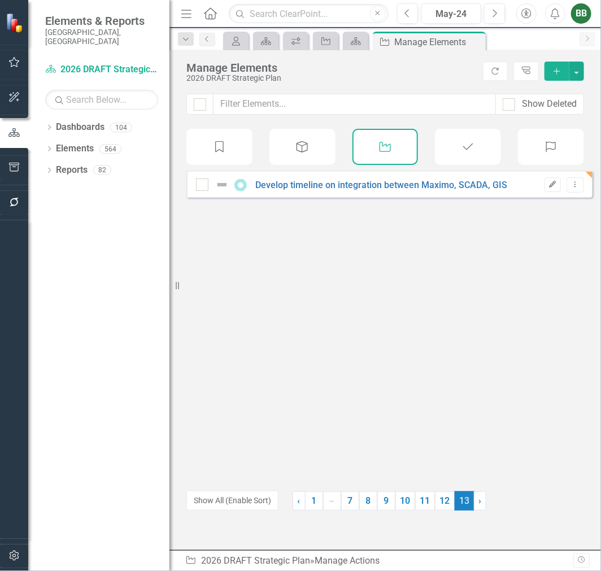
click at [549, 188] on icon "Edit" at bounding box center [553, 184] width 8 height 7
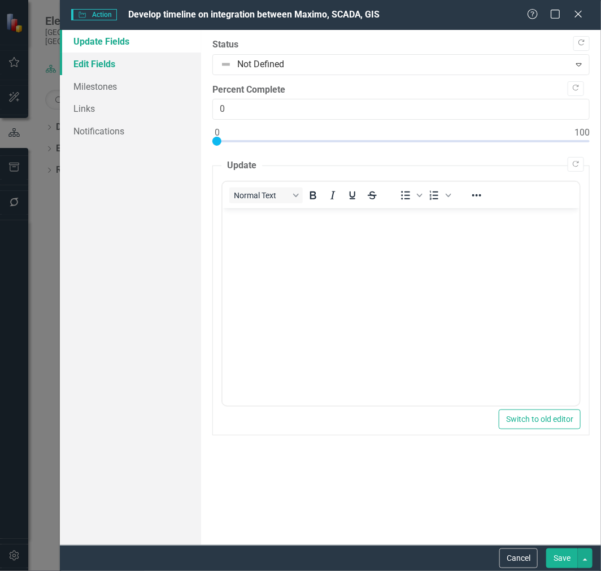
click at [87, 63] on link "Edit Fields" at bounding box center [130, 64] width 141 height 23
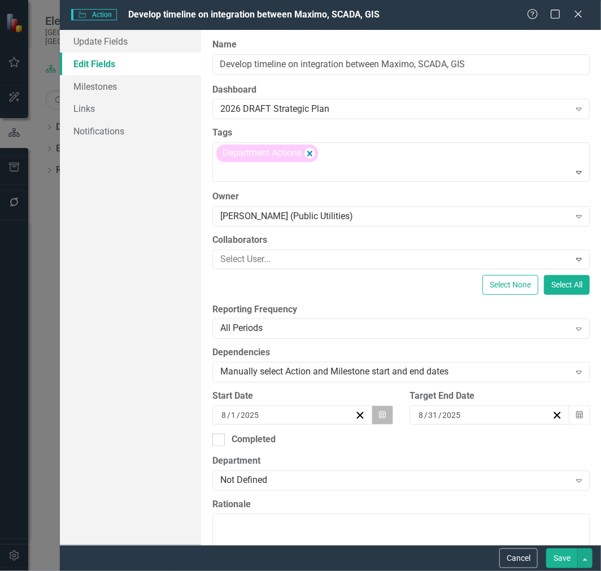
click at [380, 415] on icon "button" at bounding box center [382, 415] width 7 height 8
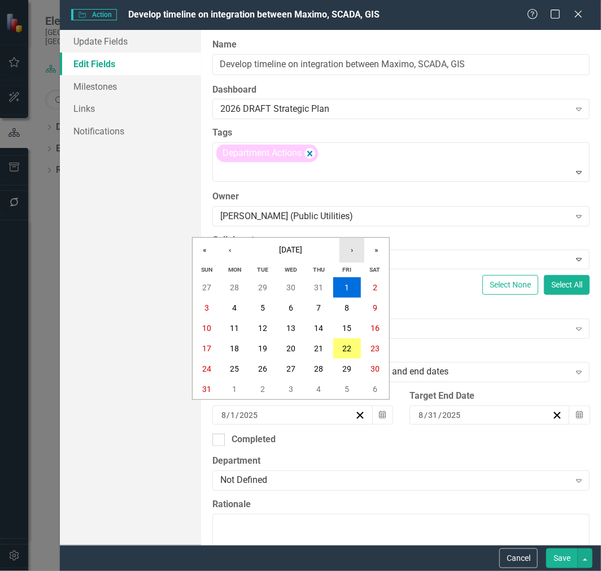
click at [354, 246] on button "›" at bounding box center [352, 250] width 25 height 25
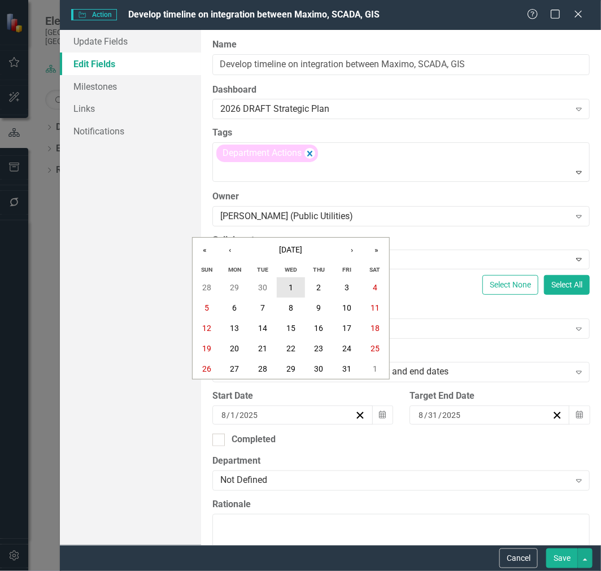
click at [292, 287] on abbr "1" at bounding box center [291, 287] width 5 height 9
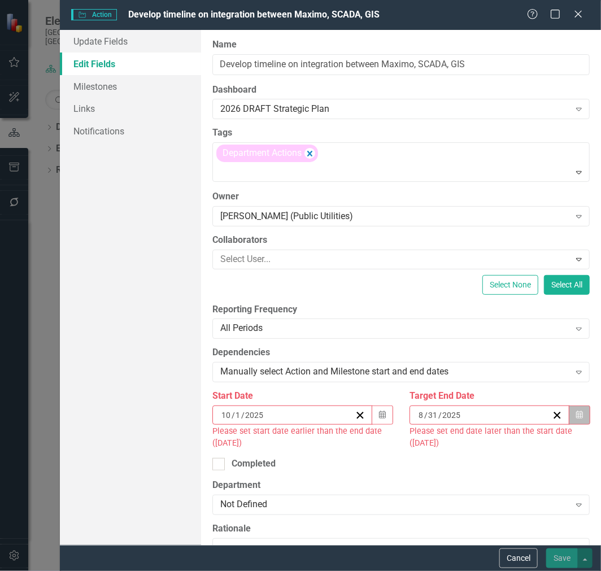
click at [569, 411] on button "Calendar" at bounding box center [579, 415] width 21 height 19
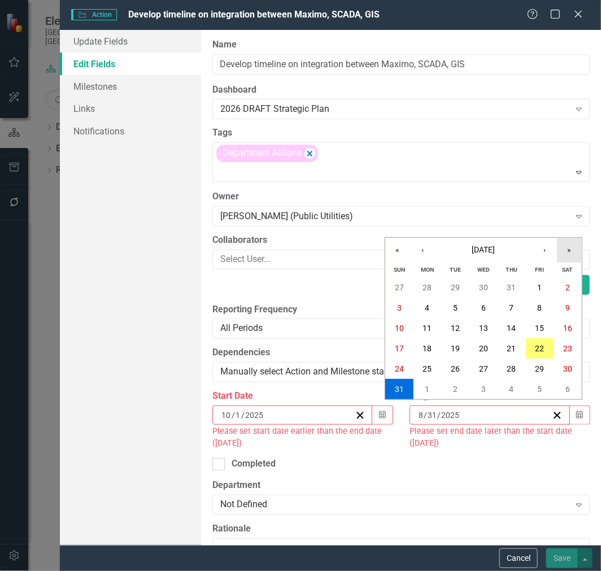
click at [574, 253] on button "»" at bounding box center [569, 250] width 25 height 25
click at [536, 251] on button "›" at bounding box center [544, 250] width 25 height 25
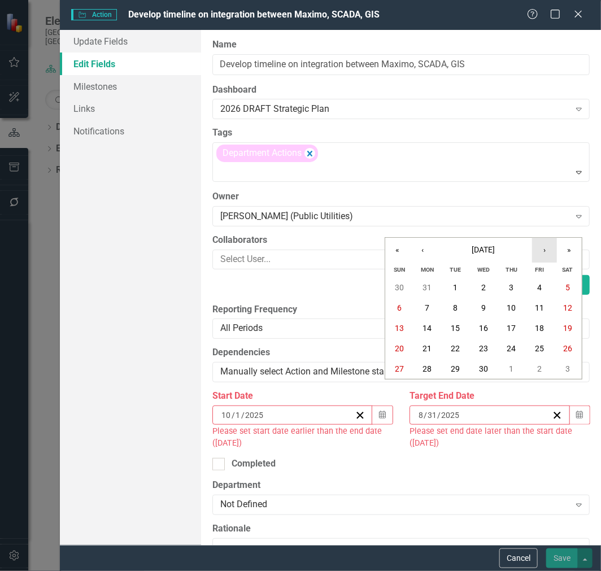
click at [536, 251] on button "›" at bounding box center [544, 250] width 25 height 25
click at [415, 249] on button "‹" at bounding box center [422, 250] width 25 height 25
click at [431, 370] on abbr "30" at bounding box center [427, 369] width 9 height 9
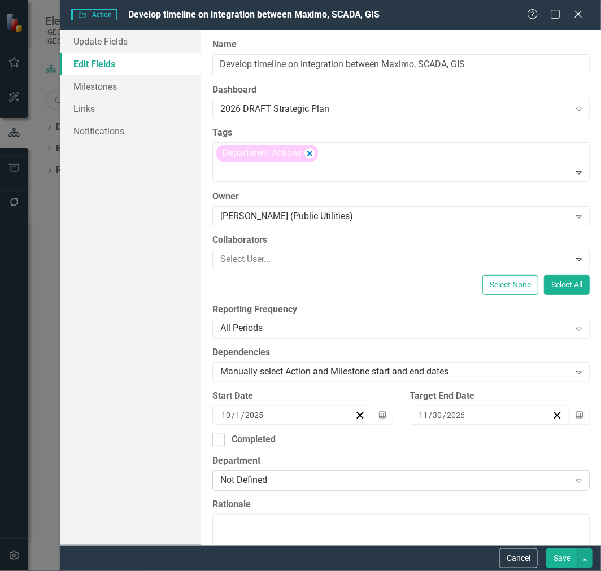
click at [302, 474] on div "Not Defined Expand" at bounding box center [401, 481] width 378 height 20
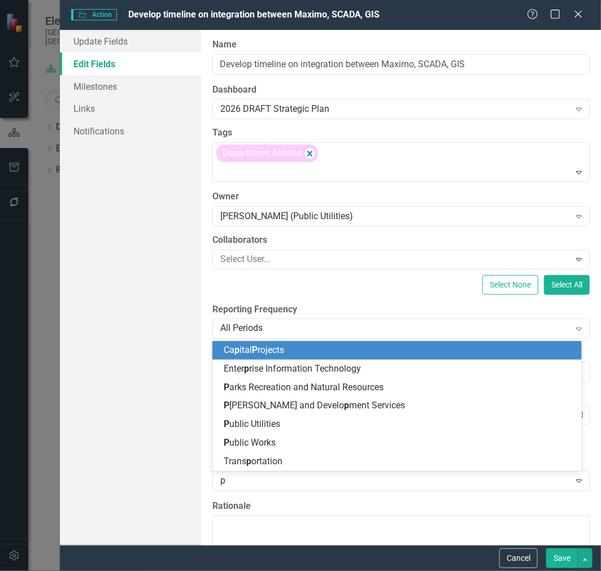
type input "pu"
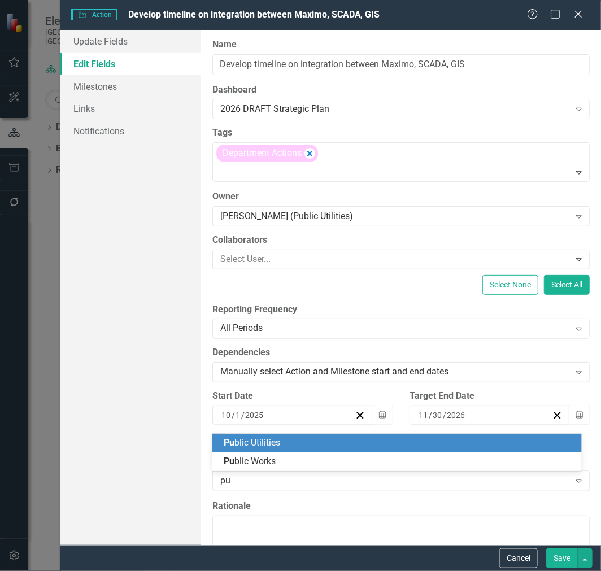
click at [306, 441] on div "Pu blic Utilities" at bounding box center [400, 443] width 352 height 13
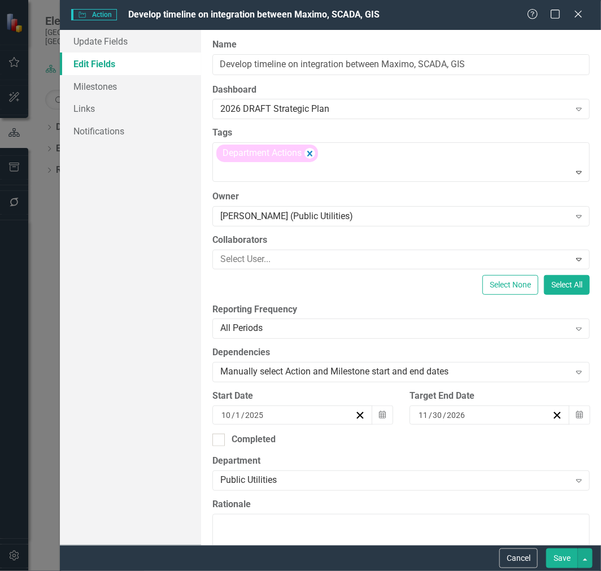
click at [170, 465] on div "Update Fields Edit Fields Milestones Links Notifications" at bounding box center [130, 287] width 141 height 515
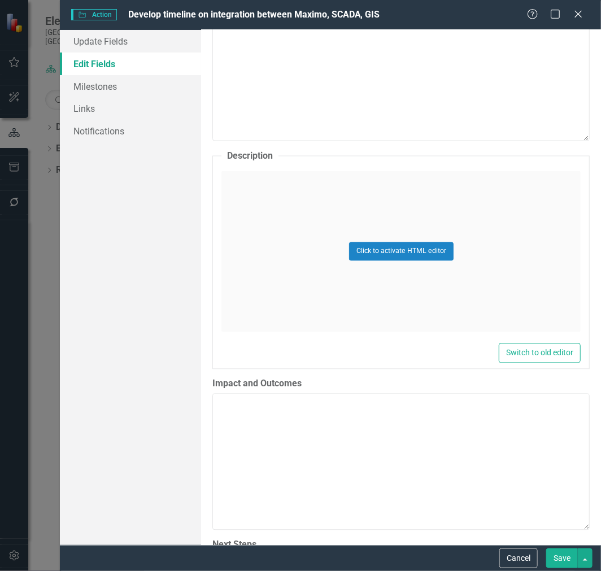
scroll to position [507, 0]
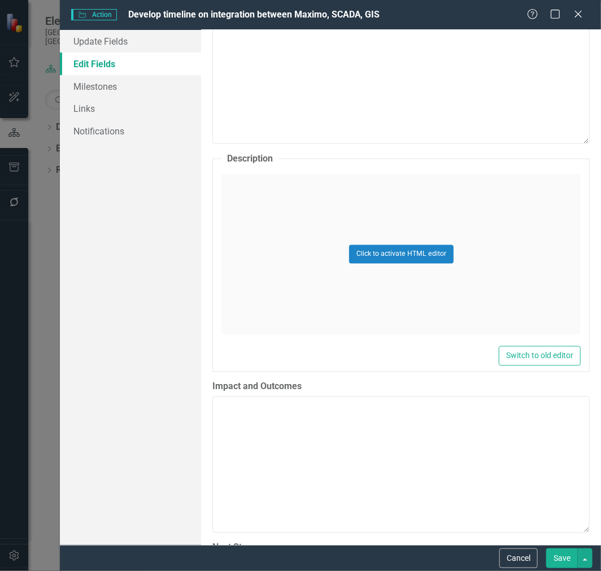
click at [281, 224] on div "Click to activate HTML editor" at bounding box center [401, 254] width 359 height 161
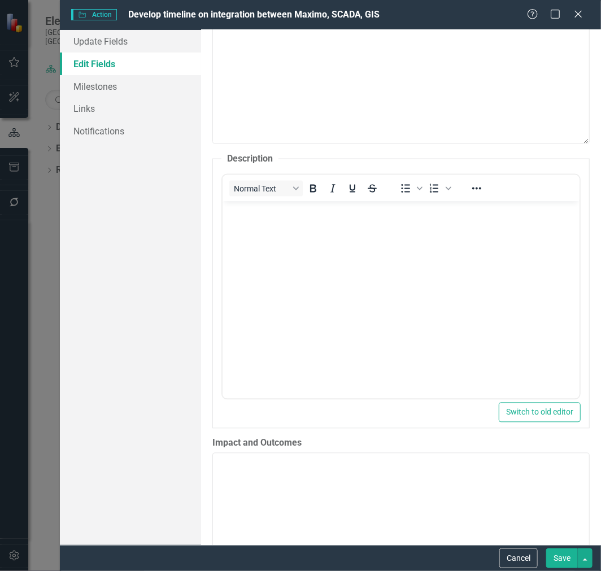
scroll to position [0, 0]
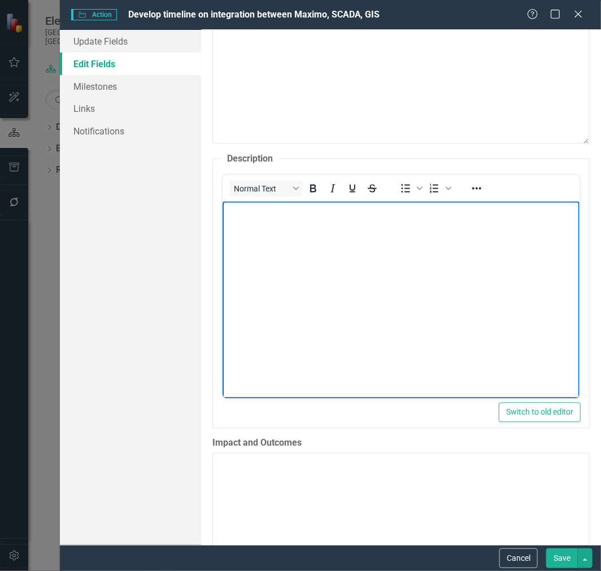
click at [279, 224] on body "Rich Text Area. Press ALT-0 for help." at bounding box center [401, 286] width 357 height 170
click at [506, 283] on body "Rich Text Area. Press ALT-0 for help." at bounding box center [401, 286] width 357 height 170
click at [422, 253] on body "Rich Text Area. Press ALT-0 for help." at bounding box center [401, 286] width 357 height 170
paste body "Rich Text Area. Press ALT-0 for help."
drag, startPoint x: 251, startPoint y: 209, endPoint x: 184, endPoint y: 225, distance: 68.7
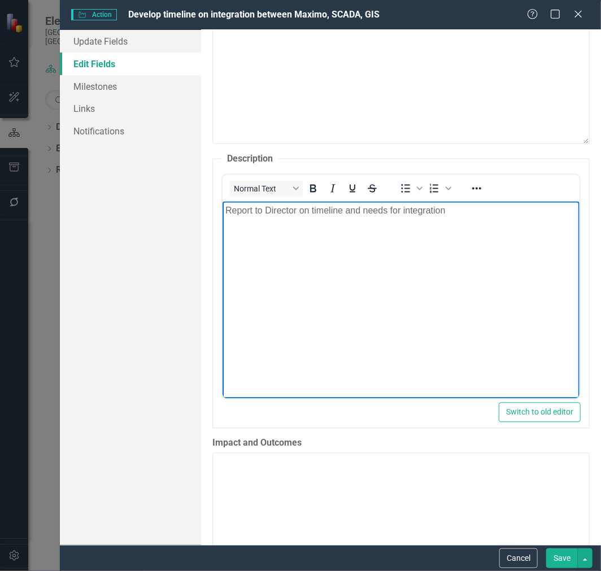
click at [223, 225] on html "Report to Director on timeline and needs for integration" at bounding box center [401, 286] width 357 height 170
drag, startPoint x: 253, startPoint y: 211, endPoint x: 167, endPoint y: 212, distance: 86.5
click at [223, 212] on html "Report to Director on timeline and needs for integration" at bounding box center [401, 286] width 357 height 170
drag, startPoint x: 485, startPoint y: 210, endPoint x: 418, endPoint y: 215, distance: 66.9
click at [418, 215] on p "Provide a technical memorandum to the Director on timeline and needs for integr…" at bounding box center [401, 211] width 352 height 14
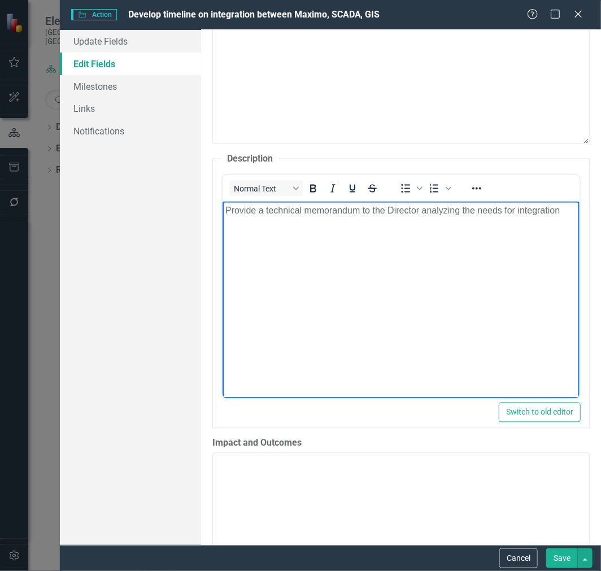
click at [566, 209] on p "Provide a technical memorandum to the Director analyzing the needs for integrat…" at bounding box center [401, 211] width 352 height 14
click at [243, 220] on p "Provide a technical memorandum to the Director analyzing the needs for integrat…" at bounding box center [401, 217] width 352 height 27
click at [563, 560] on button "Save" at bounding box center [562, 559] width 32 height 20
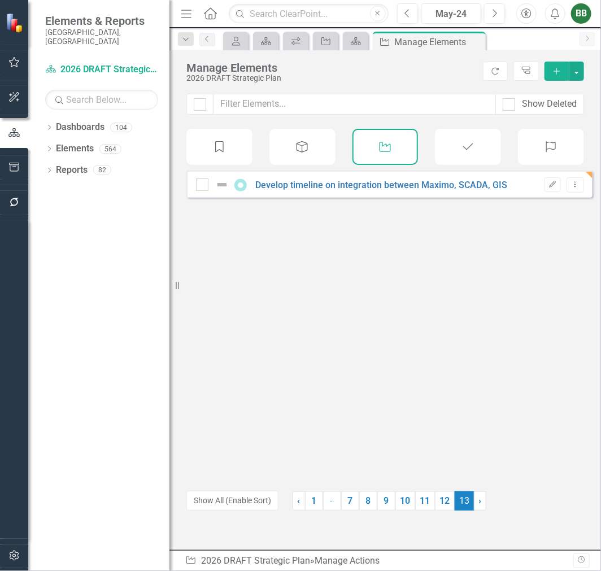
click at [556, 69] on icon "Add" at bounding box center [557, 71] width 10 height 8
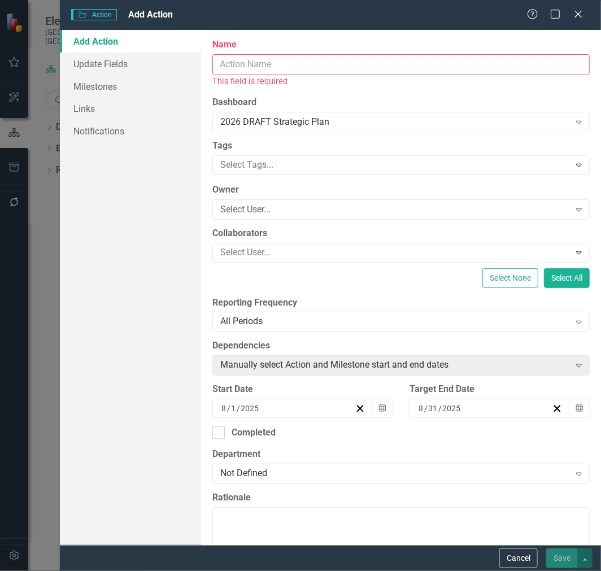
click at [393, 70] on input "Name" at bounding box center [401, 64] width 378 height 21
paste input "Review EDU worksheet for Capacity Fees"
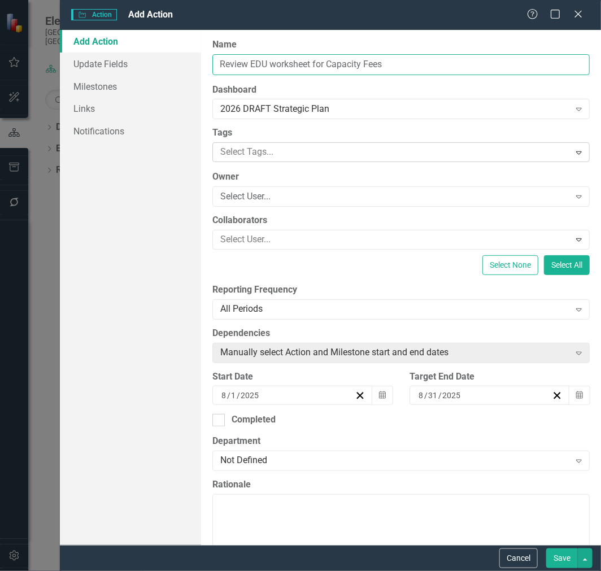
type input "Review EDU worksheet for Capacity Fees"
click at [314, 151] on div at bounding box center [393, 152] width 354 height 15
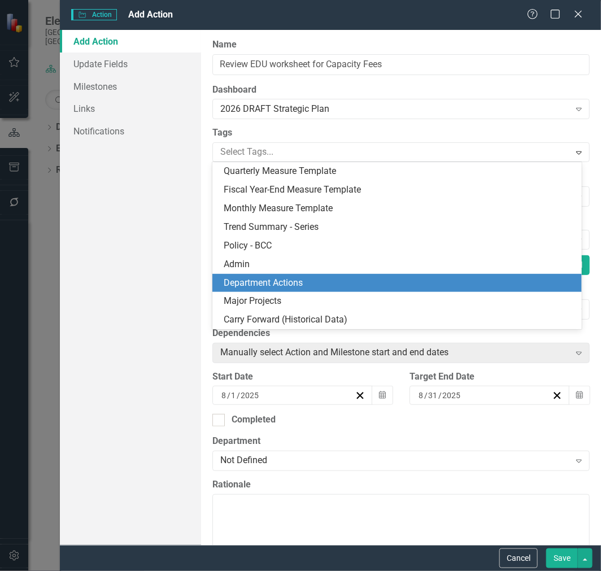
click at [301, 281] on span "Department Actions" at bounding box center [263, 282] width 79 height 11
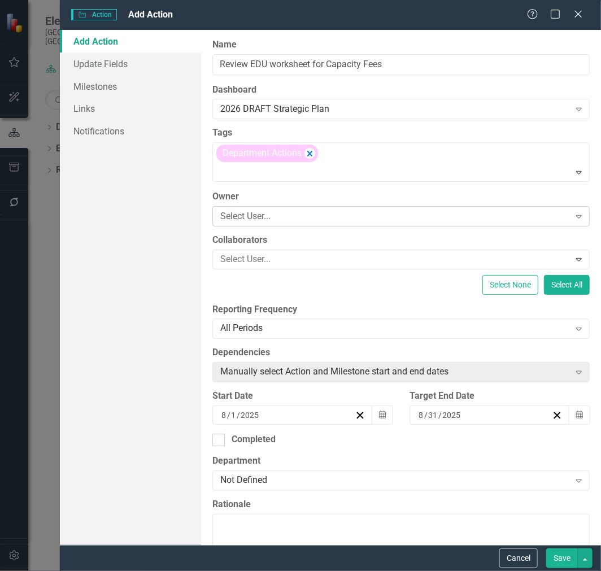
click at [315, 212] on div "Select User..." at bounding box center [394, 216] width 349 height 13
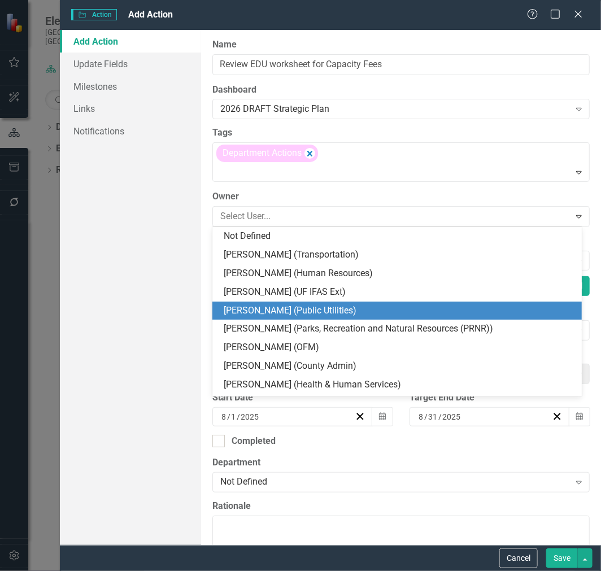
click at [309, 305] on div "[PERSON_NAME] (Public Utilities)" at bounding box center [400, 311] width 352 height 13
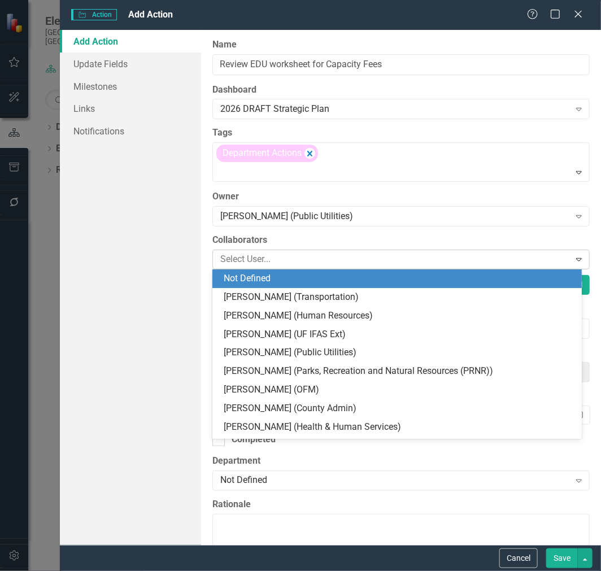
click at [294, 261] on div at bounding box center [393, 259] width 354 height 15
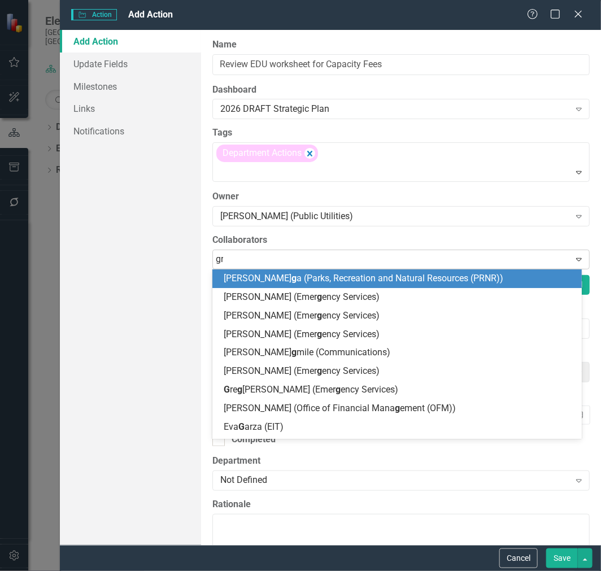
type input "gre"
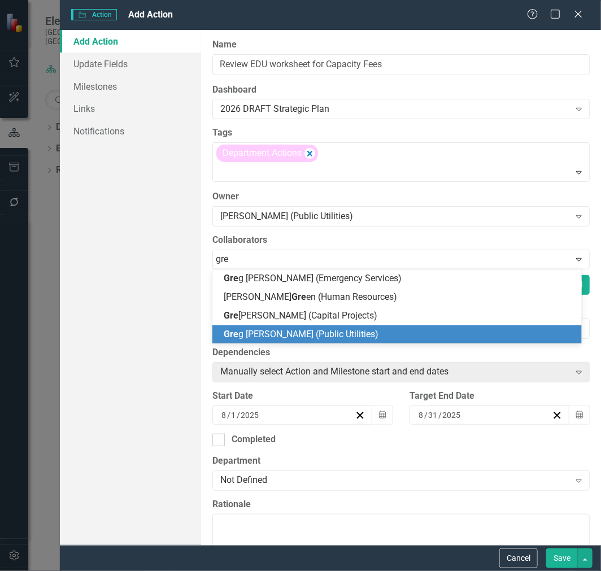
click at [290, 332] on span "Gre g [PERSON_NAME] (Public Utilities)" at bounding box center [301, 334] width 155 height 11
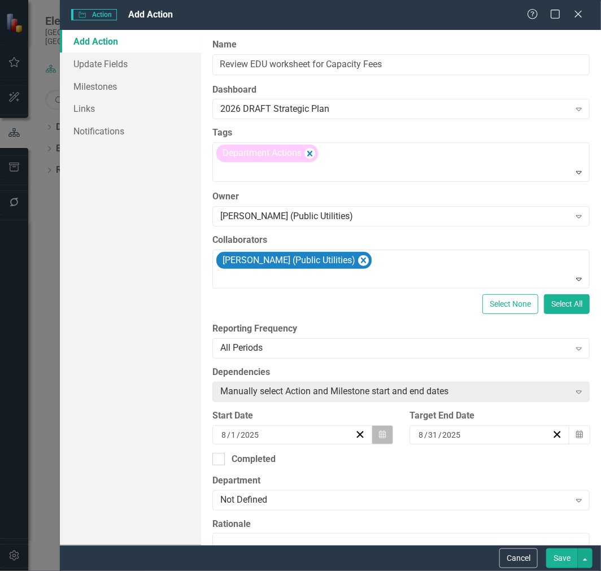
click at [386, 433] on button "Calendar" at bounding box center [382, 435] width 21 height 19
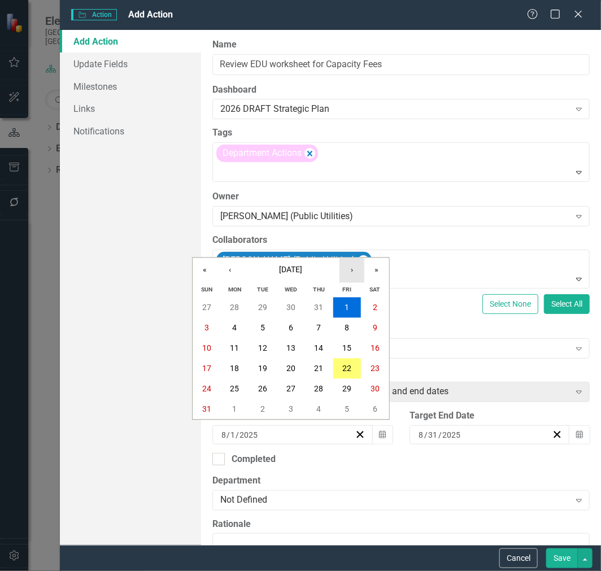
click at [363, 270] on button "›" at bounding box center [352, 270] width 25 height 25
click at [353, 267] on button "›" at bounding box center [352, 270] width 25 height 25
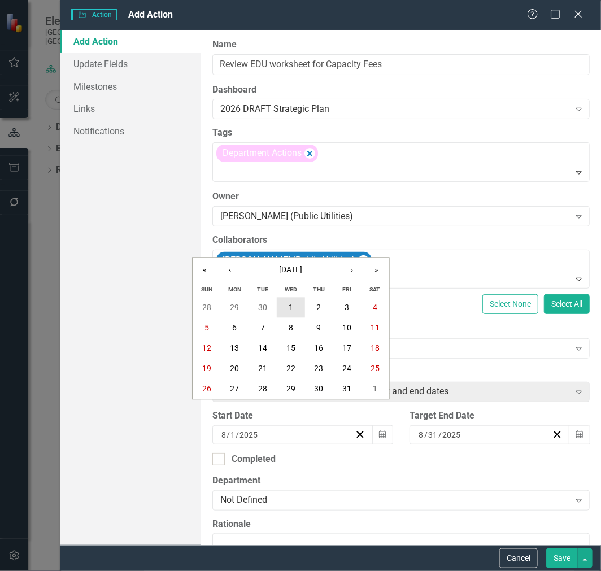
click at [287, 306] on button "1" at bounding box center [291, 308] width 28 height 20
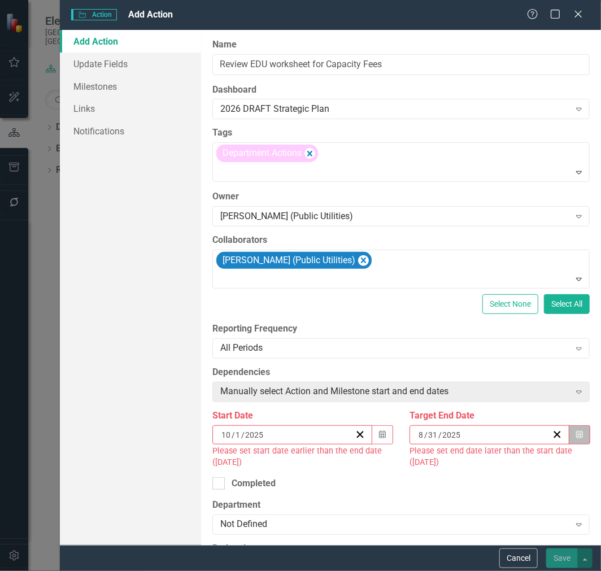
click at [576, 434] on icon "Calendar" at bounding box center [579, 435] width 7 height 8
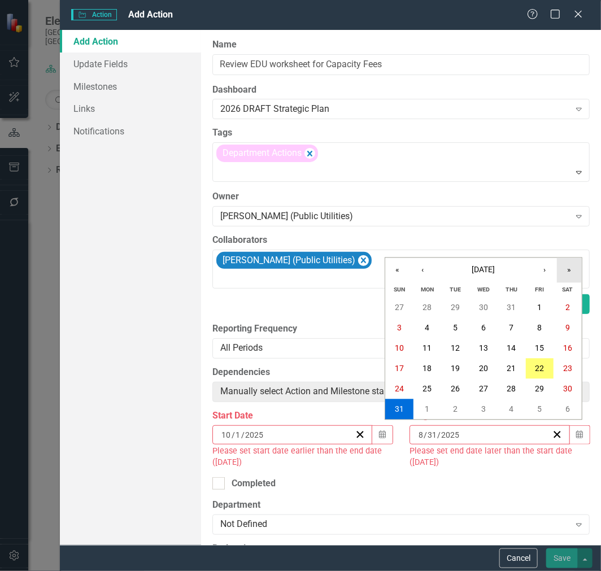
click at [564, 272] on button "»" at bounding box center [569, 270] width 25 height 25
click at [546, 271] on button "›" at bounding box center [544, 270] width 25 height 25
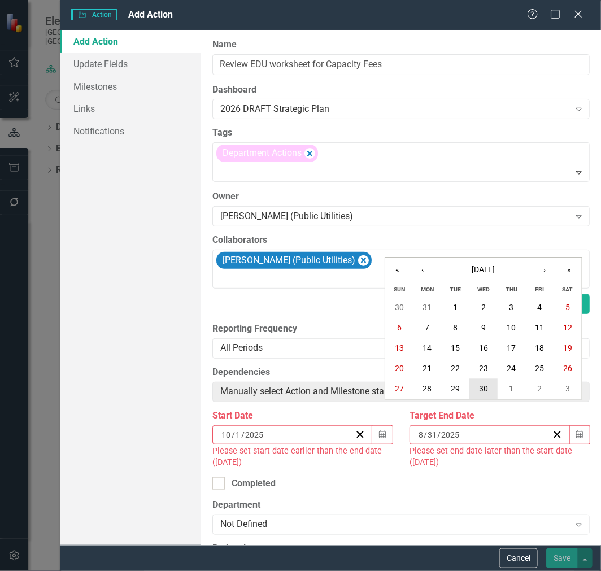
click at [487, 391] on abbr "30" at bounding box center [483, 389] width 9 height 9
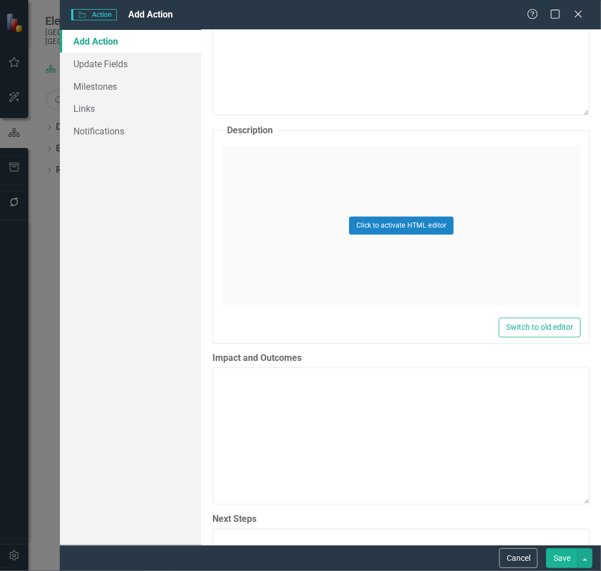
scroll to position [575, 0]
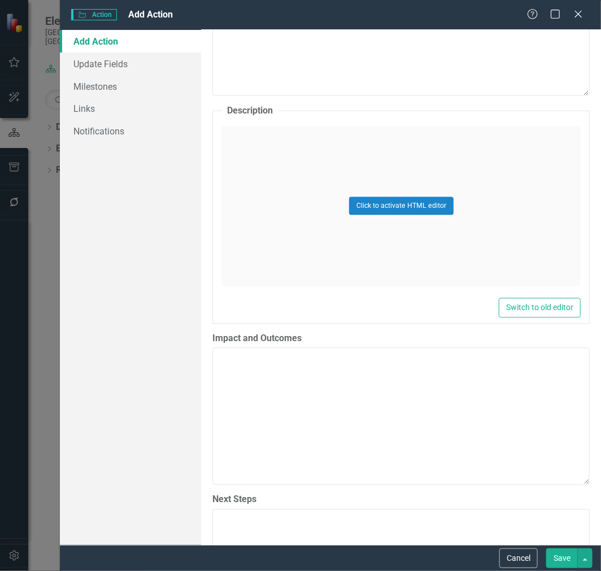
click at [315, 226] on div "Click to activate HTML editor" at bounding box center [401, 206] width 359 height 161
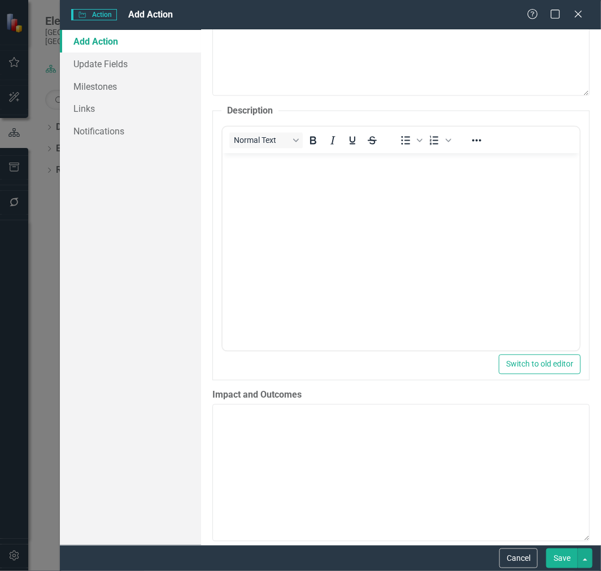
scroll to position [0, 0]
click at [309, 270] on body "Rich Text Area. Press ALT-0 for help." at bounding box center [401, 238] width 357 height 170
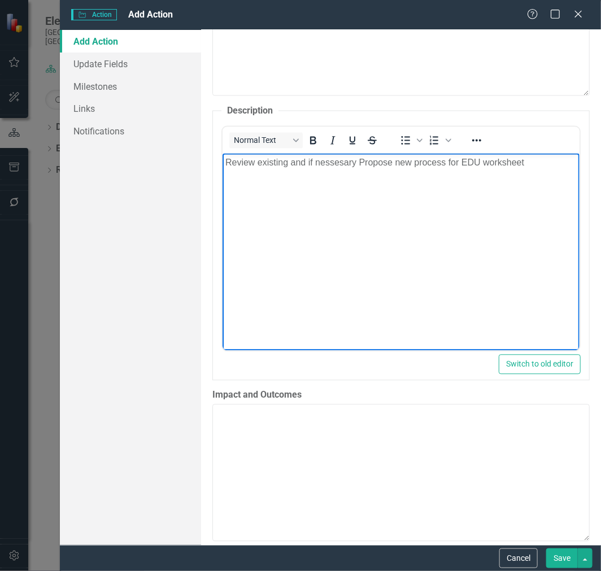
click at [365, 162] on p "Review existing and if nessesary Propose new process for EDU worksheet" at bounding box center [401, 163] width 352 height 14
click at [539, 160] on p "Review existing and if necessary propose new process for EDU worksheet" at bounding box center [401, 163] width 352 height 14
drag, startPoint x: 289, startPoint y: 162, endPoint x: 583, endPoint y: 301, distance: 325.3
click at [289, 162] on p "Review existing and if necessary propose new process for EDU worksheet" at bounding box center [401, 163] width 352 height 14
click at [428, 192] on body "Review existing EDU worksheet with other regional entities, and if necessary pr…" at bounding box center [401, 238] width 357 height 170
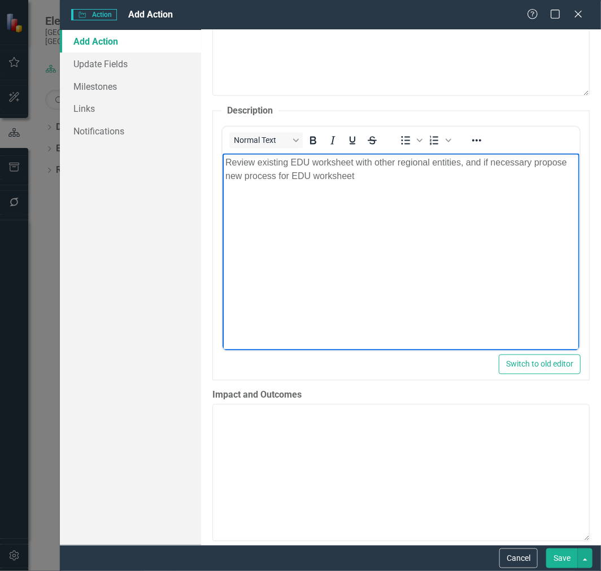
click at [431, 157] on p "Review existing EDU worksheet with other regional entities, and if necessary pr…" at bounding box center [401, 169] width 352 height 27
click at [488, 185] on body "Review existing EDU worksheet with other regional and national entities, and if…" at bounding box center [401, 238] width 357 height 170
drag, startPoint x: 449, startPoint y: 177, endPoint x: 357, endPoint y: 176, distance: 91.6
click at [357, 176] on p "Review existing EDU worksheet with other regional and national entities, and if…" at bounding box center [401, 169] width 352 height 27
click at [459, 172] on p "Review existing EDU worksheet with other regional and national entities, and if…" at bounding box center [401, 169] width 352 height 27
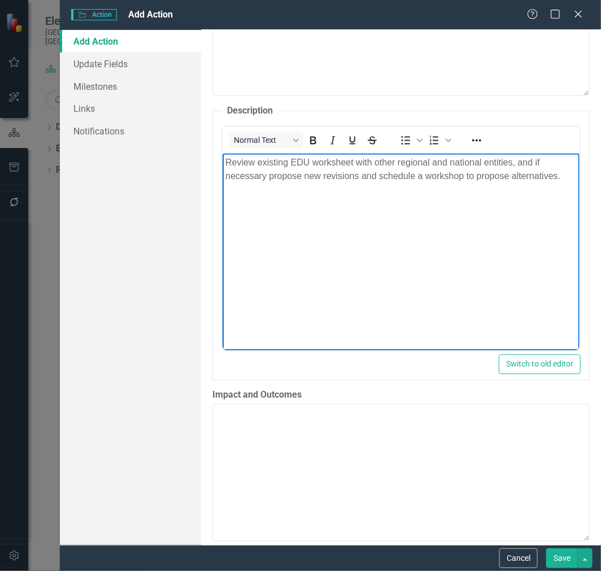
click at [468, 173] on p "Review existing EDU worksheet with other regional and national entities, and if…" at bounding box center [401, 169] width 352 height 27
click at [376, 177] on p "Review existing EDU worksheet with other regional and national entities, and if…" at bounding box center [401, 176] width 352 height 41
drag, startPoint x: 424, startPoint y: 174, endPoint x: 365, endPoint y: 173, distance: 59.3
click at [365, 173] on p "Review existing EDU worksheet with other regional and national entities, and if…" at bounding box center [401, 176] width 352 height 41
drag, startPoint x: 267, startPoint y: 174, endPoint x: 533, endPoint y: 136, distance: 268.4
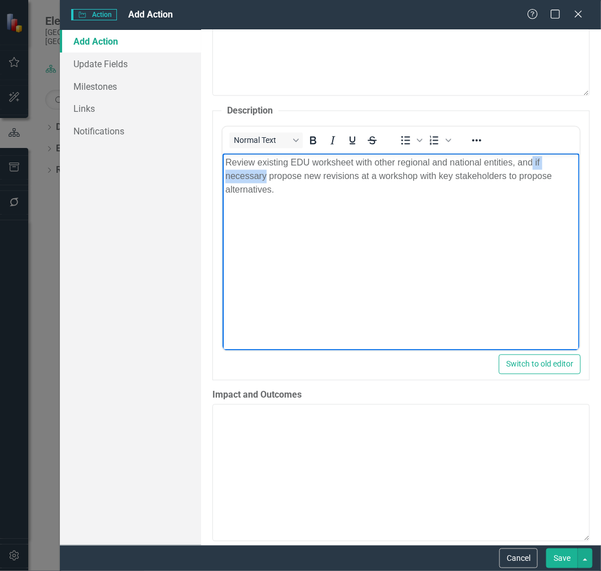
click at [533, 153] on html "Review existing EDU worksheet with other regional and national entities, and if…" at bounding box center [401, 238] width 357 height 170
drag, startPoint x: 472, startPoint y: 177, endPoint x: 744, endPoint y: 303, distance: 299.6
click at [472, 177] on p "Review existing EDU worksheet with other regional and national entities, and pr…" at bounding box center [401, 169] width 352 height 27
click at [535, 178] on p "Review existing EDU worksheet with other regional and national entities, and pr…" at bounding box center [401, 169] width 352 height 27
click at [562, 558] on button "Save" at bounding box center [562, 559] width 32 height 20
